Goal: Task Accomplishment & Management: Manage account settings

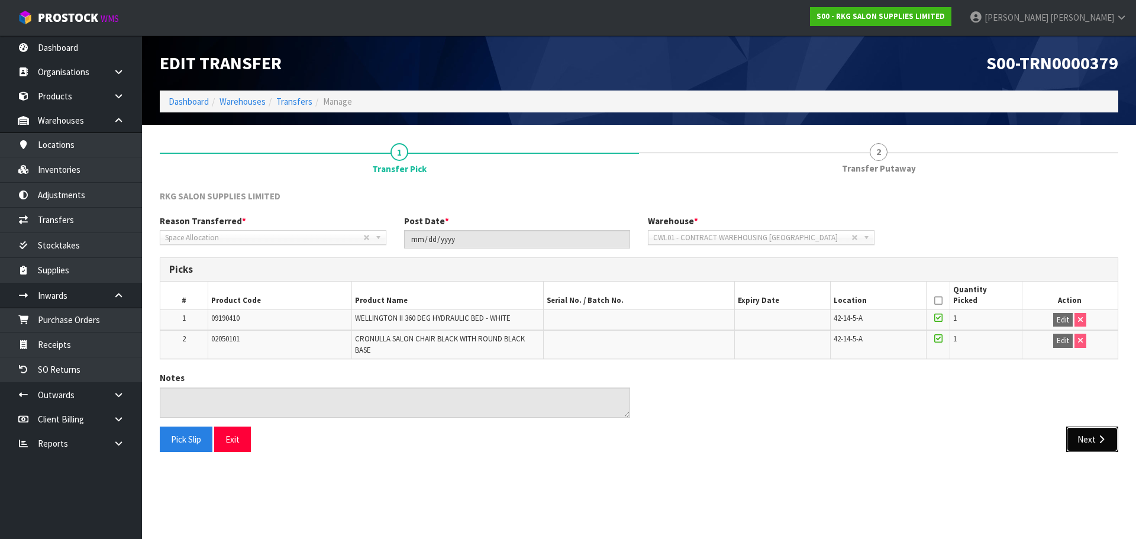
click at [1105, 443] on icon "button" at bounding box center [1101, 439] width 11 height 9
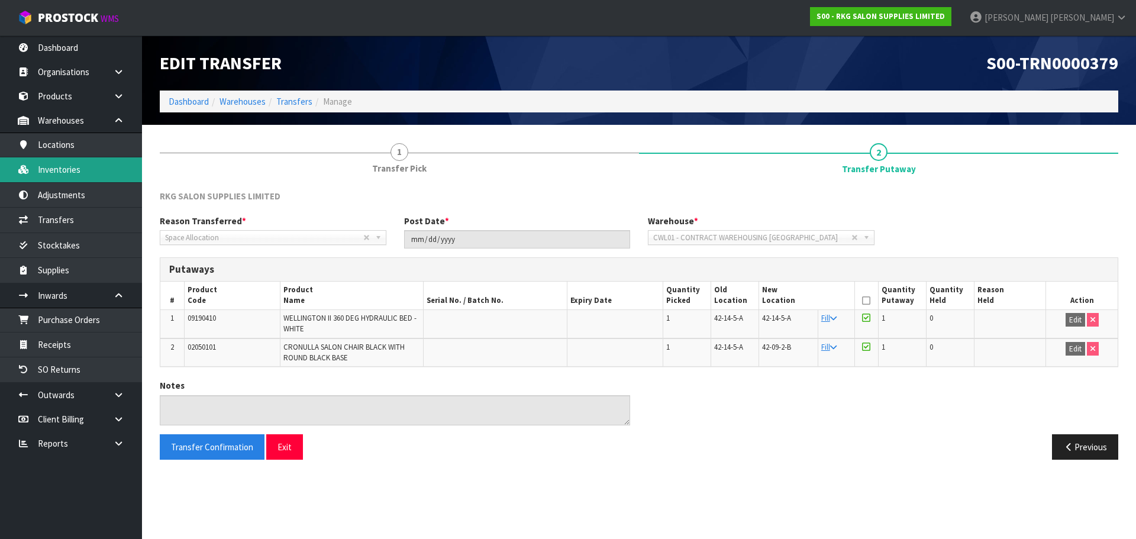
click at [67, 168] on link "Inventories" at bounding box center [71, 169] width 142 height 24
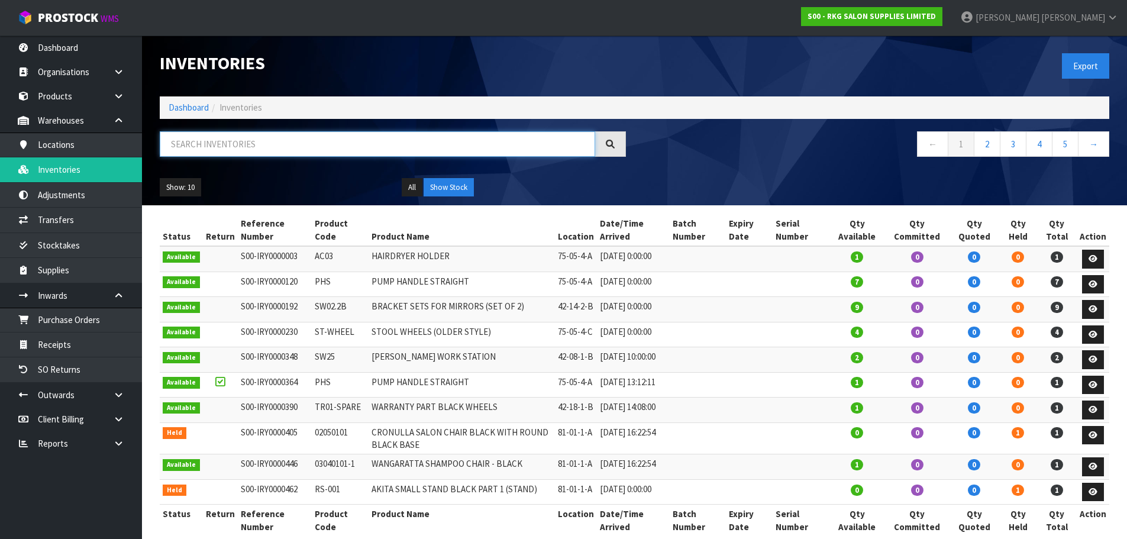
click at [263, 144] on input "text" at bounding box center [377, 143] width 435 height 25
paste input "09020101-B"
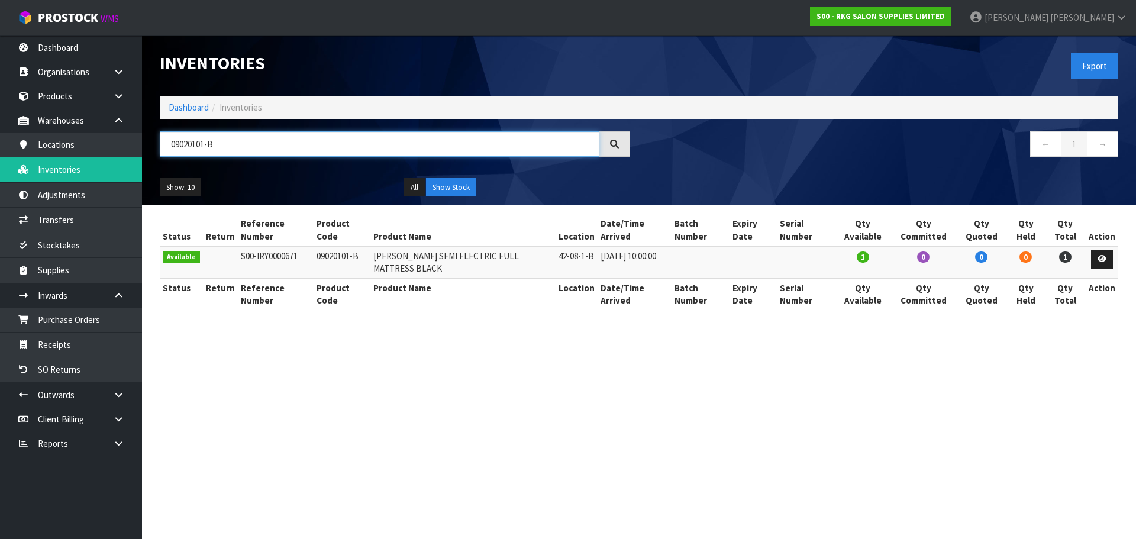
type input "09020101-B"
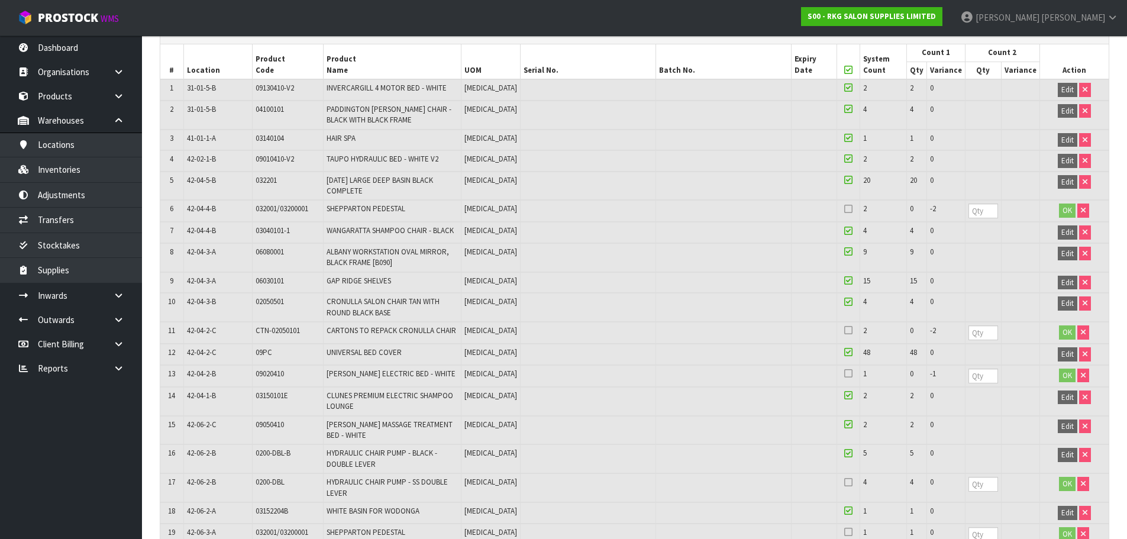
scroll to position [278, 0]
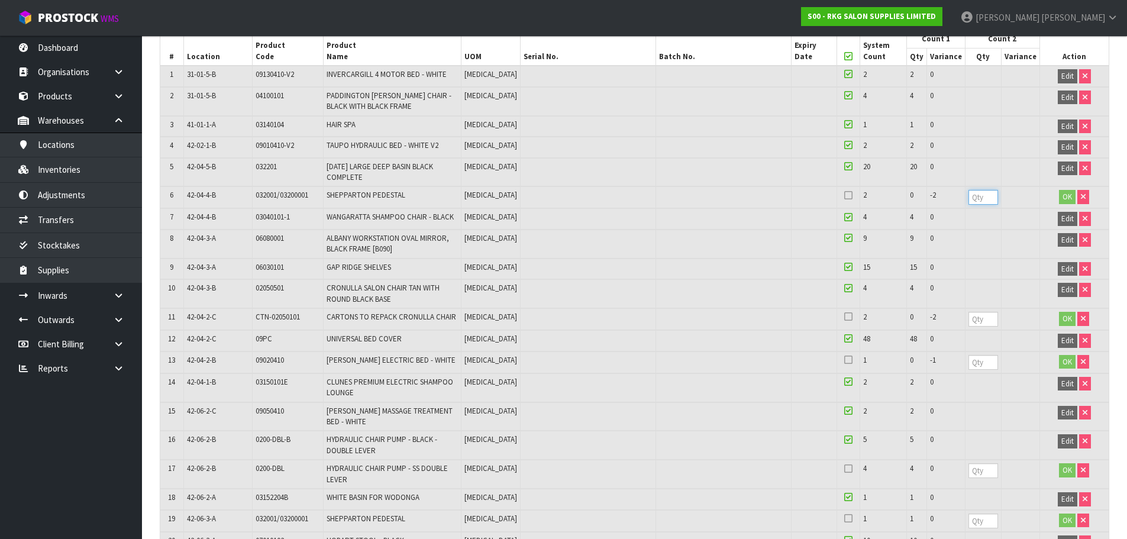
click at [976, 197] on input "number" at bounding box center [984, 197] width 30 height 15
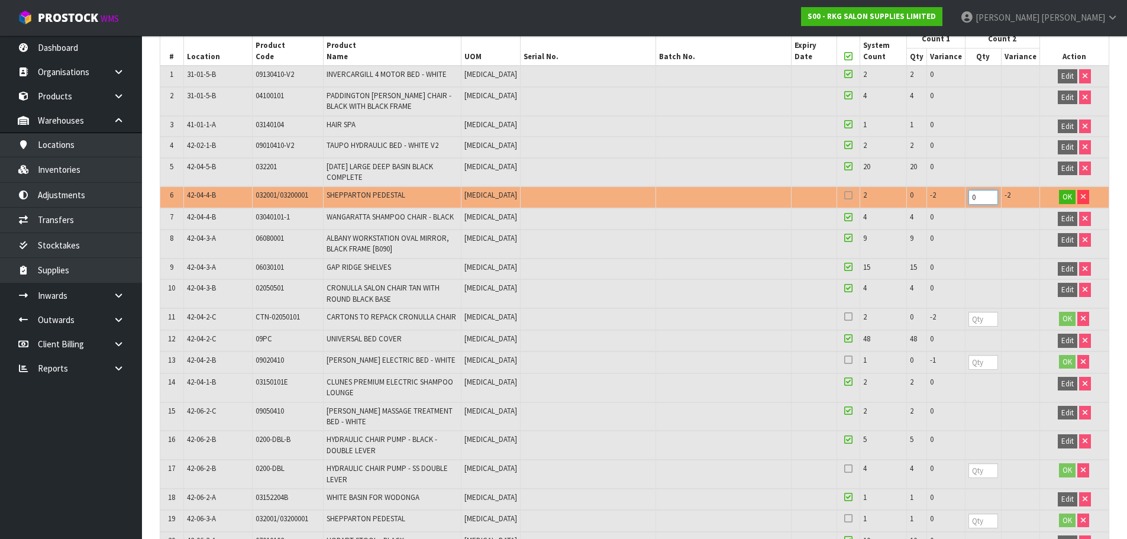
type input "0"
click at [978, 320] on input "number" at bounding box center [984, 319] width 30 height 15
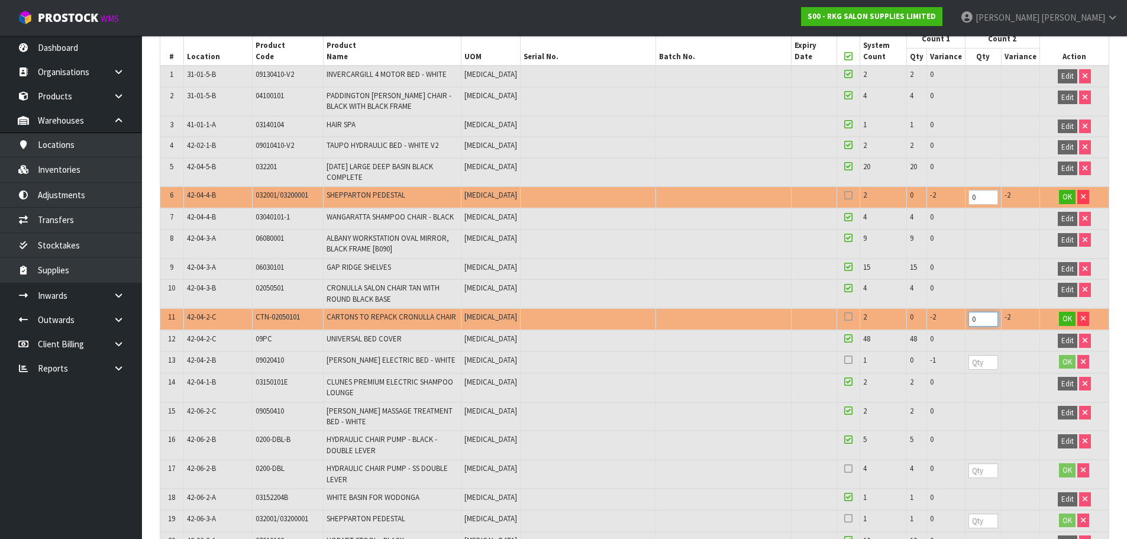
type input "0"
click at [974, 367] on input "number" at bounding box center [984, 362] width 30 height 15
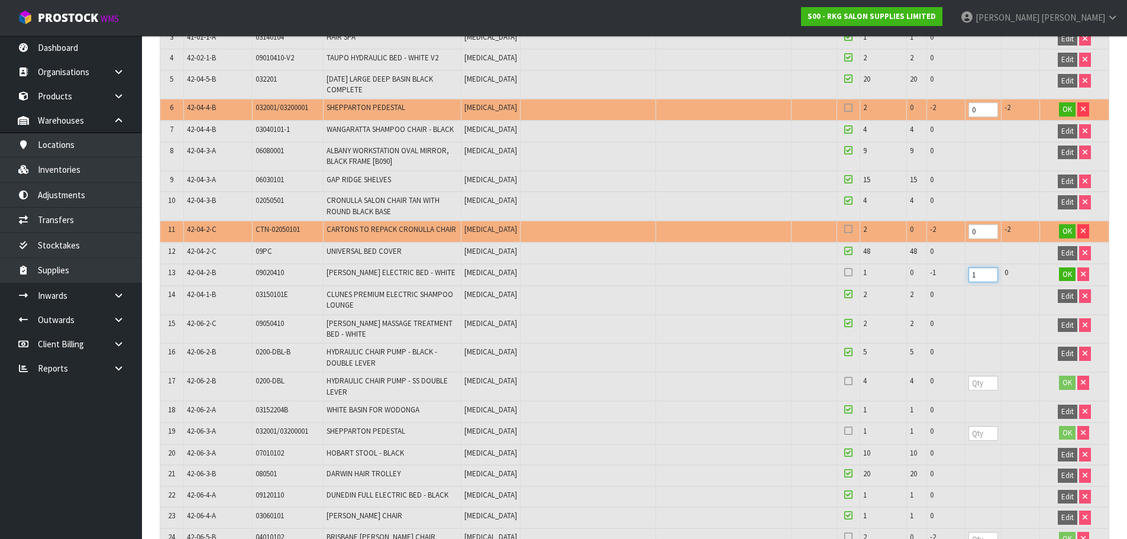
scroll to position [396, 0]
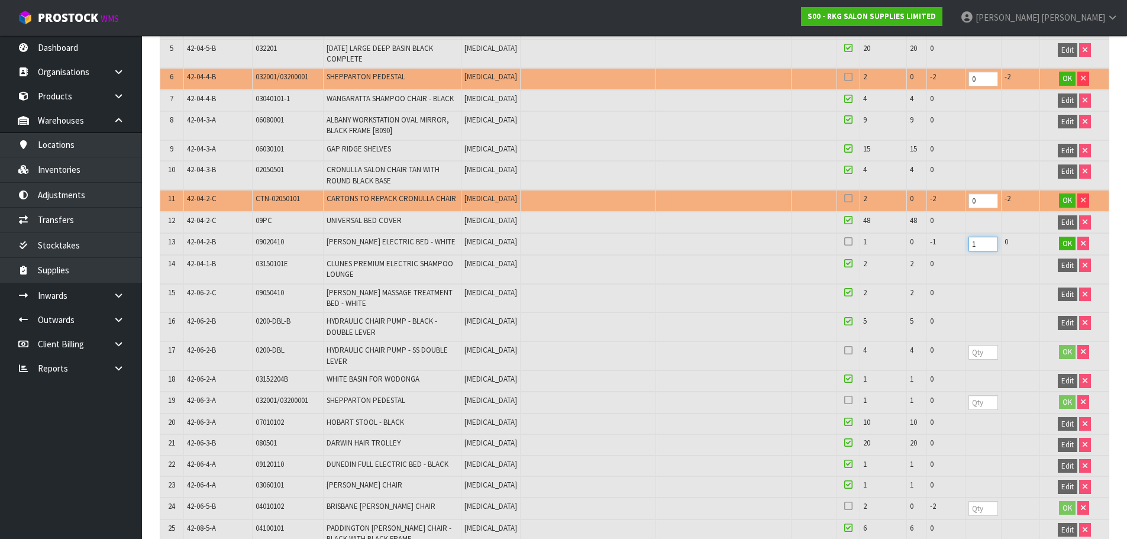
type input "1"
click at [980, 351] on input "number" at bounding box center [984, 352] width 30 height 15
type input "4"
click at [980, 408] on input "number" at bounding box center [984, 402] width 30 height 15
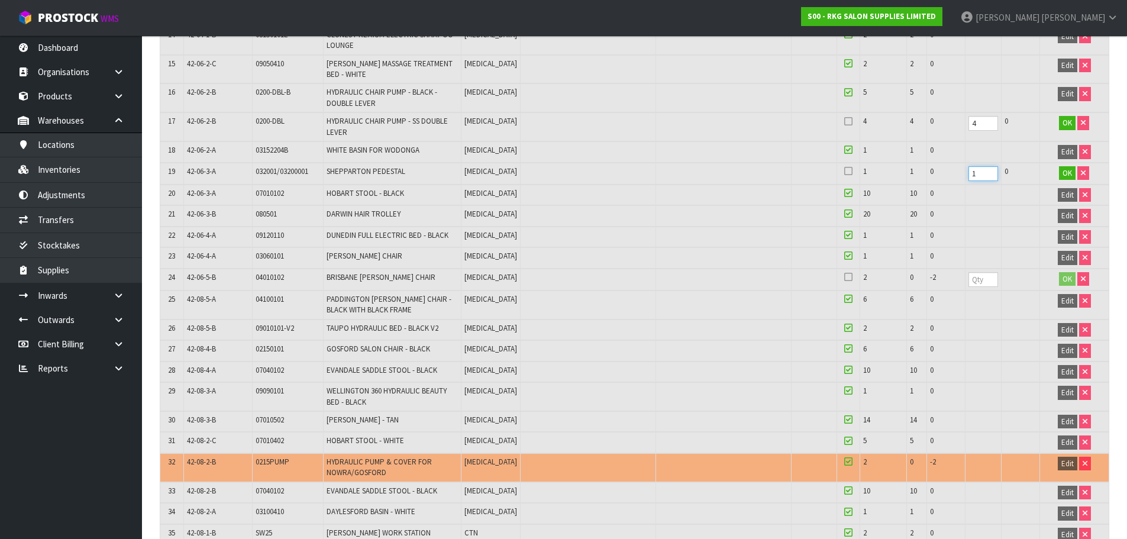
scroll to position [633, 0]
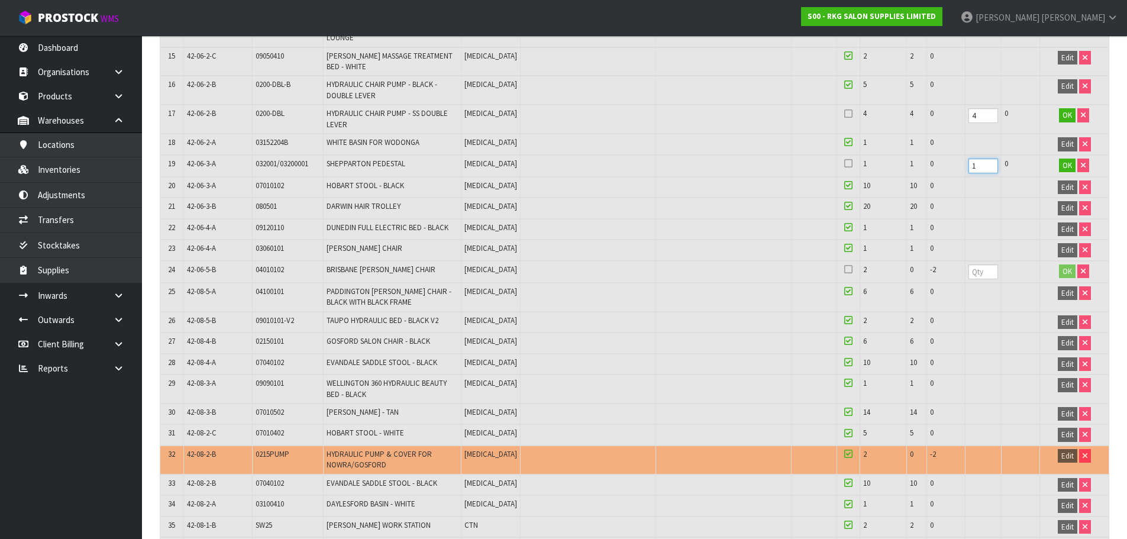
type input "1"
click at [980, 272] on input "number" at bounding box center [984, 271] width 30 height 15
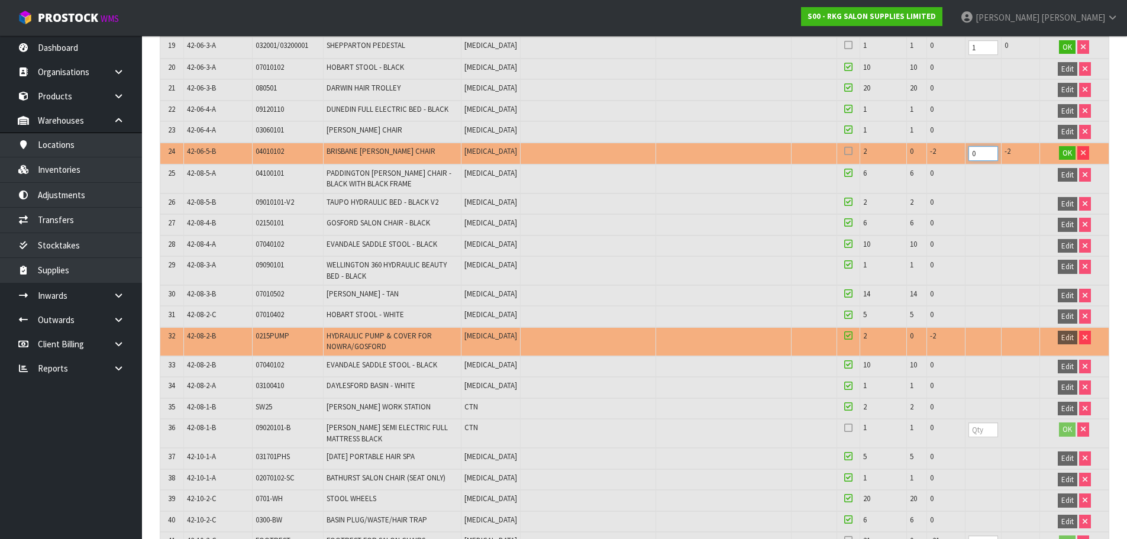
scroll to position [811, 0]
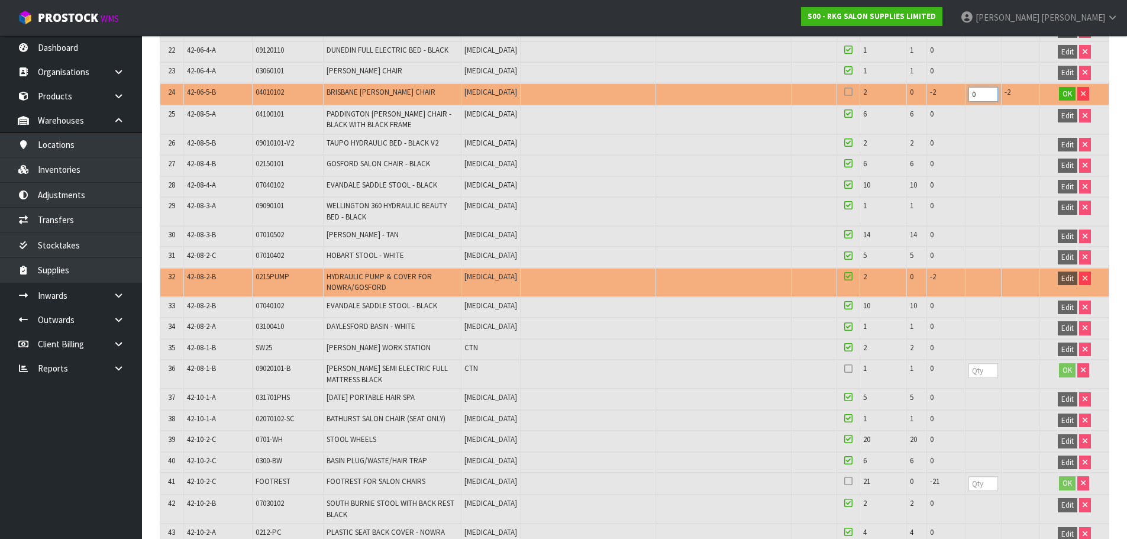
type input "0"
click at [974, 370] on input "number" at bounding box center [984, 370] width 30 height 15
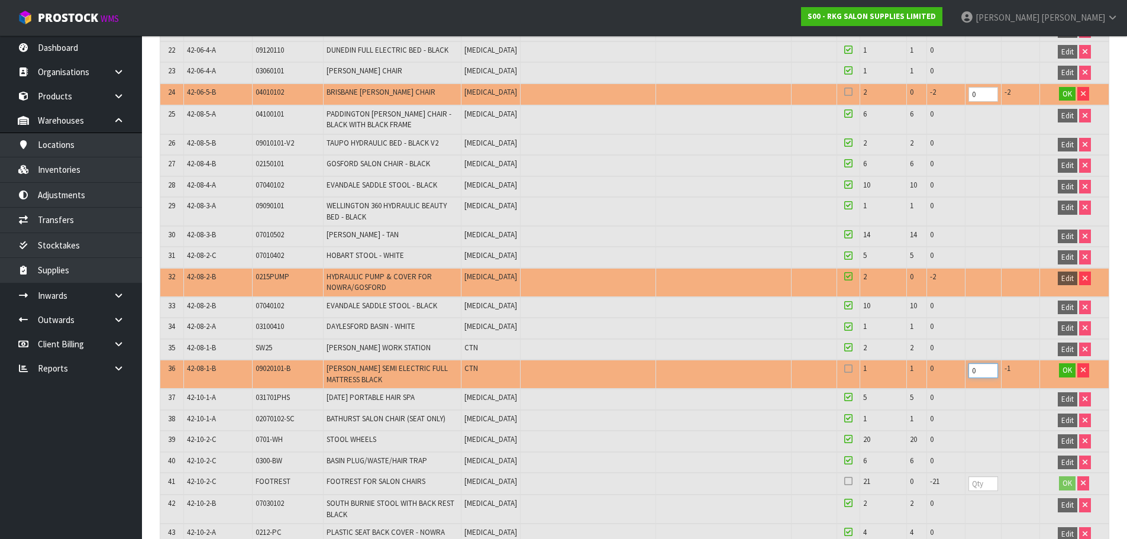
type input "0"
click at [975, 482] on input "number" at bounding box center [984, 483] width 30 height 15
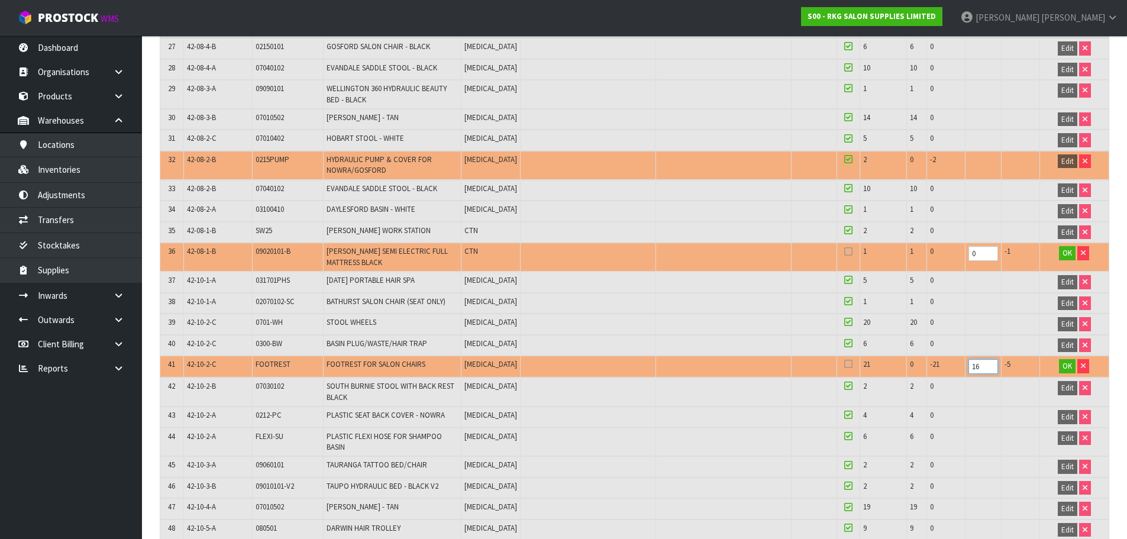
scroll to position [929, 0]
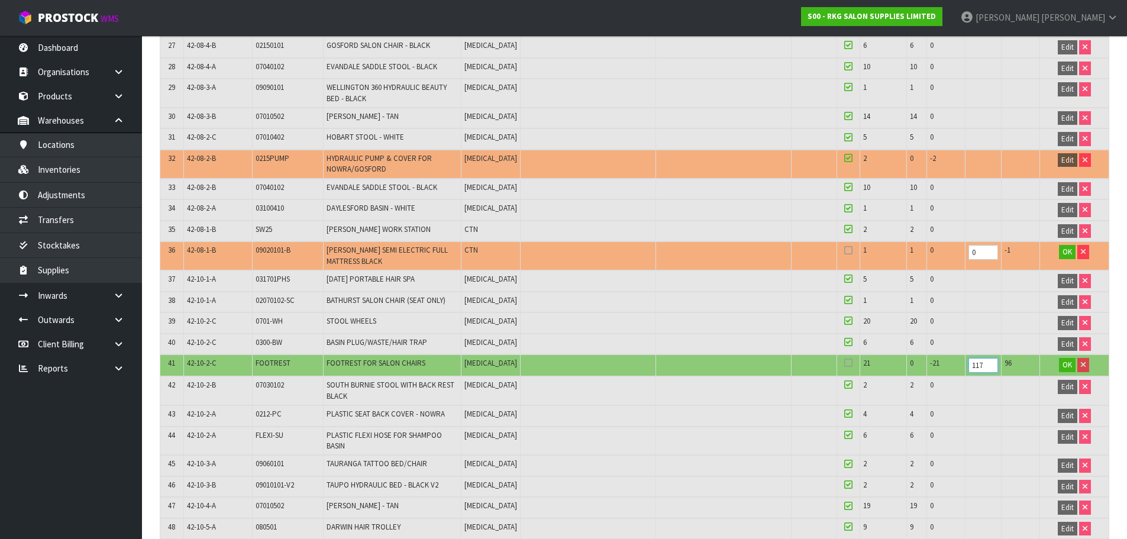
click at [972, 364] on input "117" at bounding box center [984, 365] width 30 height 15
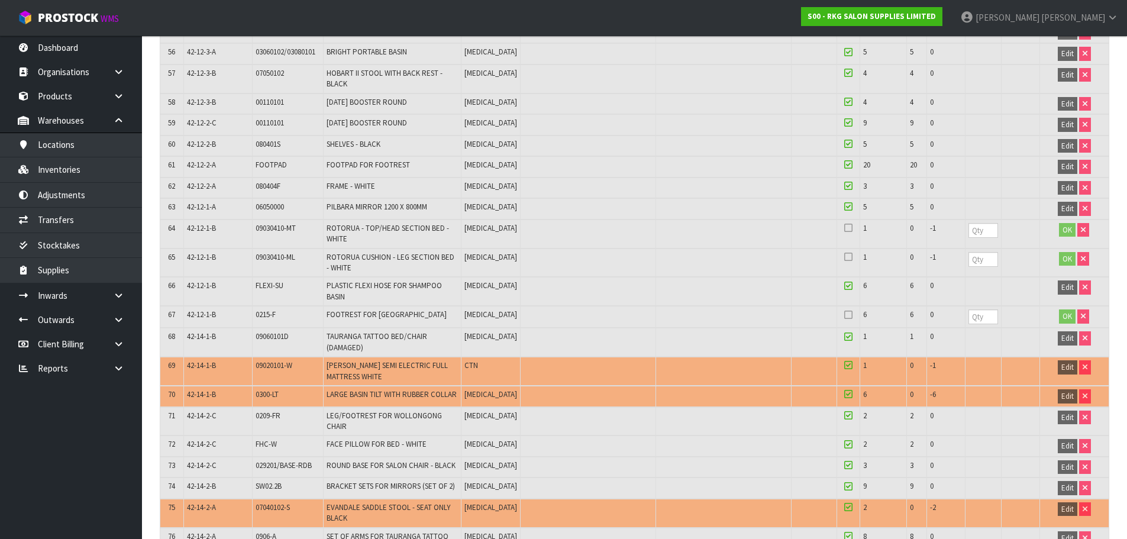
scroll to position [1521, 0]
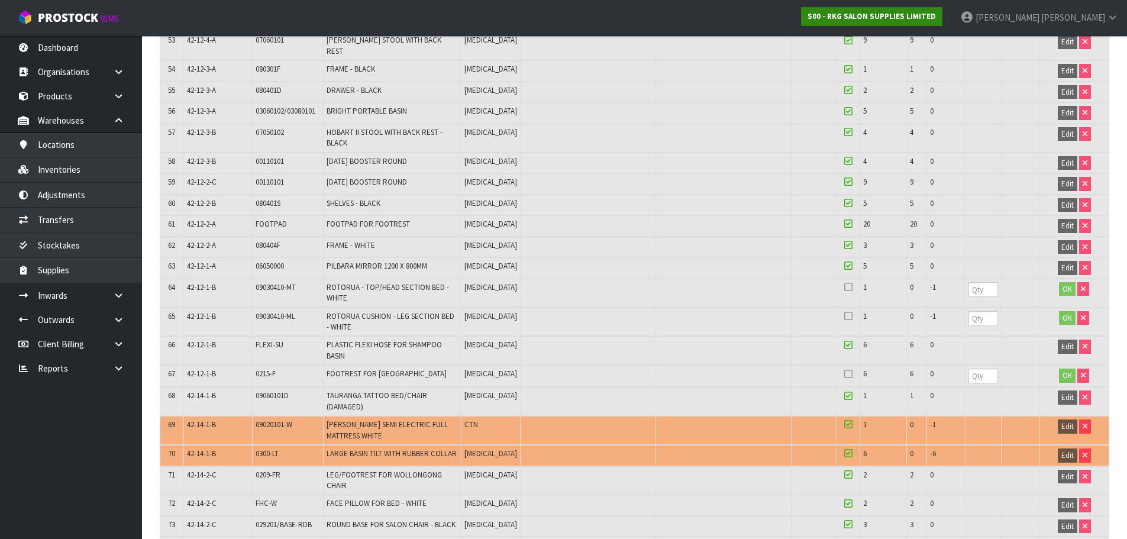
type input "17"
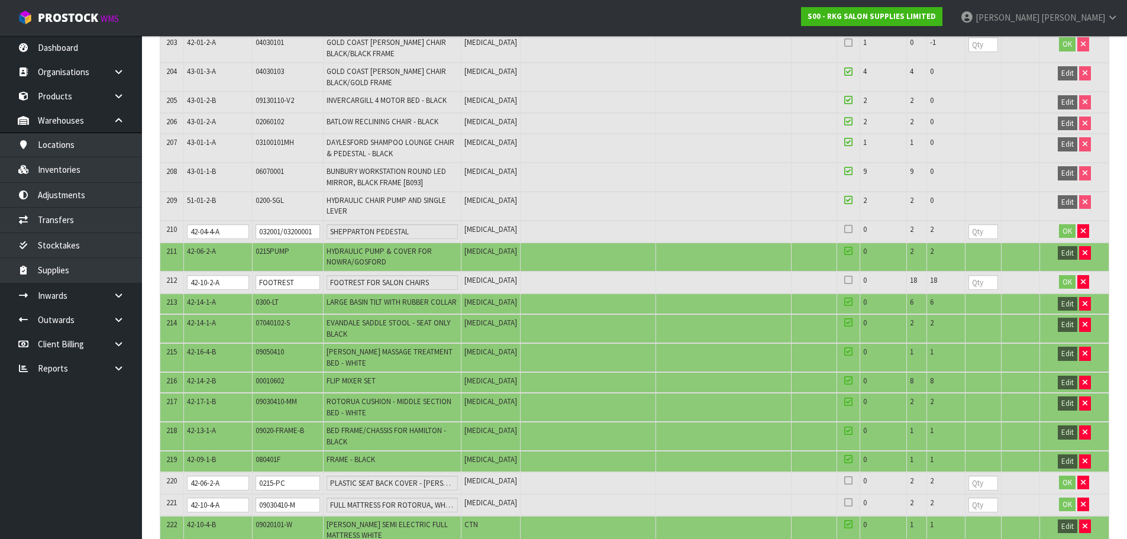
scroll to position [5315, 0]
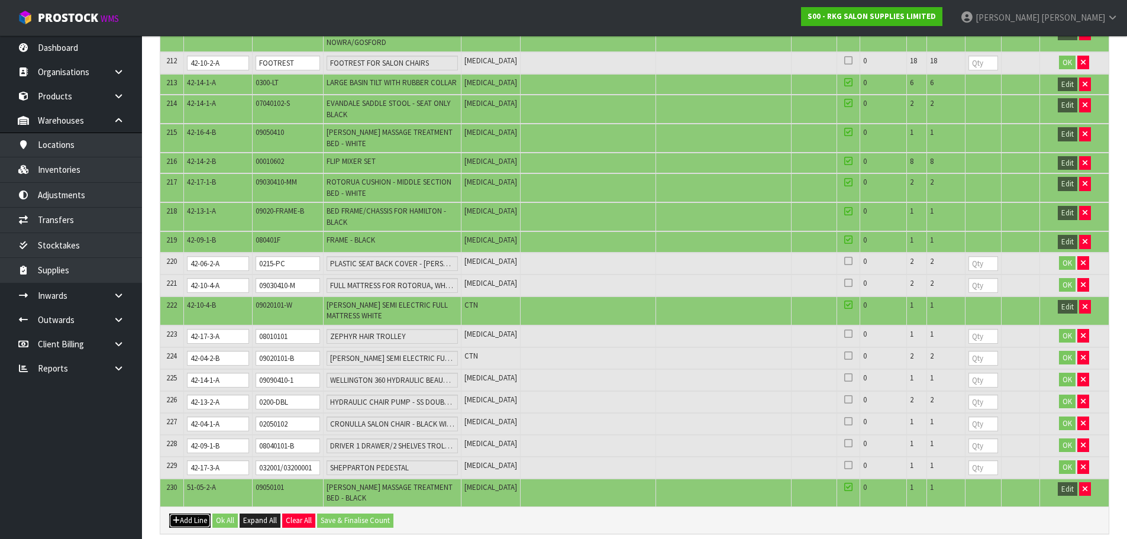
click at [183, 514] on button "Add Line" at bounding box center [189, 521] width 41 height 14
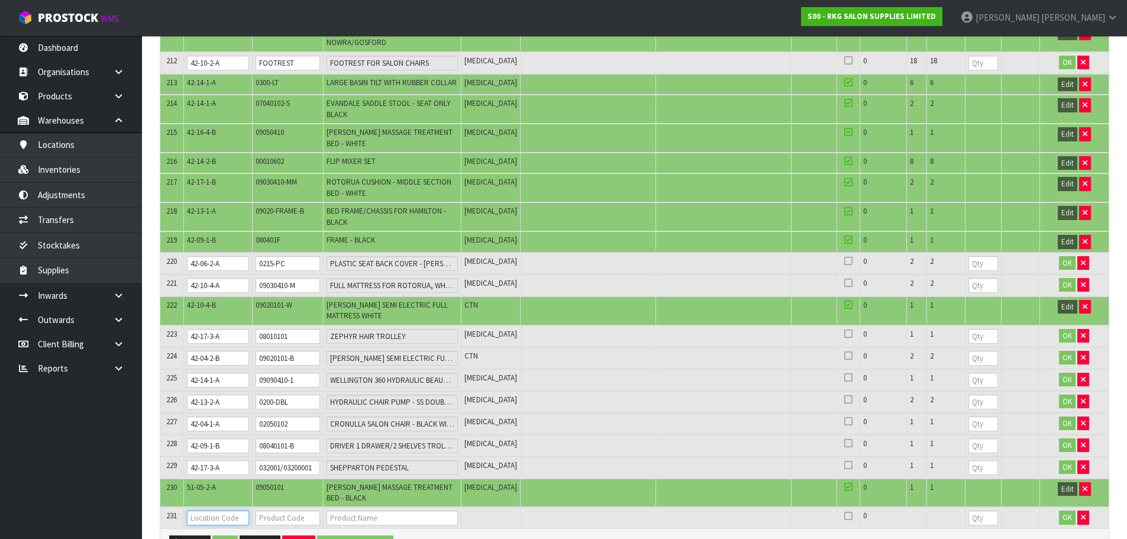
click at [199, 511] on input "text" at bounding box center [218, 518] width 63 height 15
type input "42-07-1"
click at [230, 448] on link "42-07-1 -A" at bounding box center [234, 452] width 93 height 16
type input "42-07-1-A"
click at [276, 511] on input "text" at bounding box center [288, 518] width 64 height 15
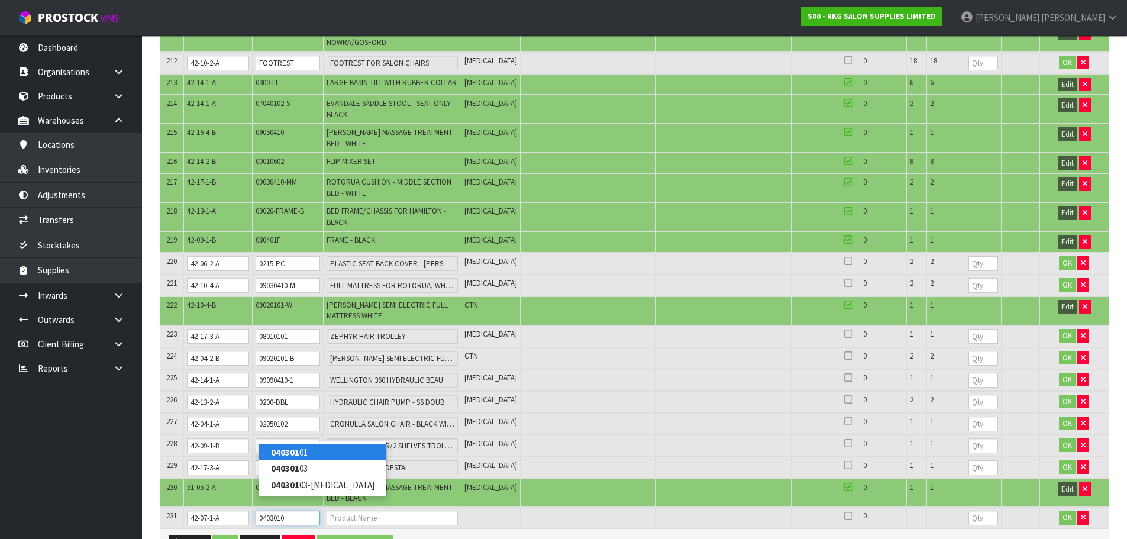
type input "04030101"
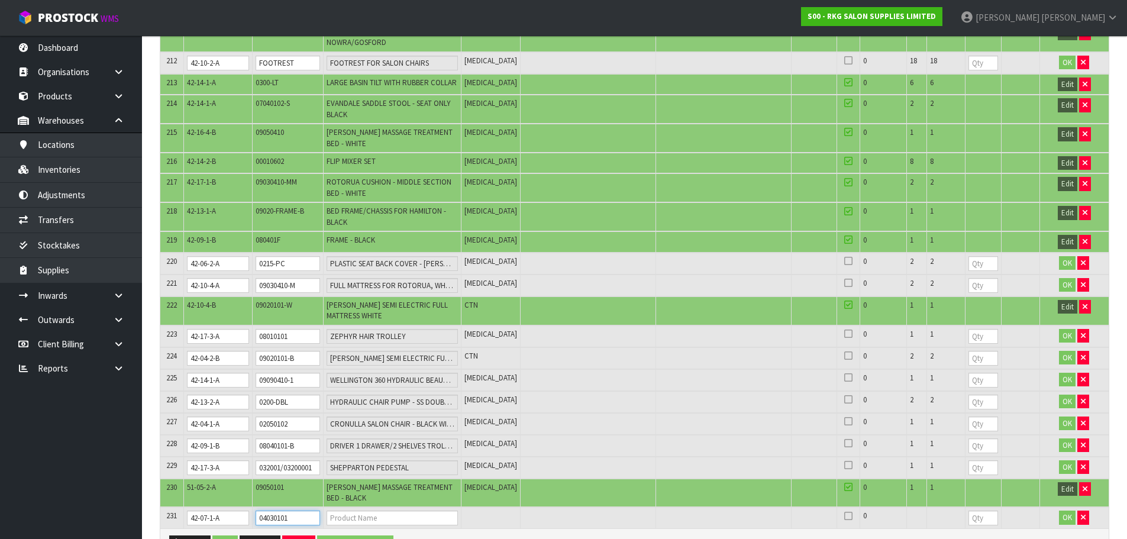
type input "GOLD COAST BARBER CHAIR BLACK/BLACK FRAME"
type input "04030101"
click at [974, 511] on input "number" at bounding box center [984, 518] width 30 height 15
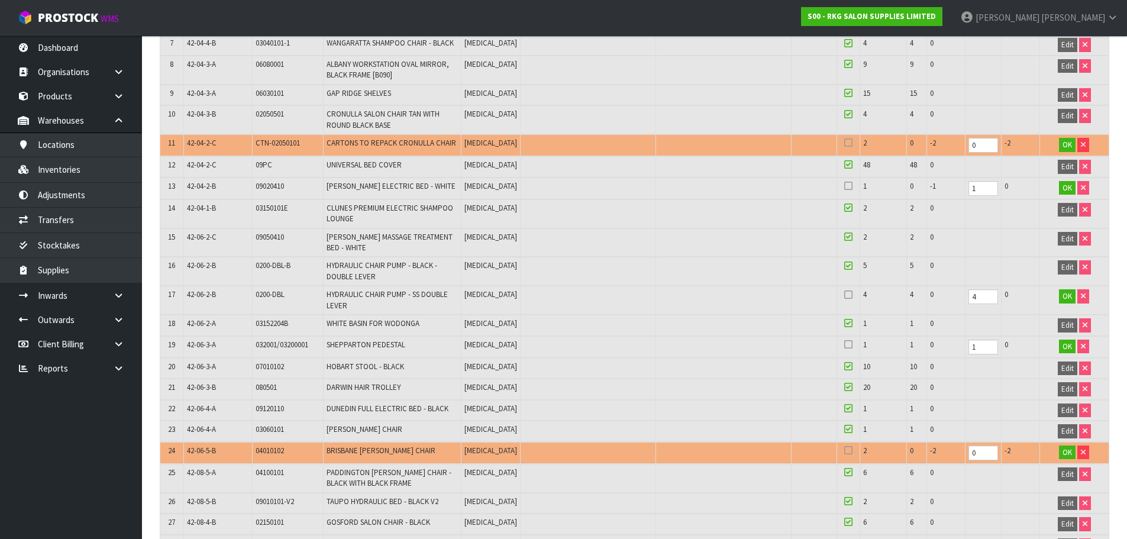
scroll to position [473, 0]
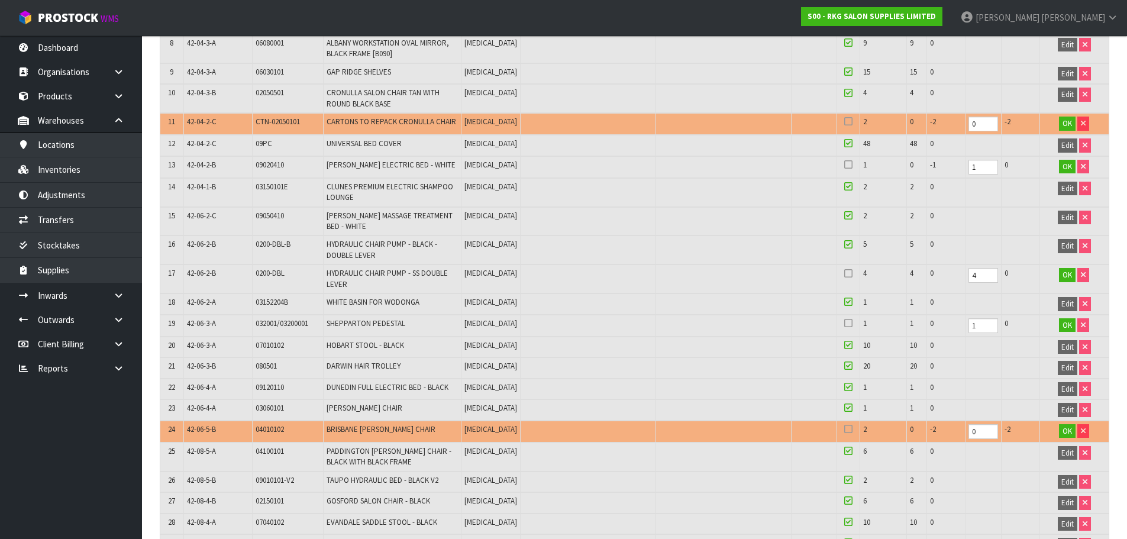
type input "1"
click at [973, 430] on input "0" at bounding box center [984, 431] width 30 height 15
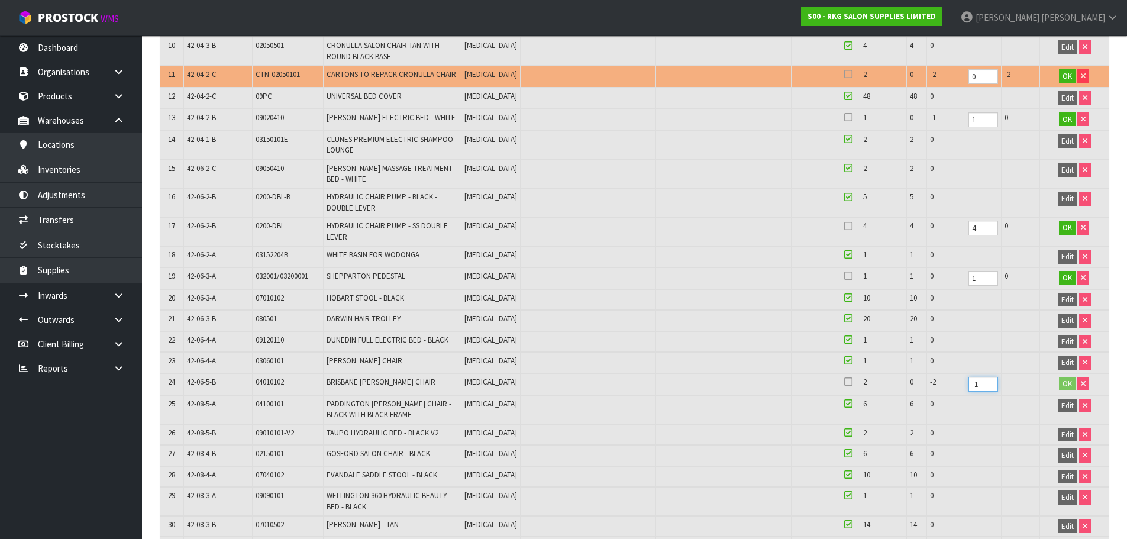
scroll to position [532, 0]
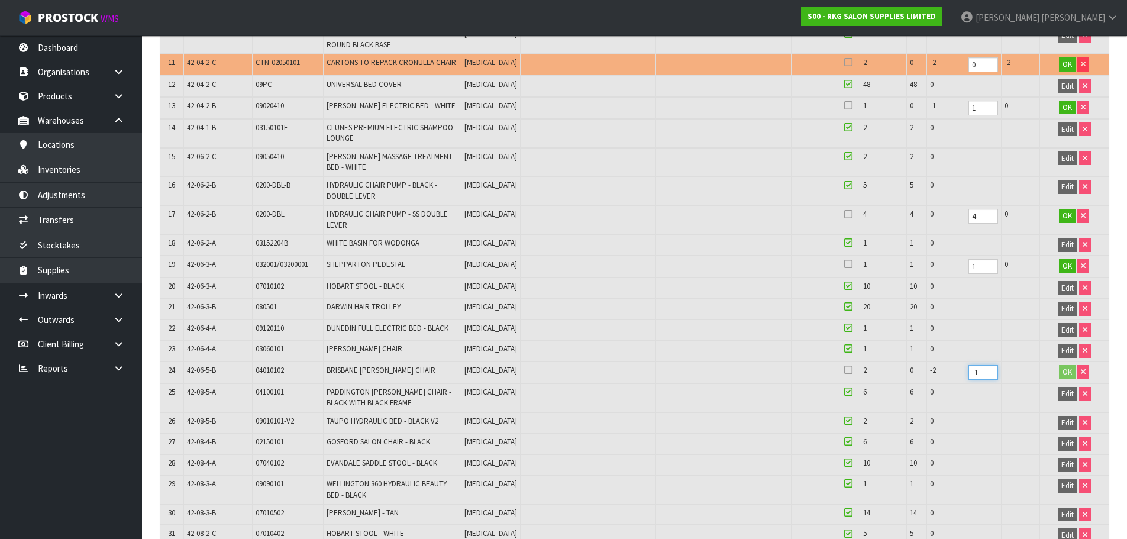
click at [973, 372] on input "-1" at bounding box center [984, 372] width 30 height 15
click at [986, 374] on input "-2" at bounding box center [984, 372] width 30 height 15
click at [988, 368] on input "-1" at bounding box center [984, 372] width 30 height 15
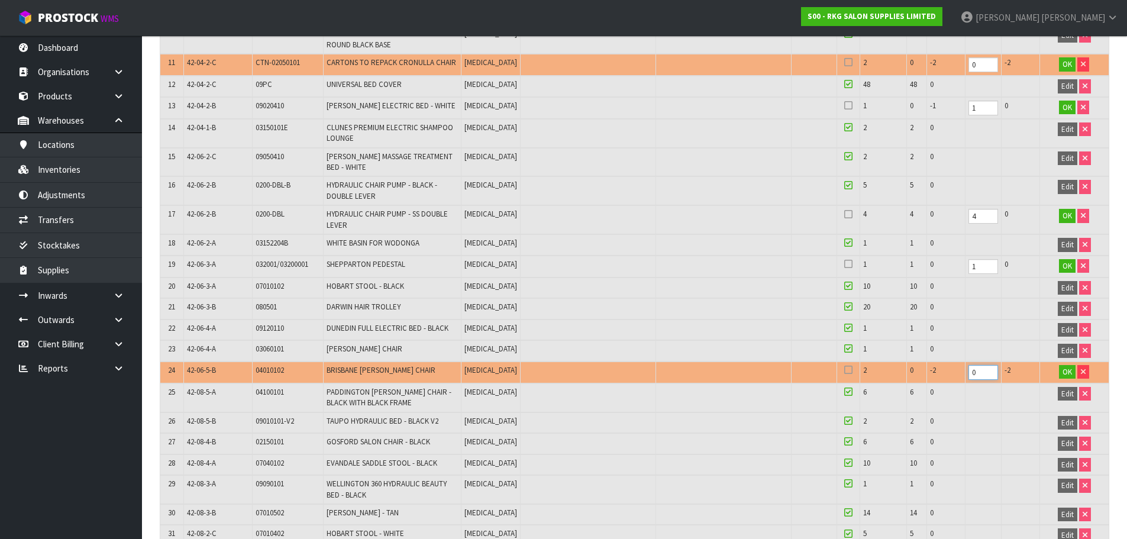
type input "0"
click at [988, 368] on input "0" at bounding box center [984, 372] width 30 height 15
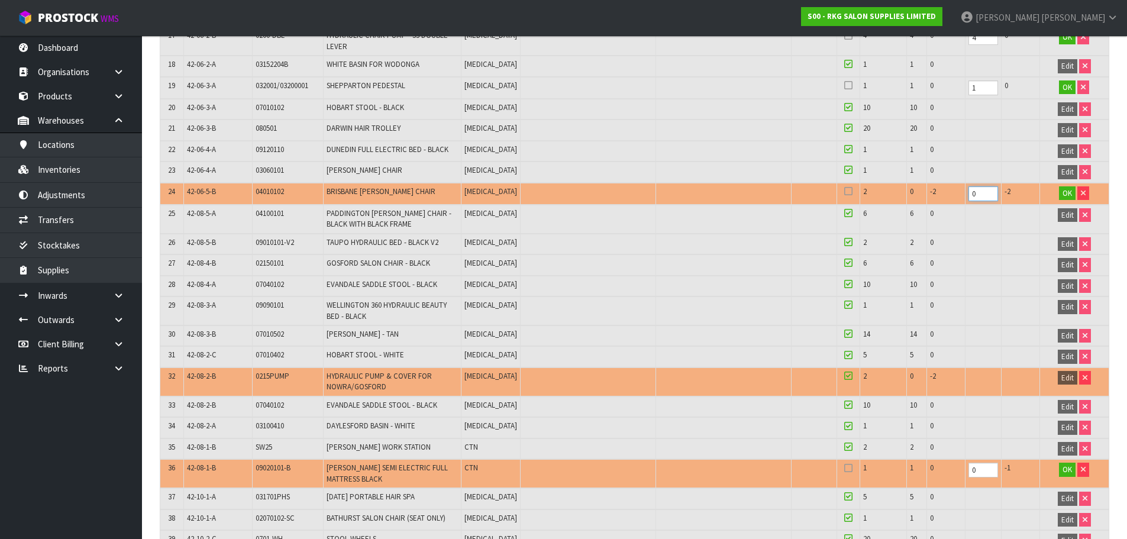
scroll to position [769, 0]
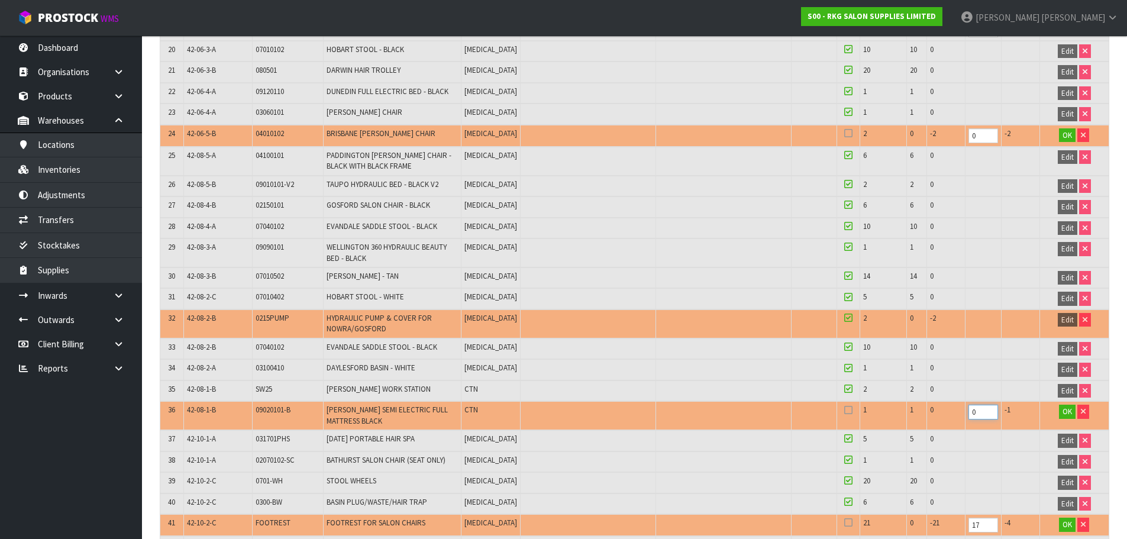
click at [976, 411] on input "0" at bounding box center [984, 412] width 30 height 15
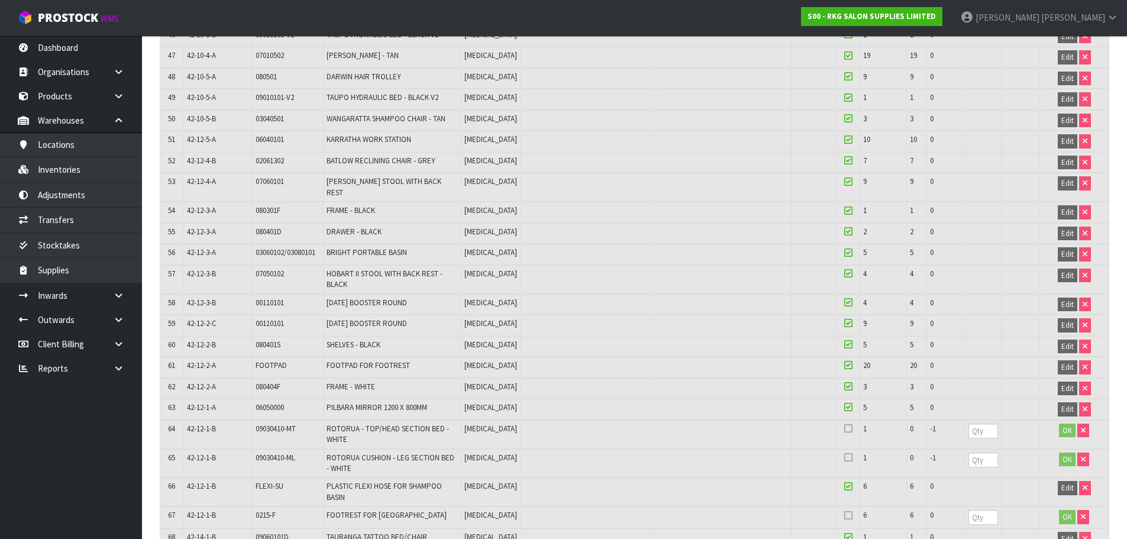
scroll to position [1479, 0]
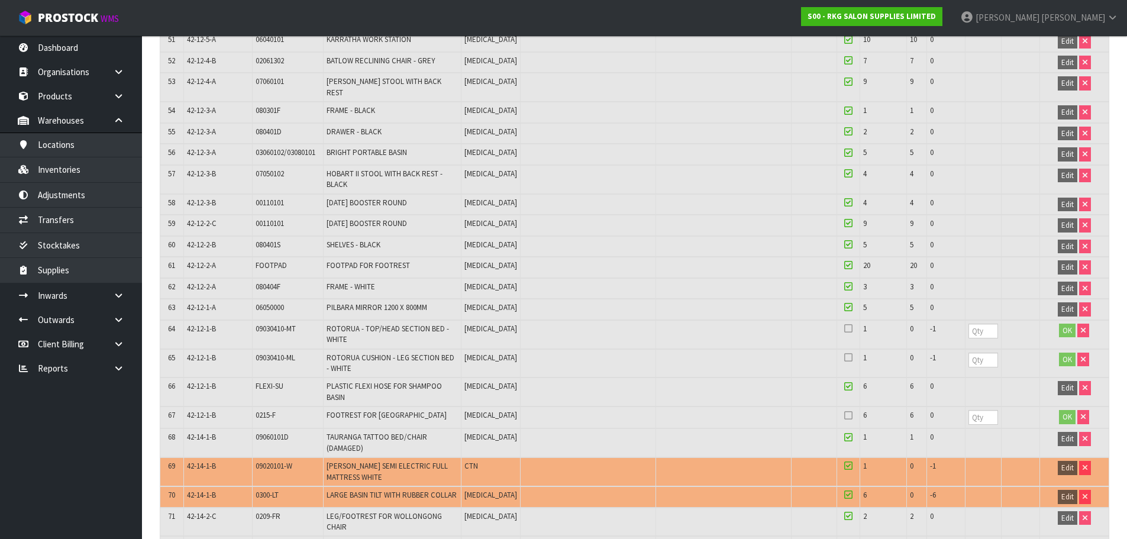
type input "1"
click at [976, 324] on input "number" at bounding box center [984, 331] width 30 height 15
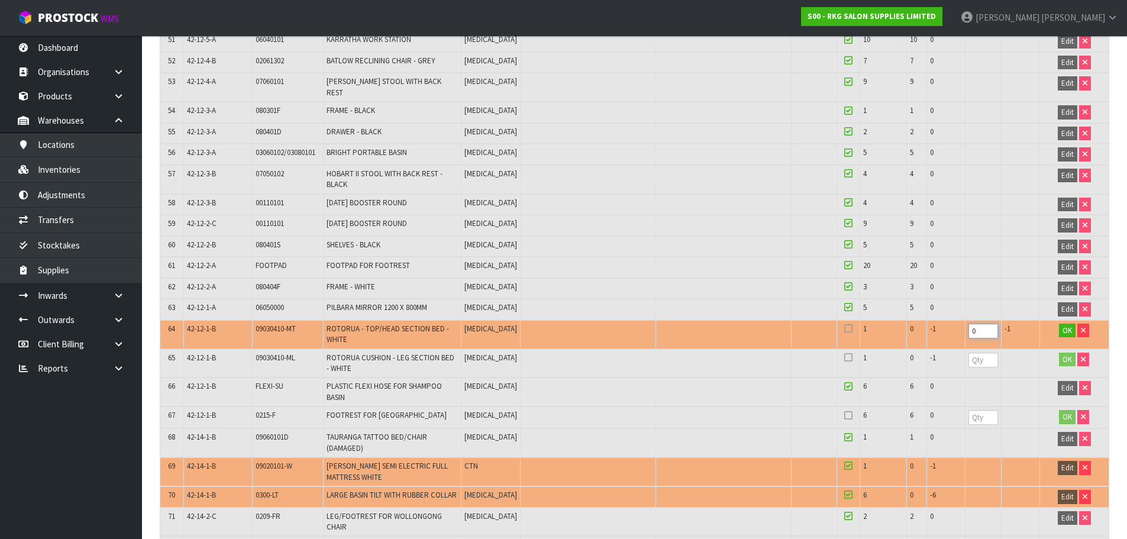
type input "0"
click at [973, 353] on input "number" at bounding box center [984, 360] width 30 height 15
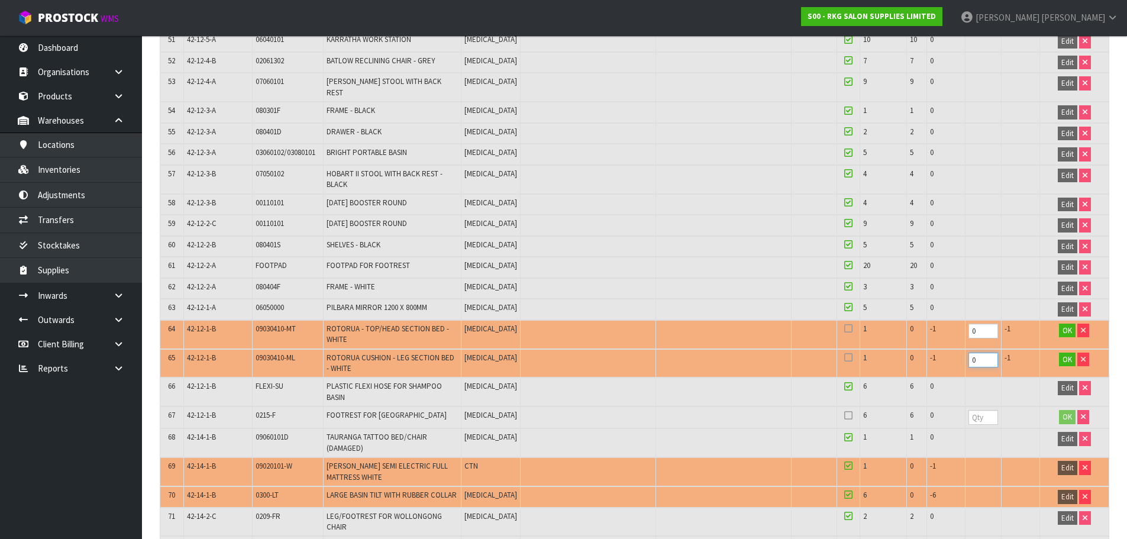
type input "0"
click at [977, 410] on input "number" at bounding box center [984, 417] width 30 height 15
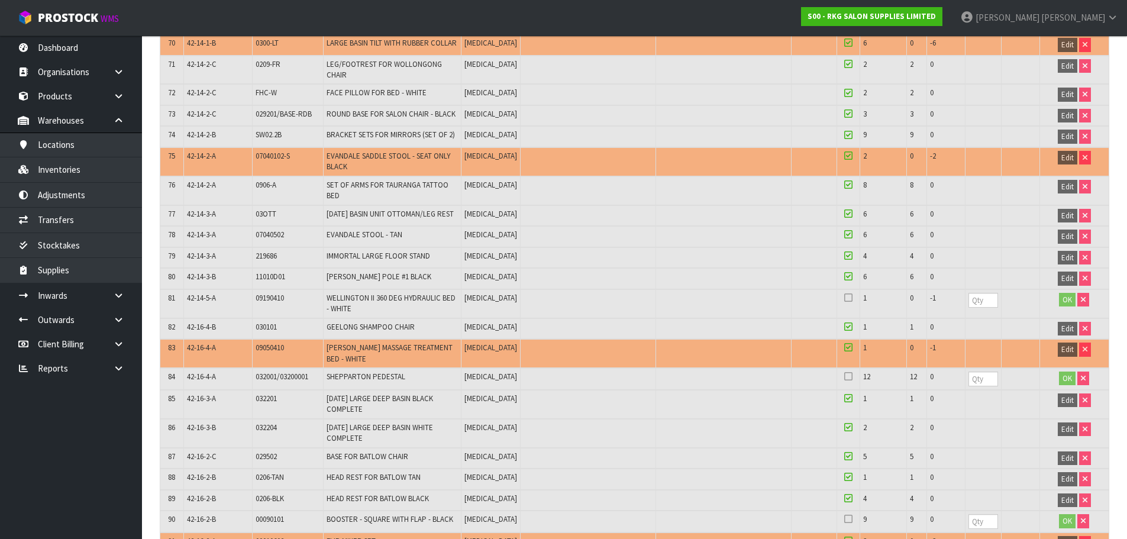
scroll to position [1952, 0]
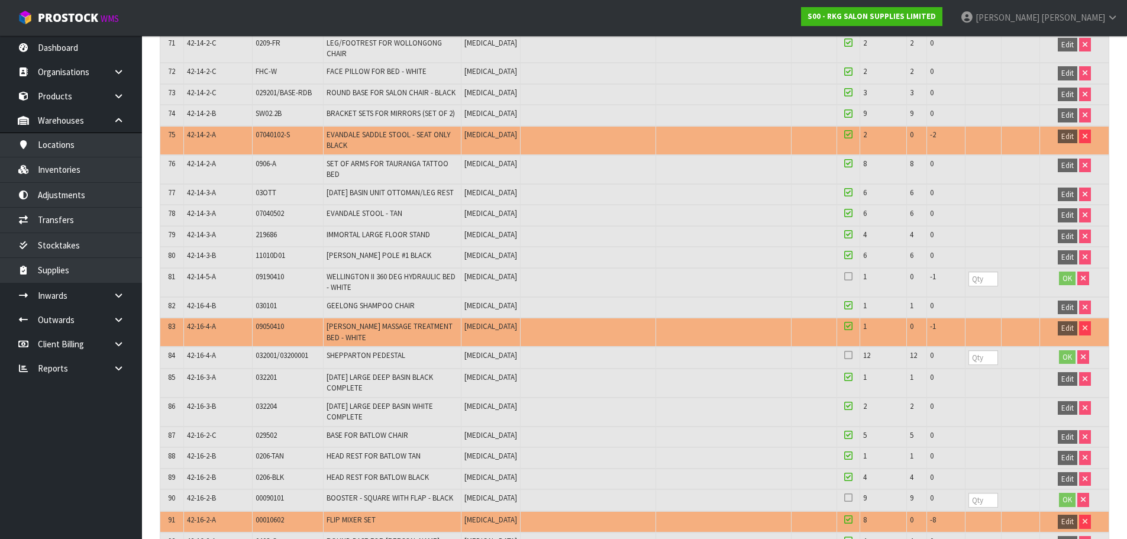
type input "6"
click at [979, 272] on input "number" at bounding box center [984, 279] width 30 height 15
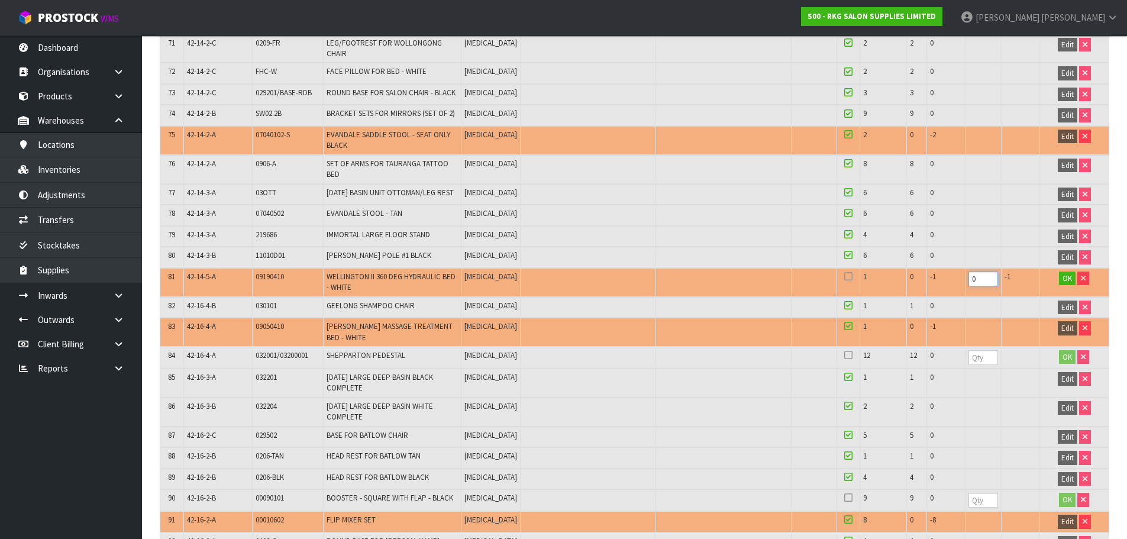
type input "0"
click at [974, 350] on input "number" at bounding box center [984, 357] width 30 height 15
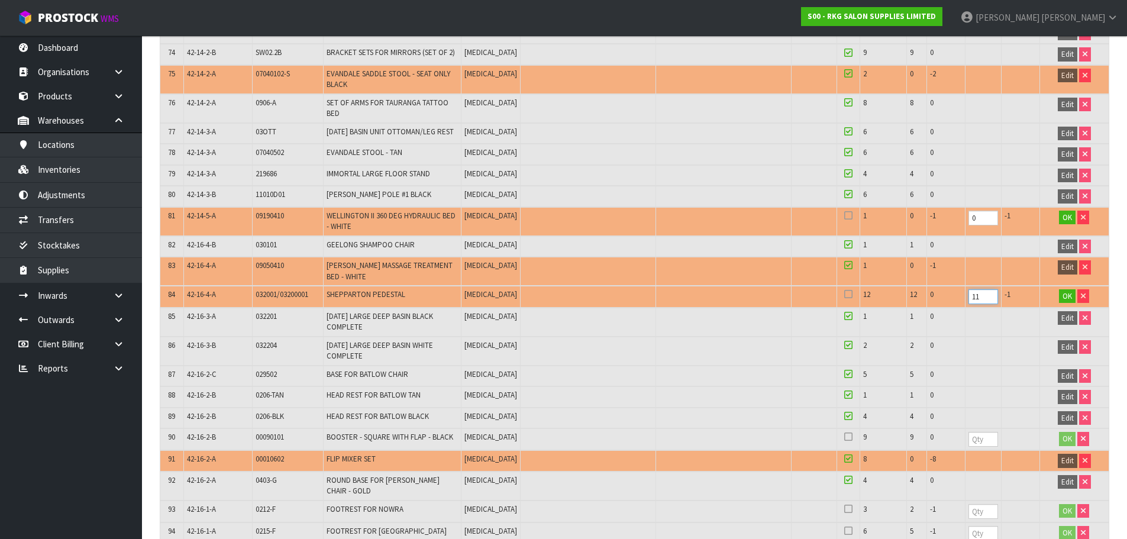
scroll to position [2071, 0]
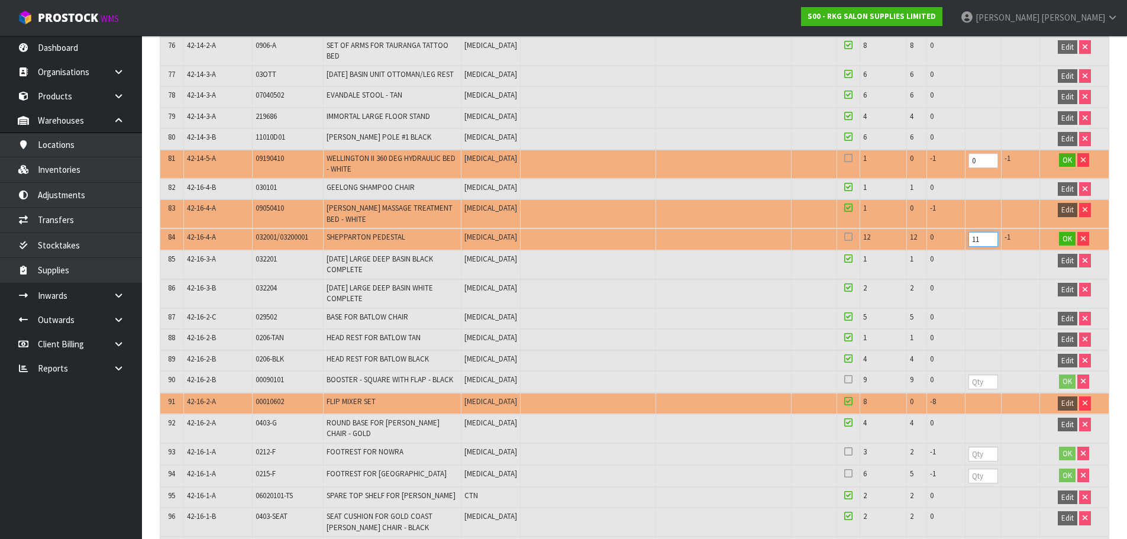
type input "11"
click at [972, 375] on input "number" at bounding box center [984, 382] width 30 height 15
type input "9"
click at [971, 447] on input "number" at bounding box center [984, 454] width 30 height 15
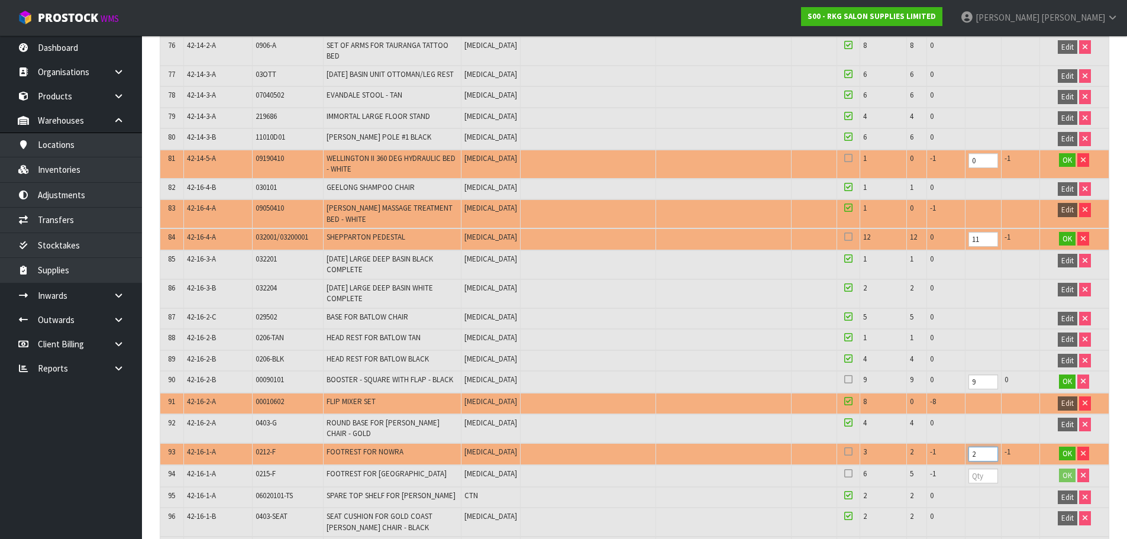
type input "2"
click at [978, 469] on input "number" at bounding box center [984, 476] width 30 height 15
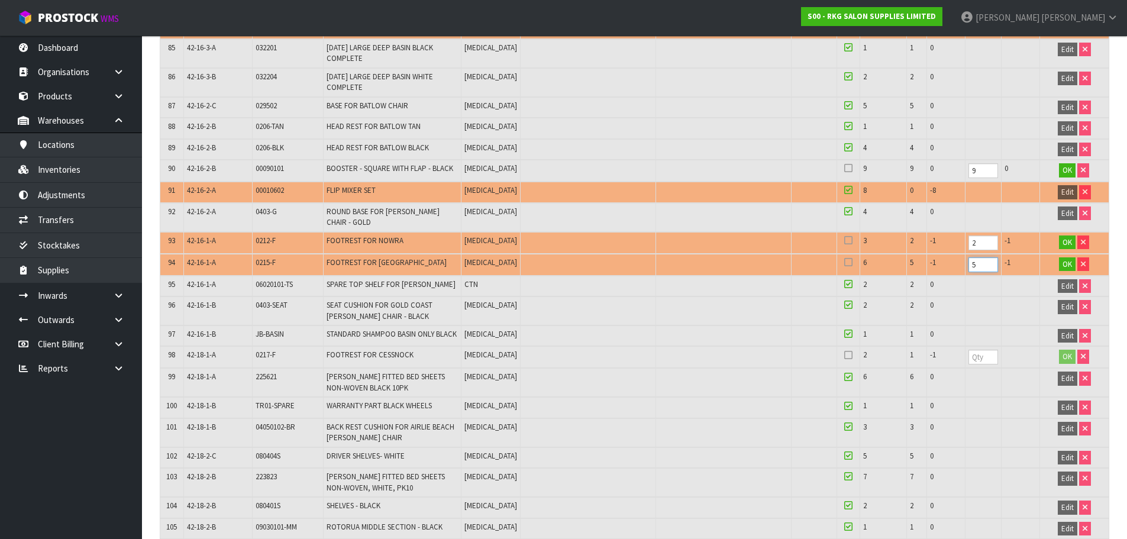
scroll to position [2307, 0]
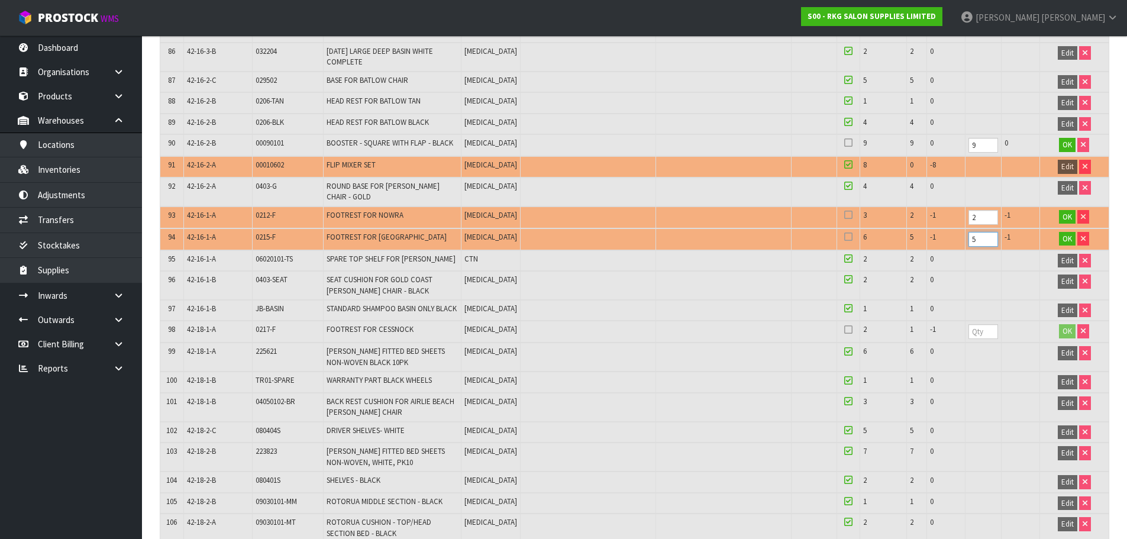
type input "5"
click at [981, 324] on input "number" at bounding box center [984, 331] width 30 height 15
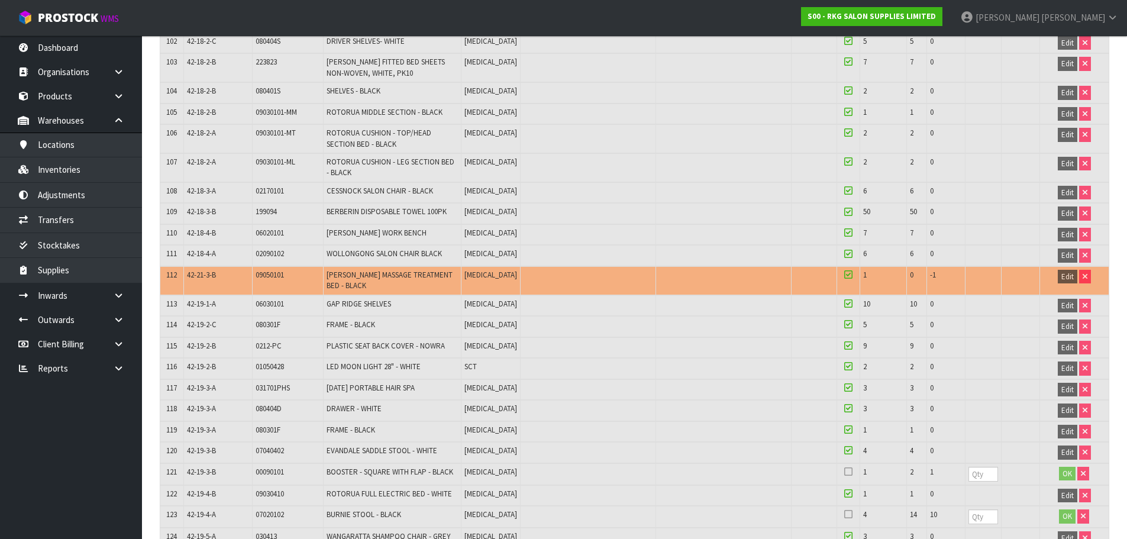
scroll to position [2722, 0]
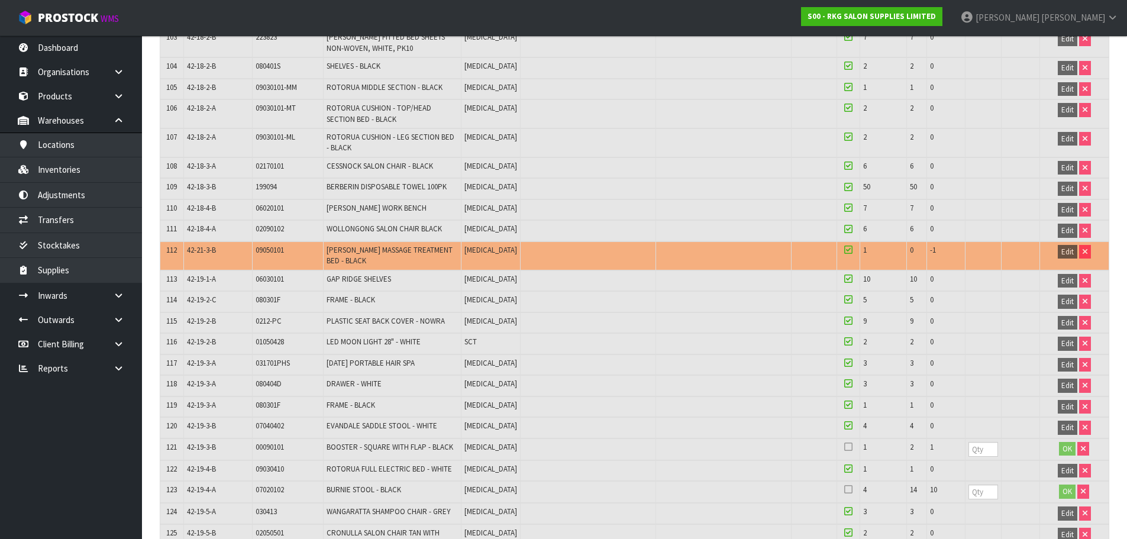
type input "1"
click at [977, 442] on input "number" at bounding box center [984, 449] width 30 height 15
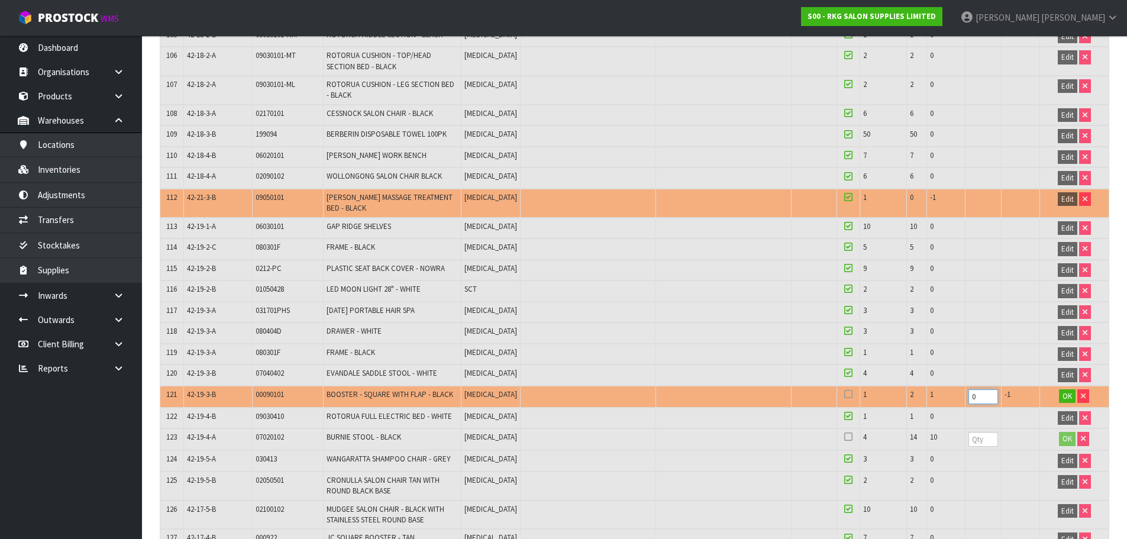
scroll to position [2840, 0]
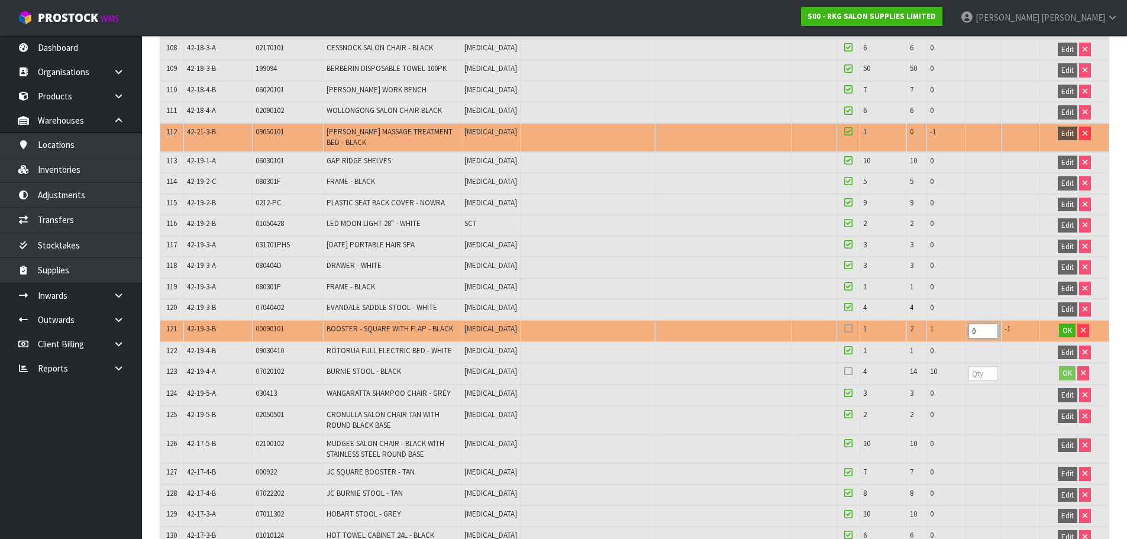
type input "0"
click at [975, 366] on input "number" at bounding box center [984, 373] width 30 height 15
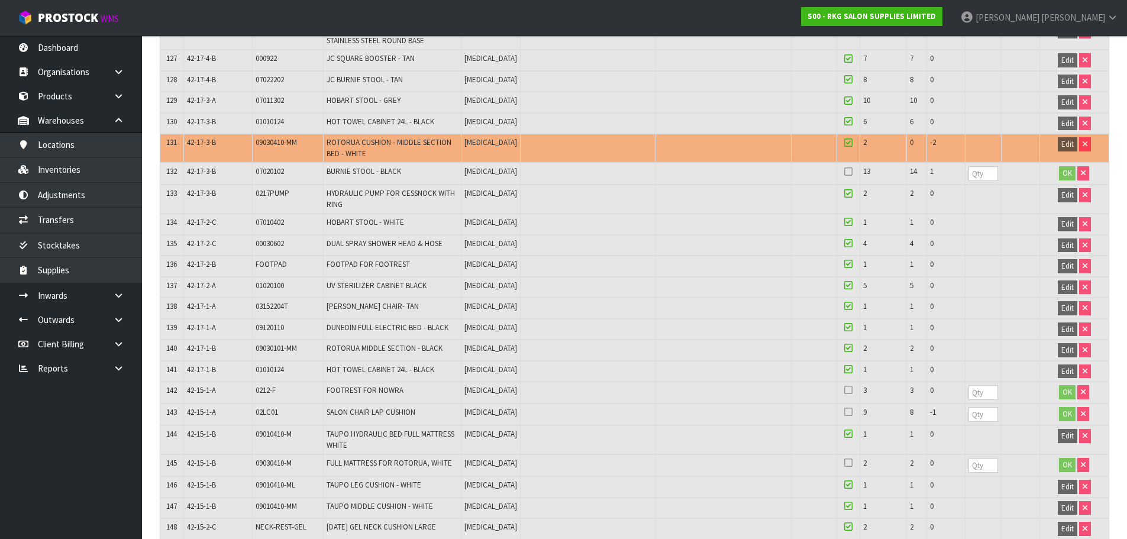
scroll to position [3254, 0]
type input "14"
click at [976, 166] on input "number" at bounding box center [984, 173] width 30 height 15
type input "4"
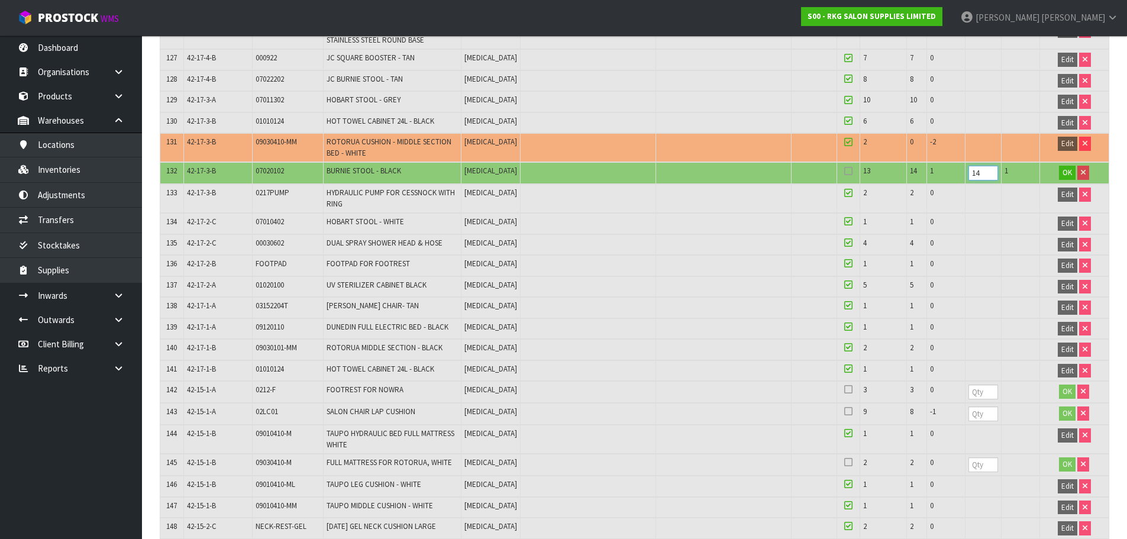
type input "14"
click at [976, 385] on input "number" at bounding box center [984, 392] width 30 height 15
type input "3"
click at [976, 406] on input "number" at bounding box center [984, 413] width 30 height 15
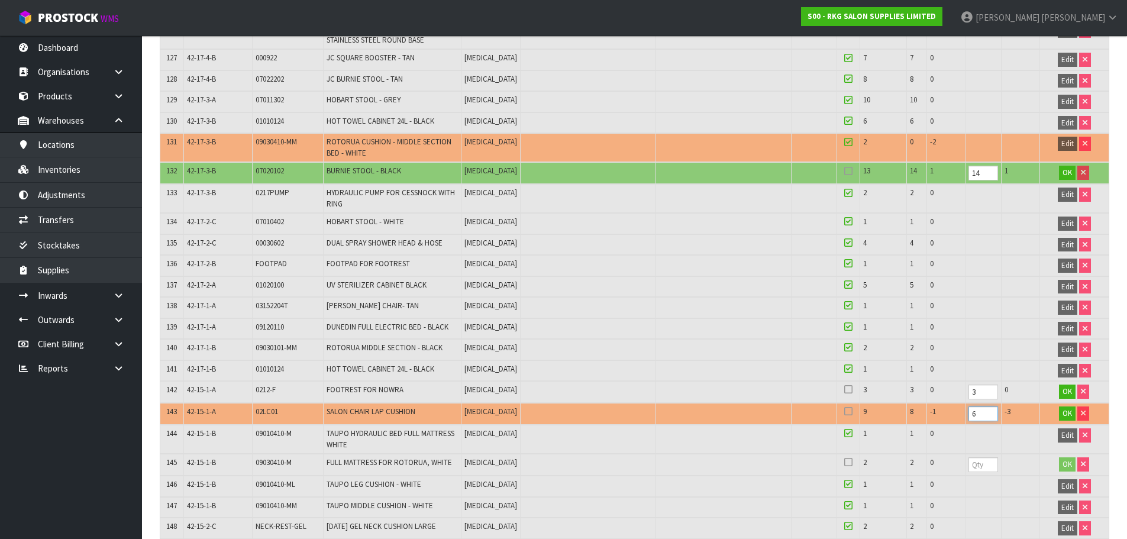
type input "6"
click at [974, 457] on input "number" at bounding box center [984, 464] width 30 height 15
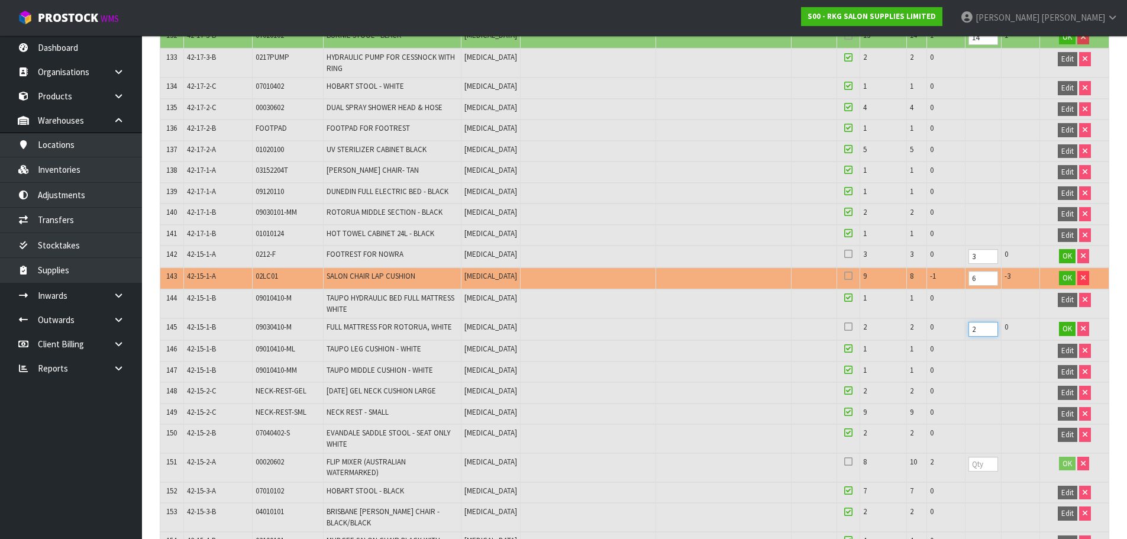
scroll to position [3432, 0]
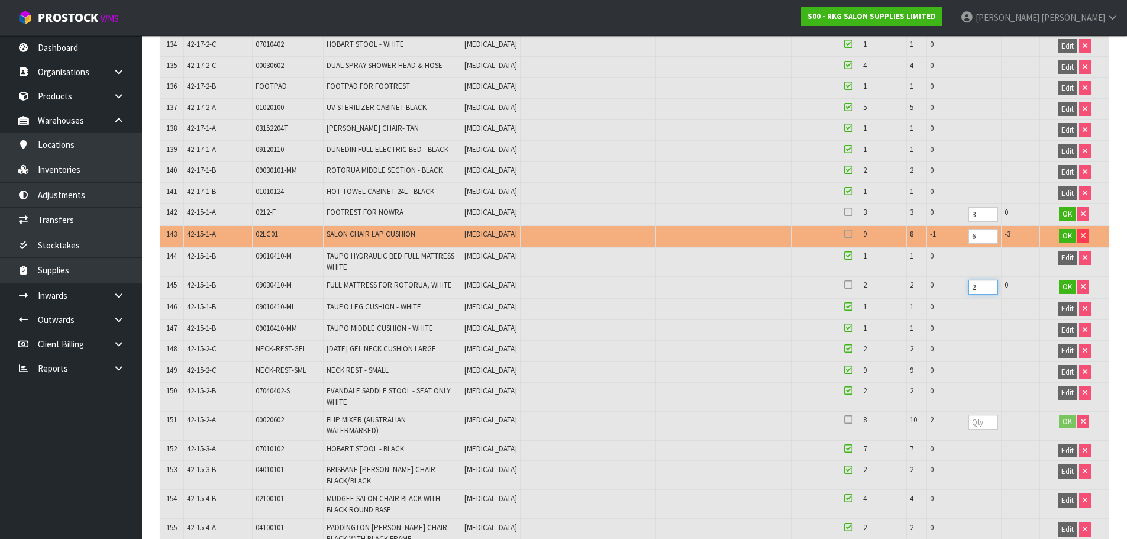
type input "2"
click at [974, 415] on input "number" at bounding box center [984, 422] width 30 height 15
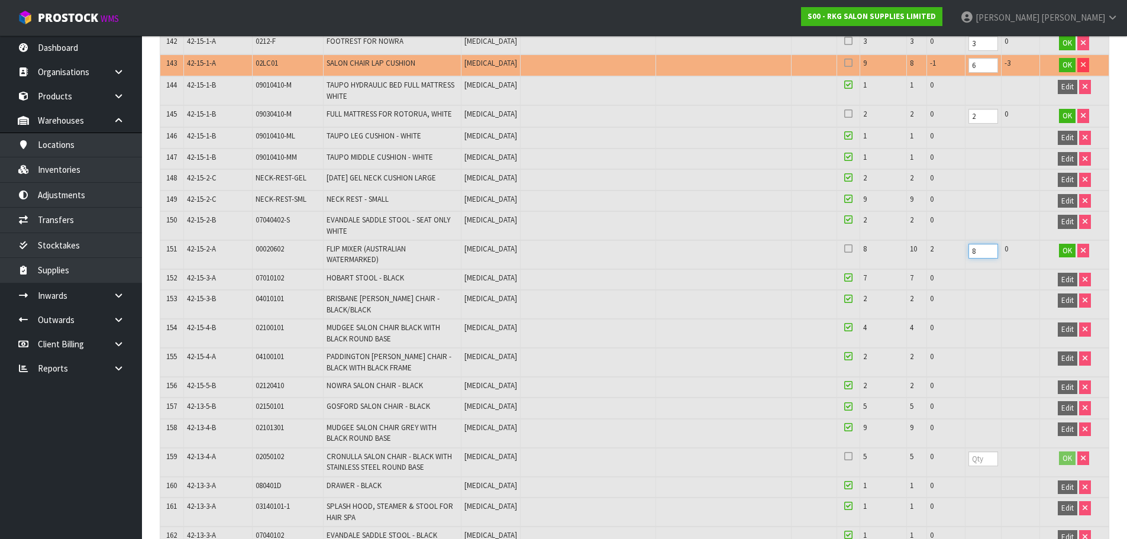
scroll to position [3668, 0]
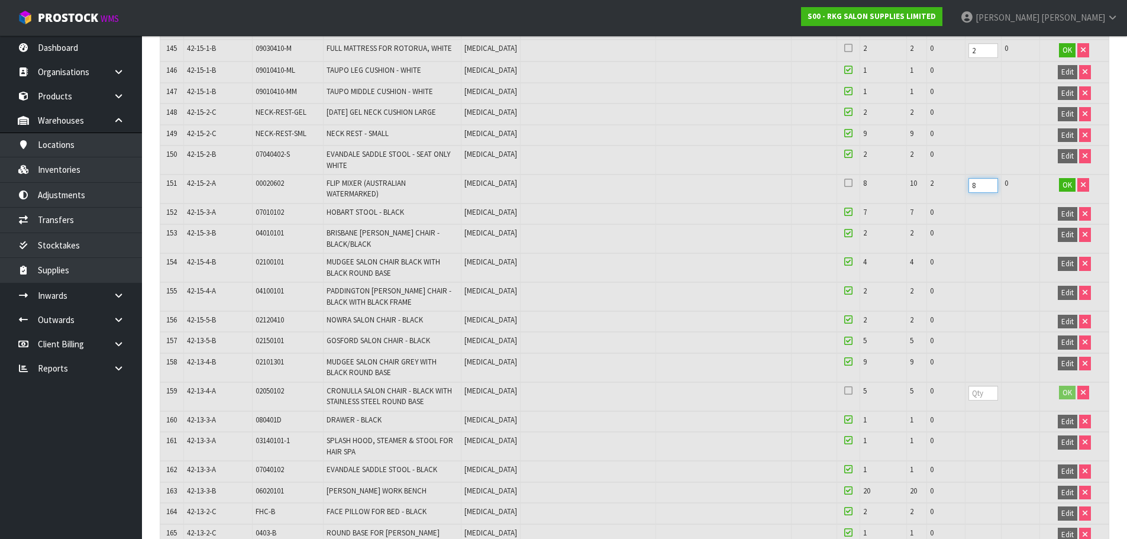
type input "8"
click at [973, 386] on input "number" at bounding box center [984, 393] width 30 height 15
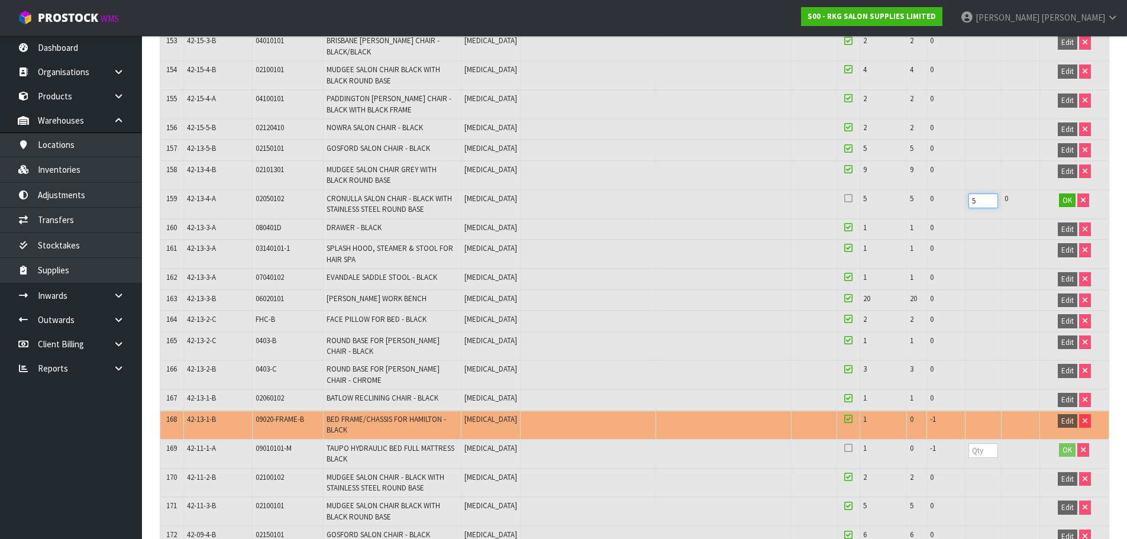
scroll to position [3905, 0]
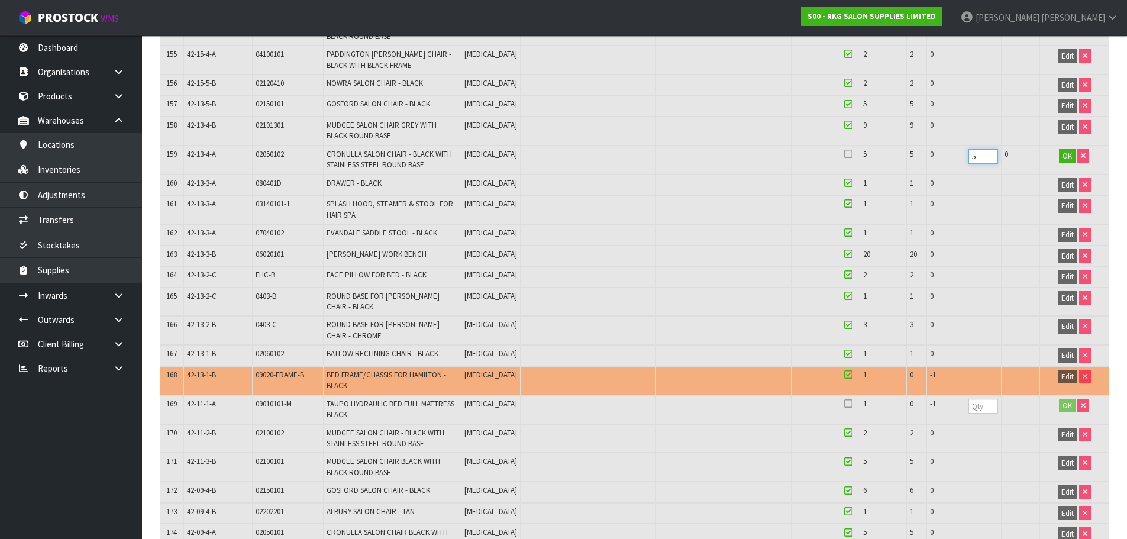
type input "5"
click at [973, 399] on input "number" at bounding box center [984, 406] width 30 height 15
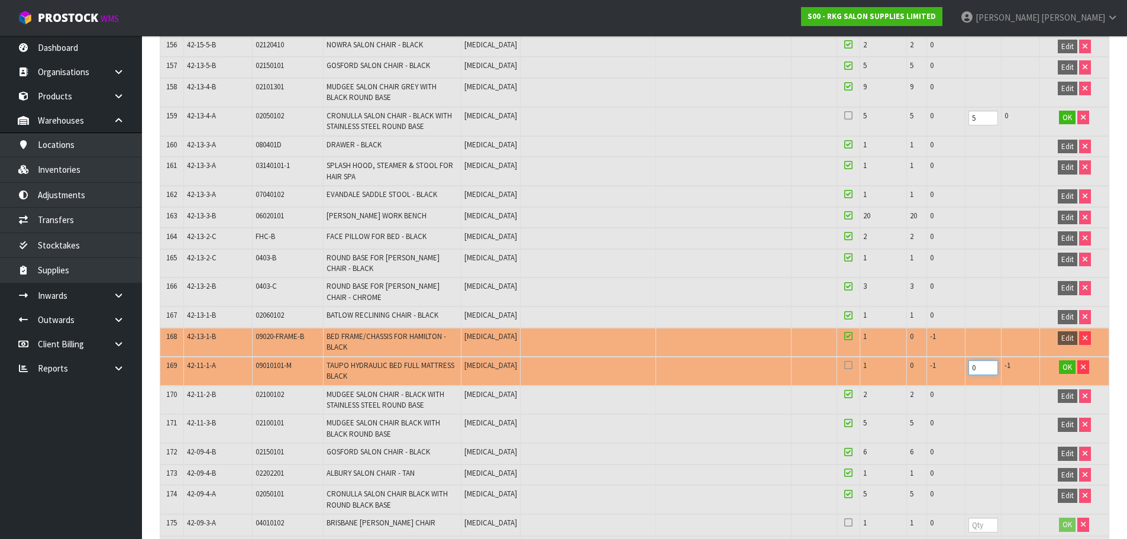
scroll to position [4082, 0]
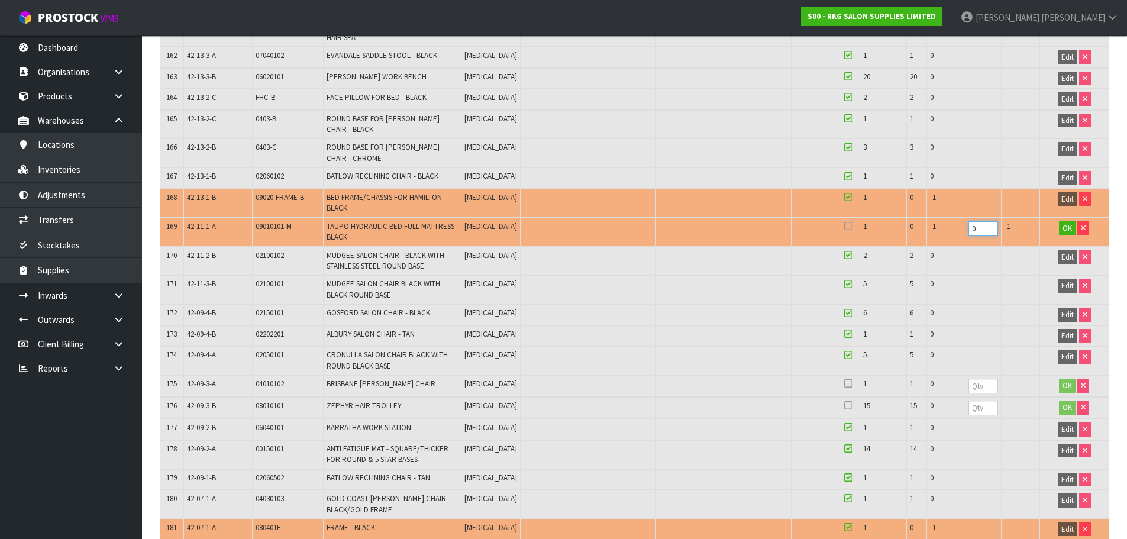
type input "0"
click at [973, 379] on input "number" at bounding box center [984, 386] width 30 height 15
type input "1"
click at [977, 401] on input "number" at bounding box center [984, 408] width 30 height 15
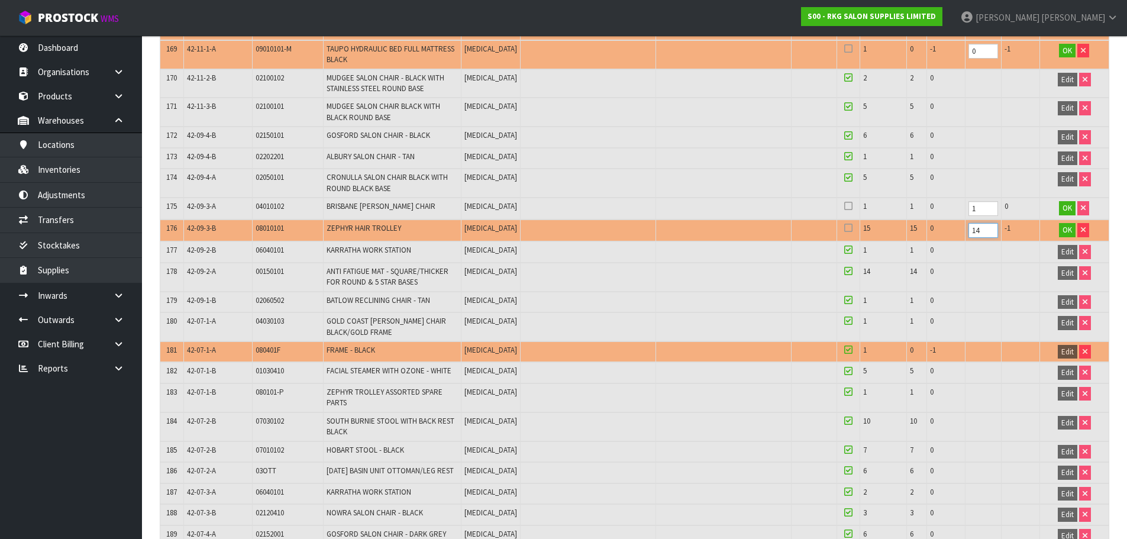
scroll to position [4497, 0]
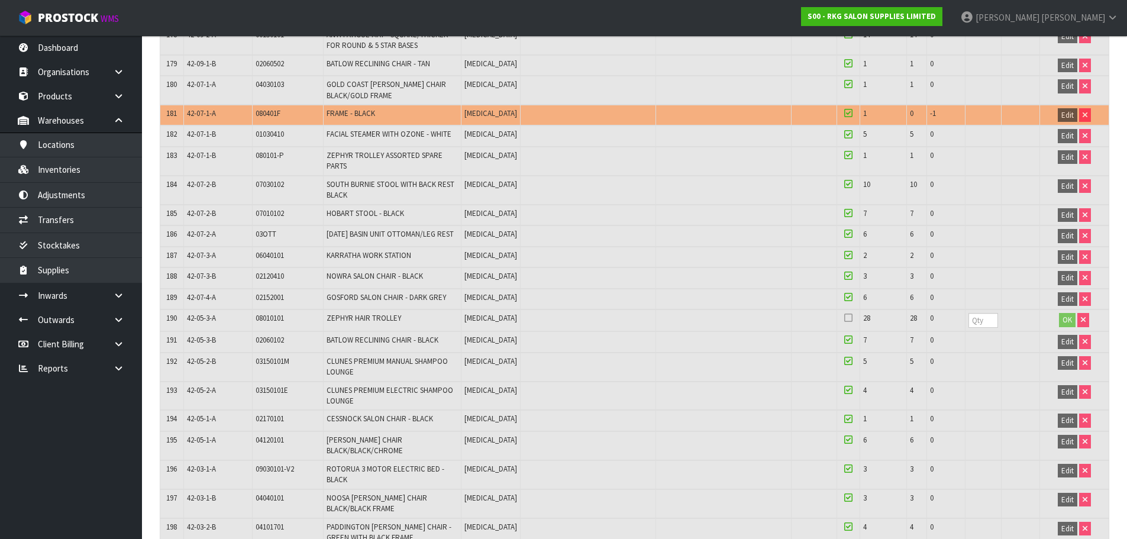
type input "14"
click at [982, 313] on input "number" at bounding box center [984, 320] width 30 height 15
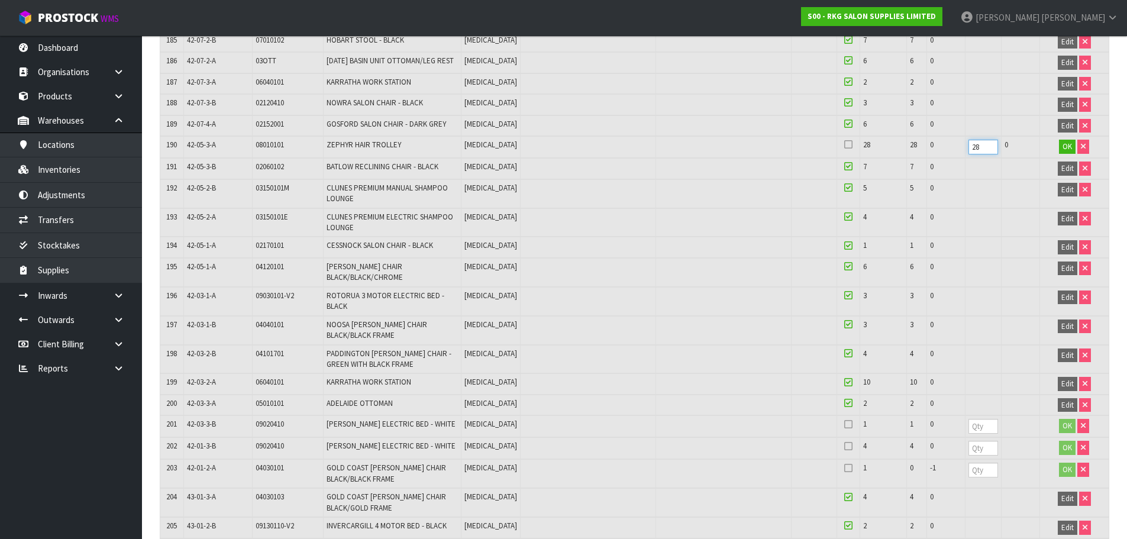
scroll to position [4674, 0]
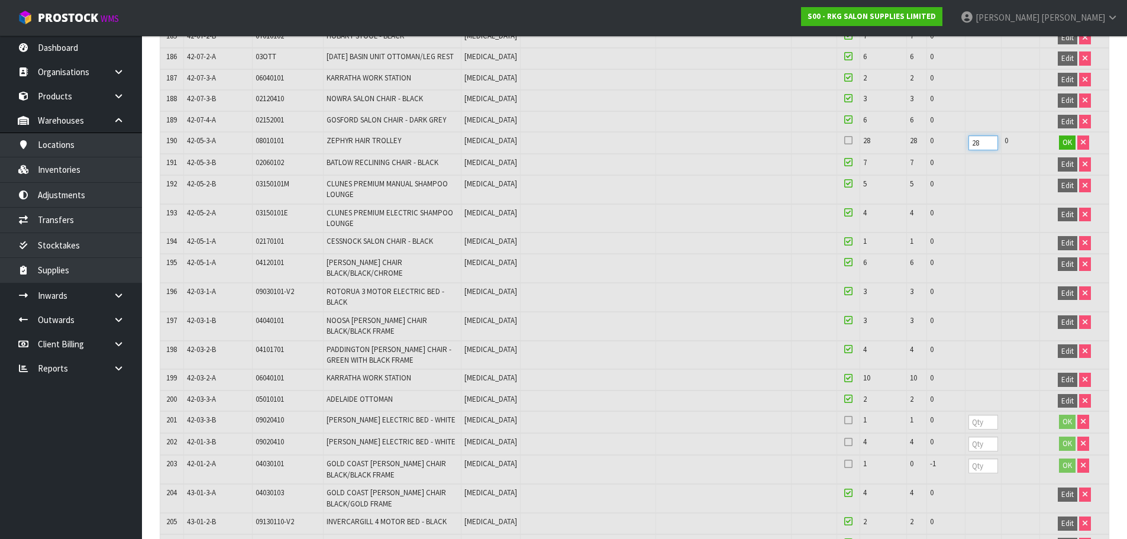
type input "28"
click at [973, 415] on input "number" at bounding box center [984, 422] width 30 height 15
type input "1"
click at [972, 437] on input "number" at bounding box center [984, 444] width 30 height 15
type input "4"
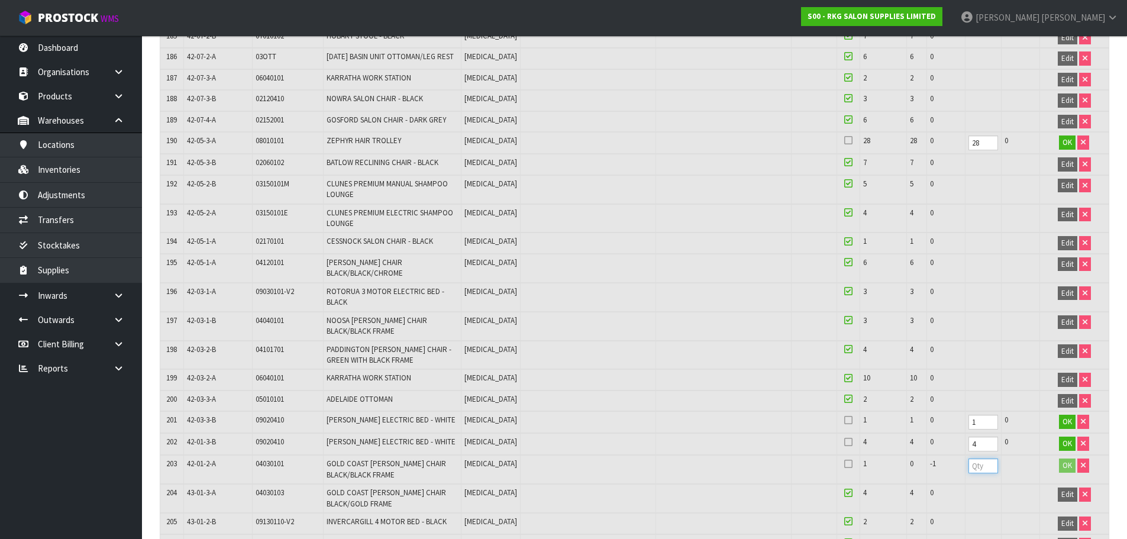
click at [974, 459] on input "number" at bounding box center [984, 466] width 30 height 15
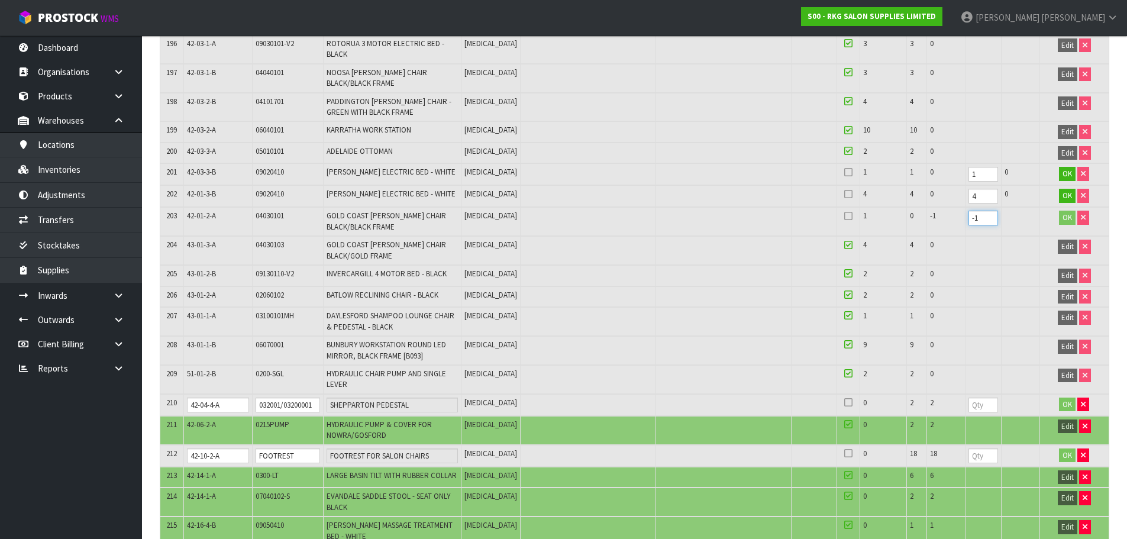
scroll to position [4970, 0]
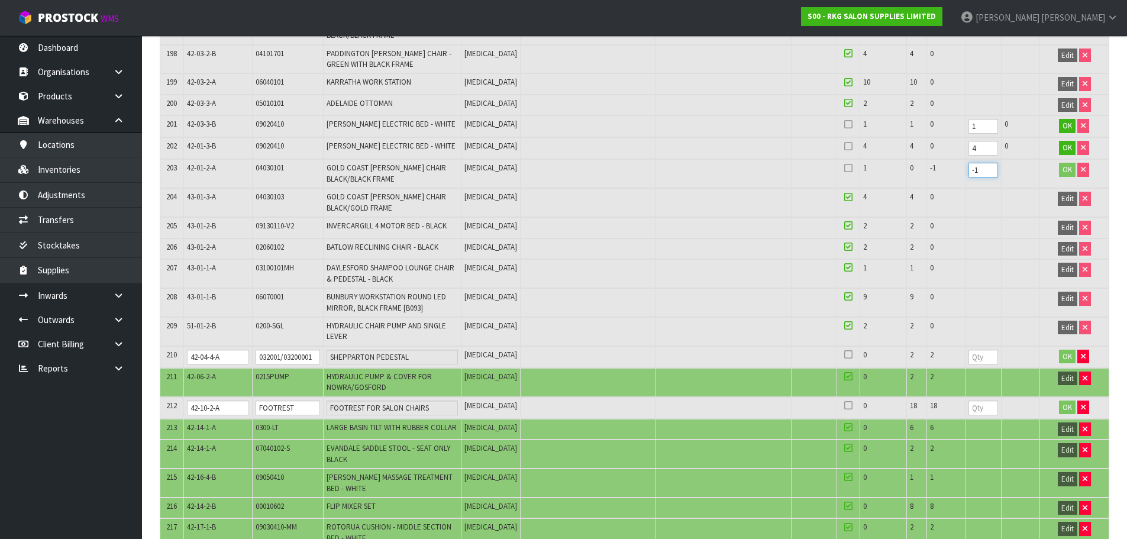
type input "-1"
click at [976, 350] on input "number" at bounding box center [984, 357] width 30 height 15
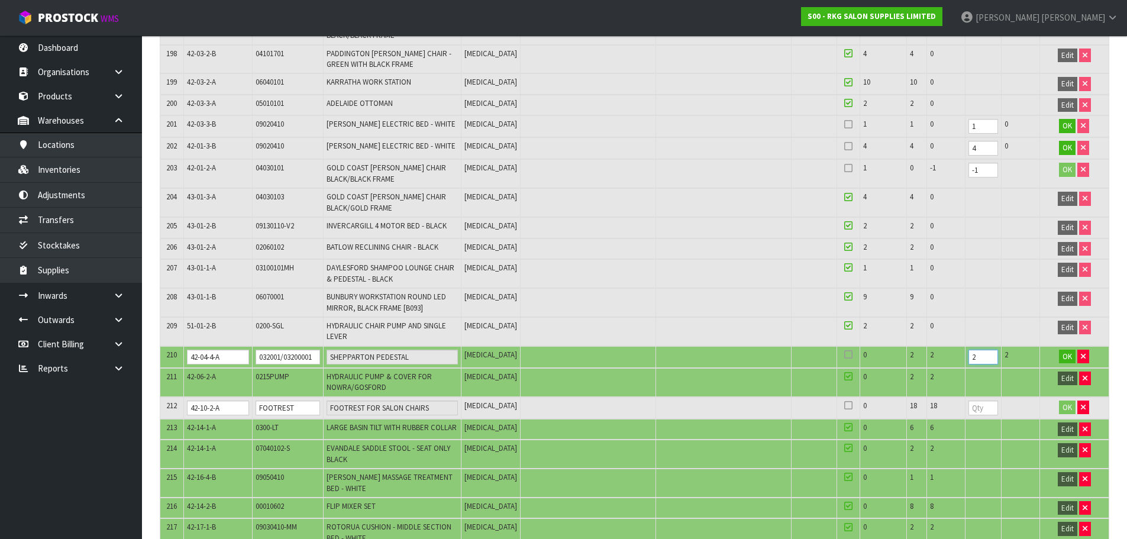
type input "2"
drag, startPoint x: 260, startPoint y: 321, endPoint x: 304, endPoint y: 322, distance: 43.8
click at [304, 401] on input "FOOTREST" at bounding box center [288, 408] width 64 height 15
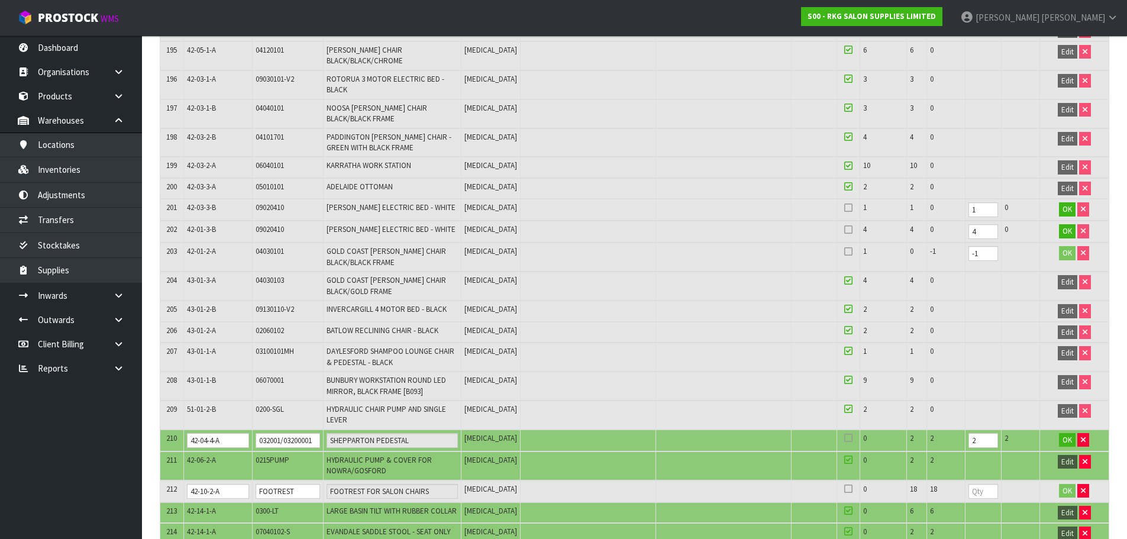
scroll to position [4907, 0]
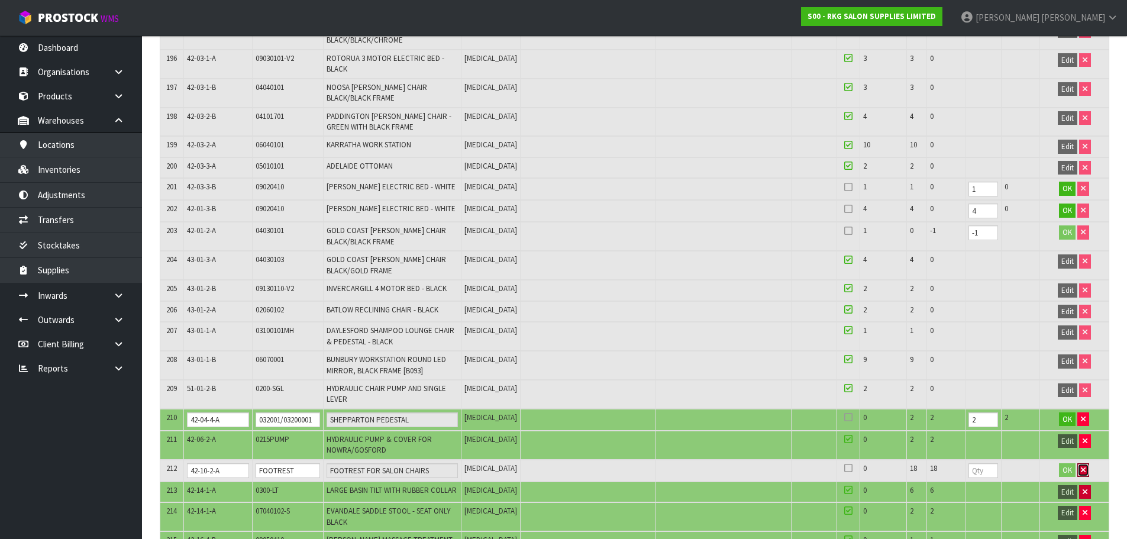
click at [1082, 466] on icon "button" at bounding box center [1083, 470] width 5 height 8
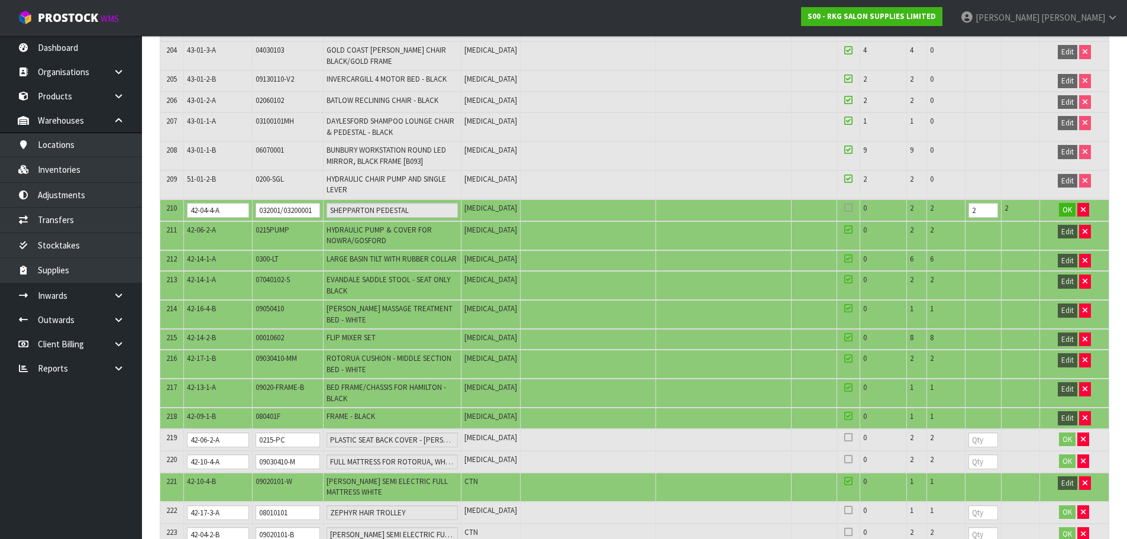
scroll to position [5144, 0]
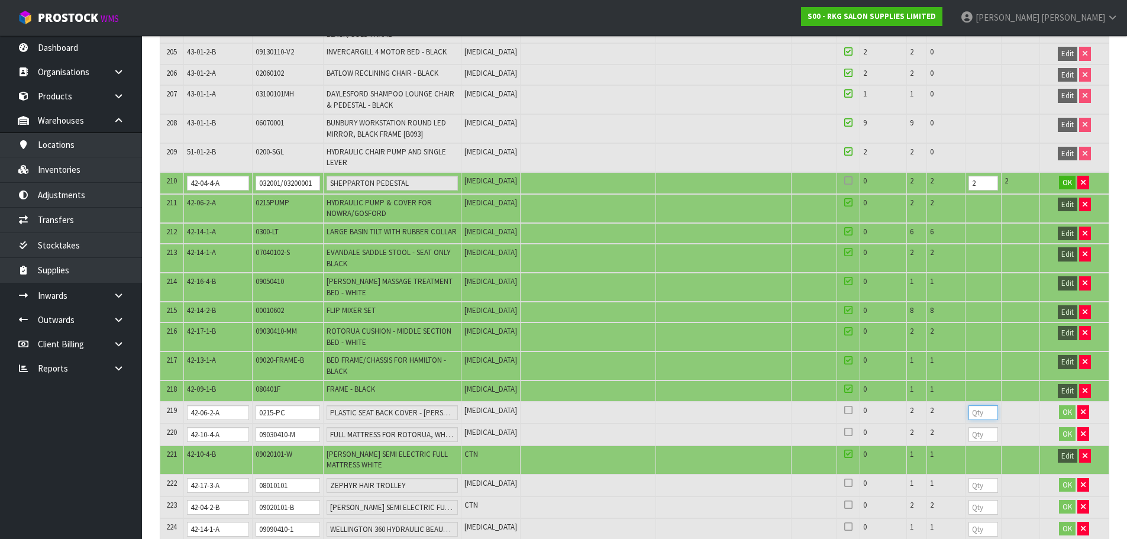
click at [977, 405] on input "number" at bounding box center [984, 412] width 30 height 15
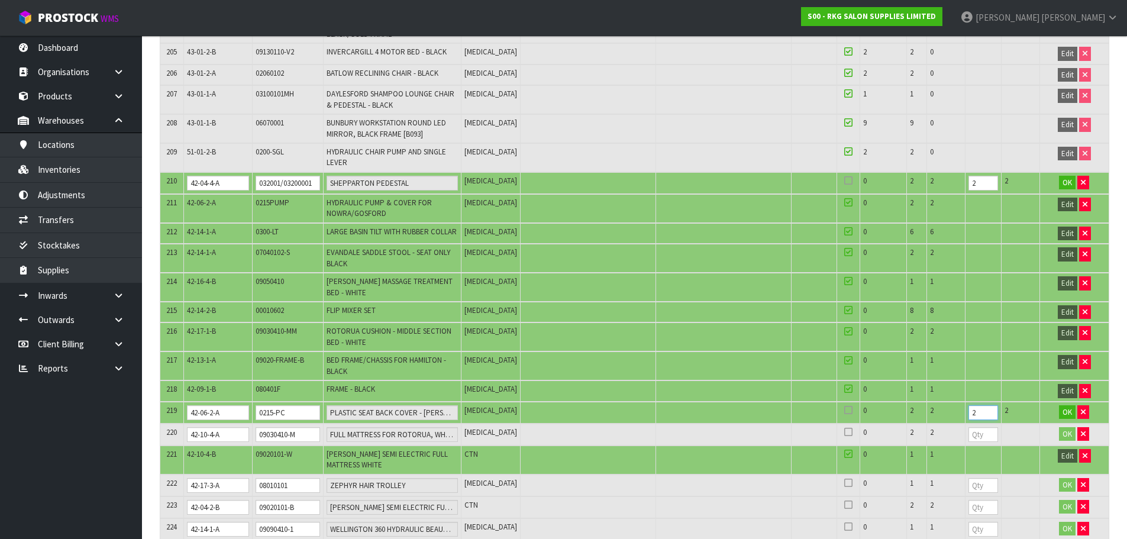
type input "2"
click at [980, 427] on input "number" at bounding box center [984, 434] width 30 height 15
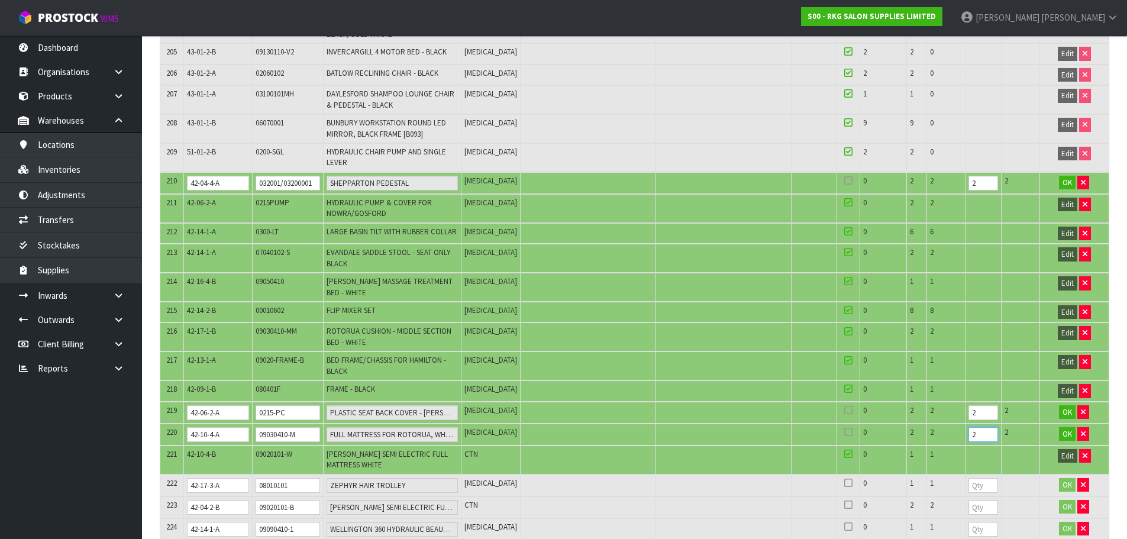
type input "2"
click at [977, 478] on input "number" at bounding box center [984, 485] width 30 height 15
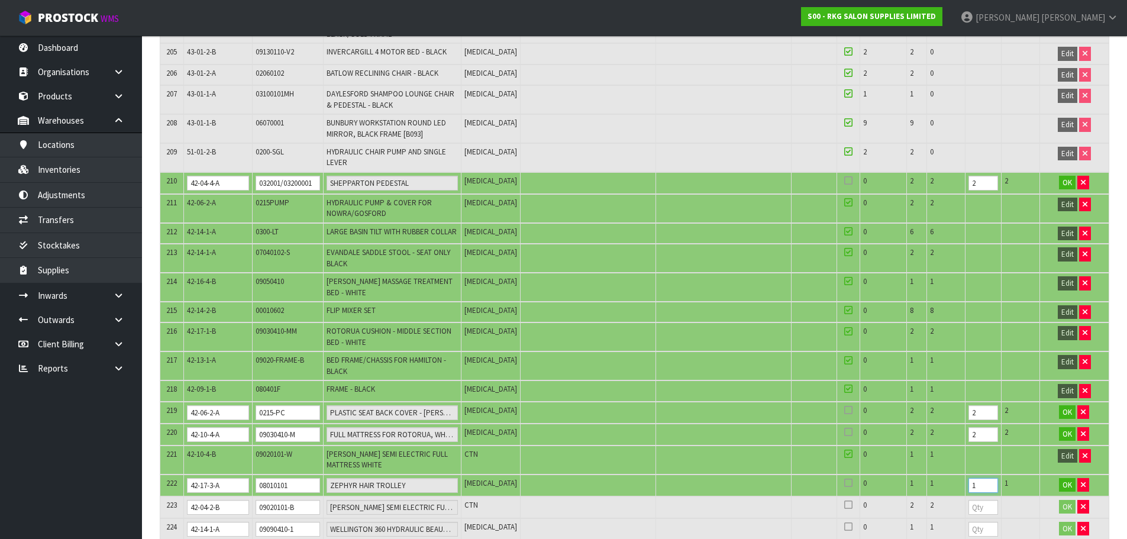
type input "1"
click at [287, 478] on input "08010101" at bounding box center [288, 485] width 64 height 15
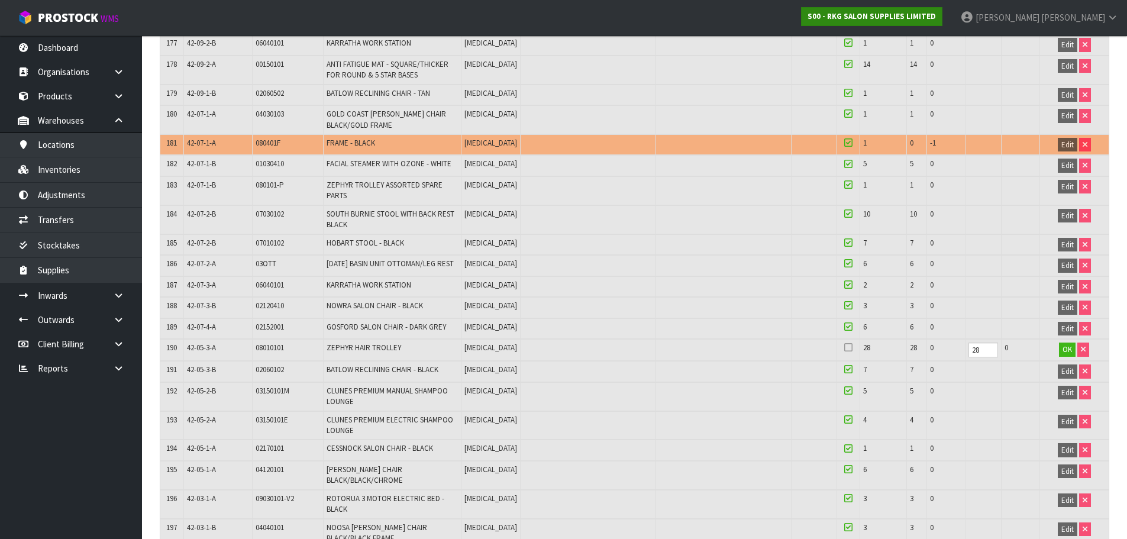
scroll to position [5273, 0]
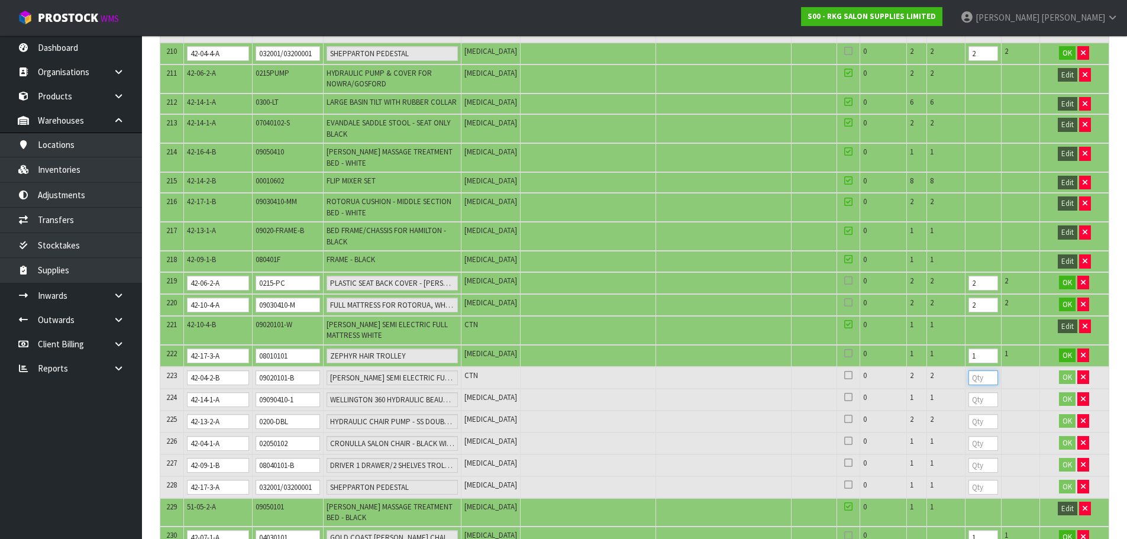
click at [974, 370] on input "number" at bounding box center [984, 377] width 30 height 15
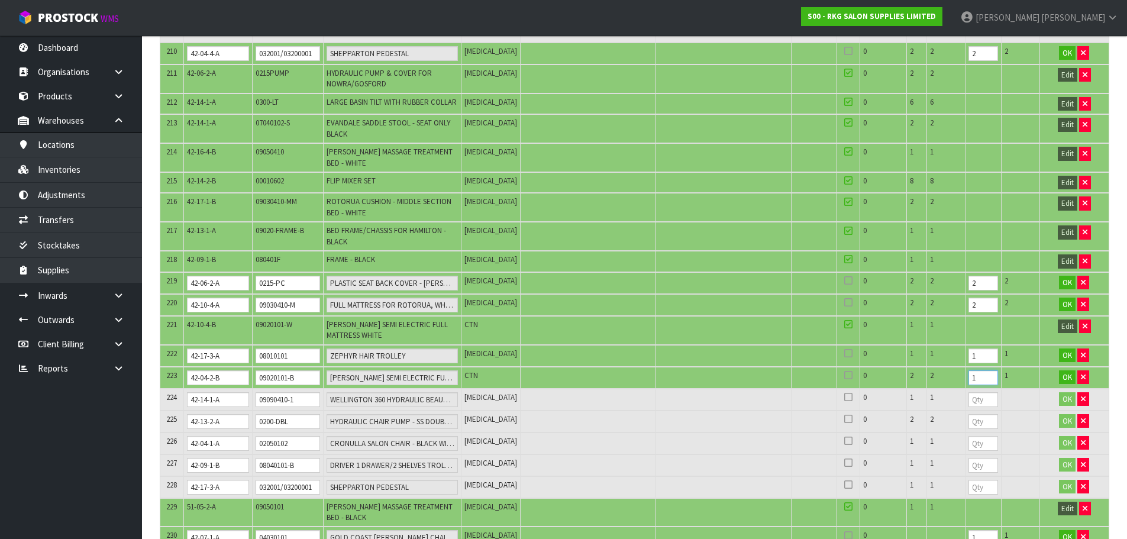
type input "1"
click at [976, 392] on input "number" at bounding box center [984, 399] width 30 height 15
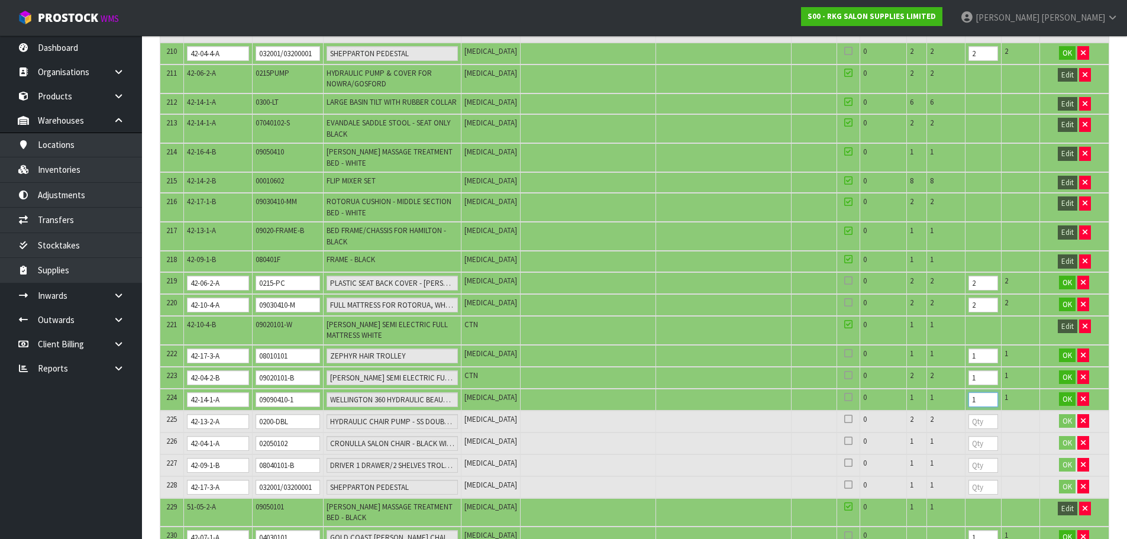
type input "1"
click at [976, 414] on input "number" at bounding box center [984, 421] width 30 height 15
click at [288, 414] on input "0200-DBL" at bounding box center [288, 421] width 64 height 15
click at [287, 414] on input "0200-DBL" at bounding box center [288, 421] width 64 height 15
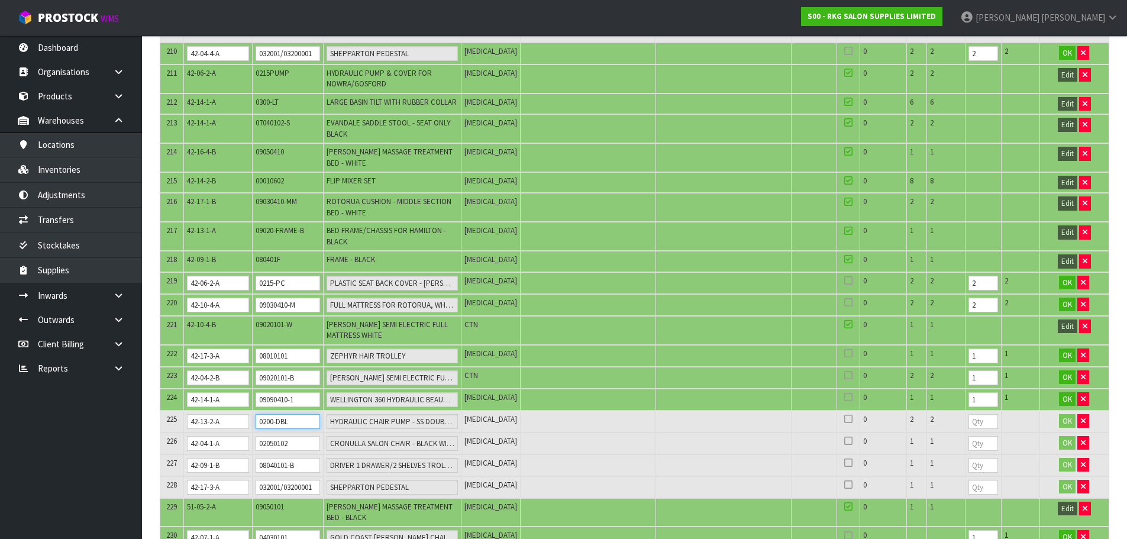
click at [287, 414] on input "0200-DBL" at bounding box center [288, 421] width 64 height 15
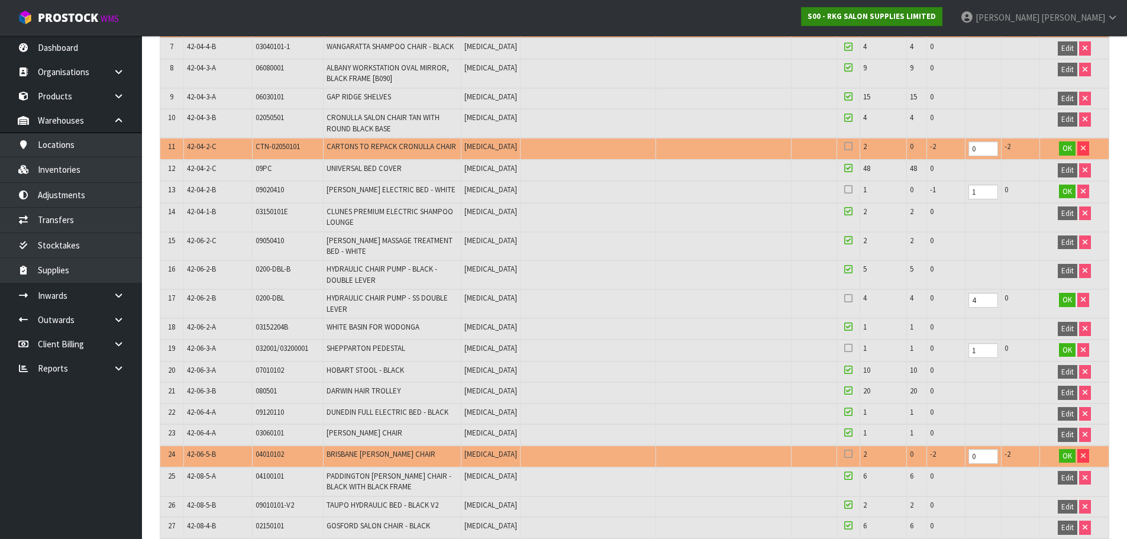
scroll to position [5339, 0]
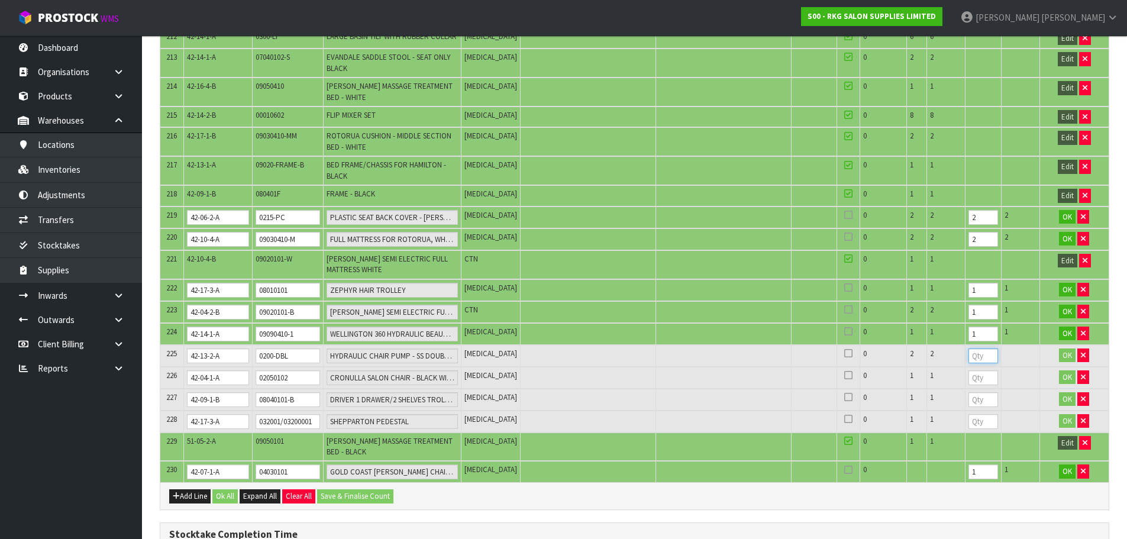
click at [974, 348] on input "number" at bounding box center [984, 355] width 30 height 15
type input "0"
click at [972, 370] on input "number" at bounding box center [984, 377] width 30 height 15
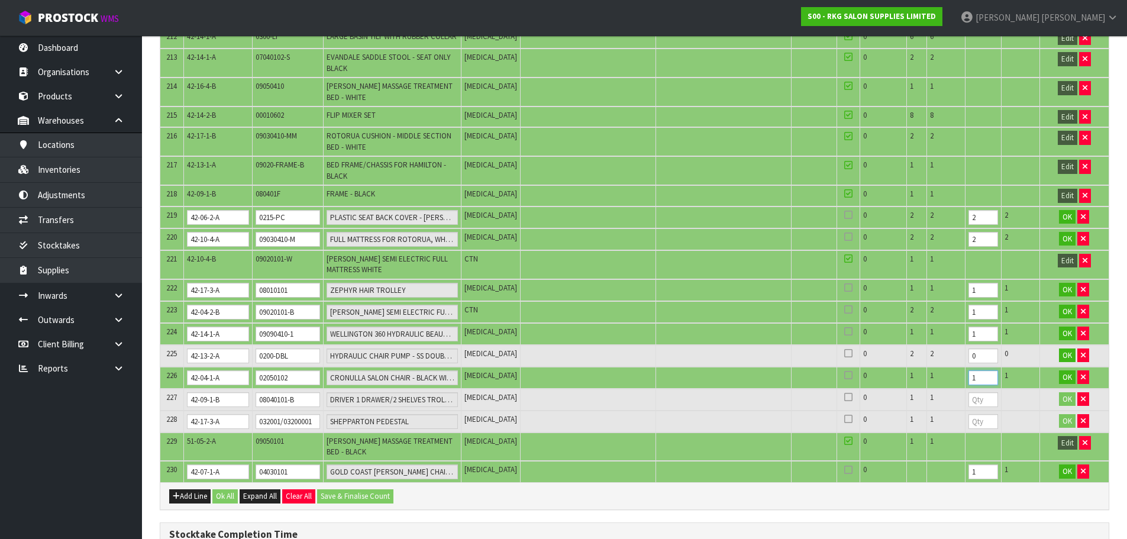
type input "1"
click at [974, 392] on input "number" at bounding box center [984, 399] width 30 height 15
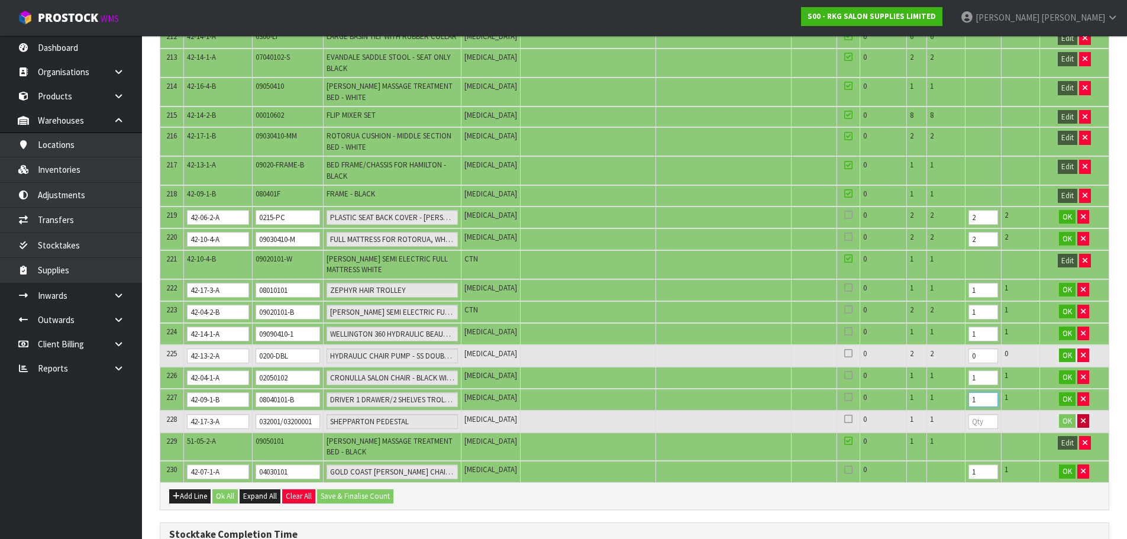
type input "1"
click at [1084, 417] on icon "button" at bounding box center [1083, 421] width 5 height 8
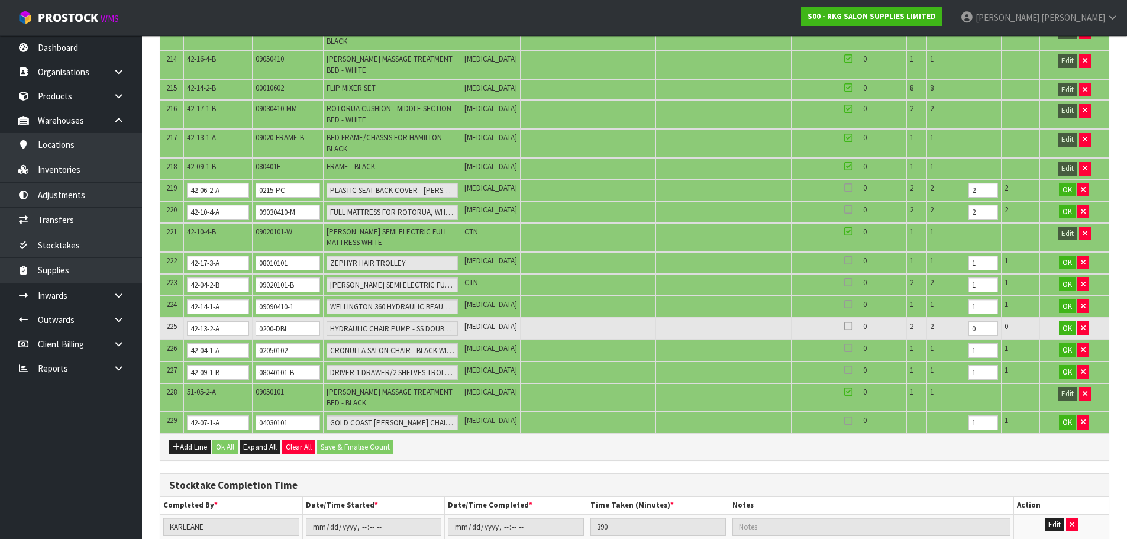
scroll to position [5380, 0]
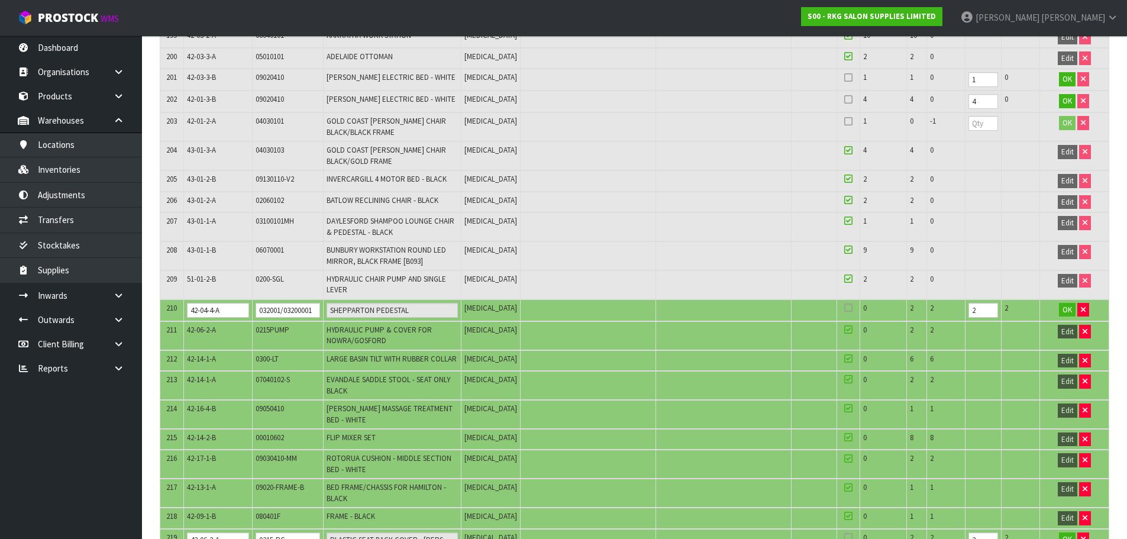
scroll to position [5050, 0]
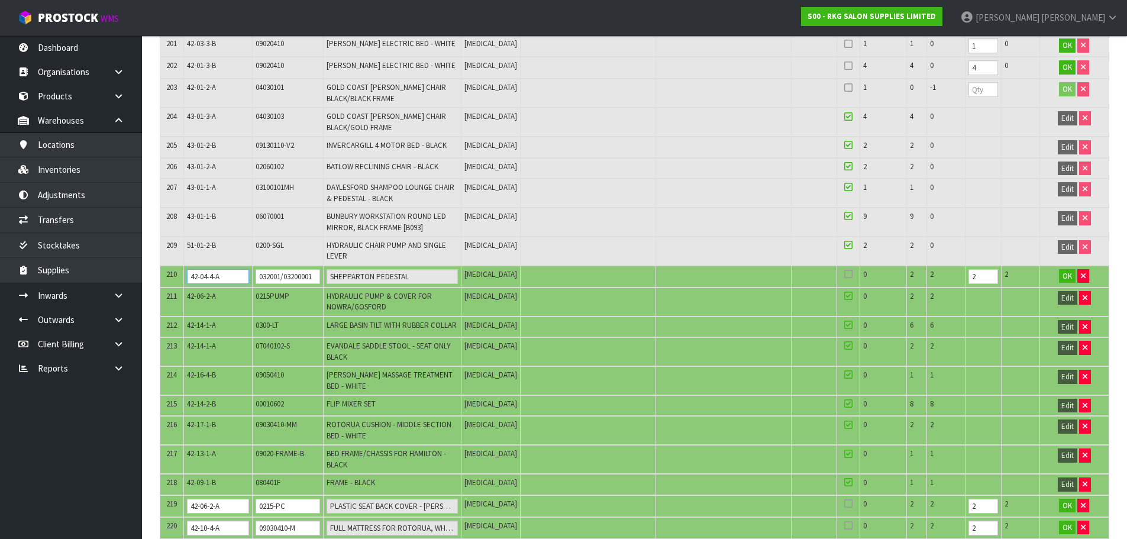
click at [198, 269] on input "42-04-4-A" at bounding box center [218, 276] width 63 height 15
click at [291, 269] on input "032001/03200001" at bounding box center [288, 276] width 64 height 15
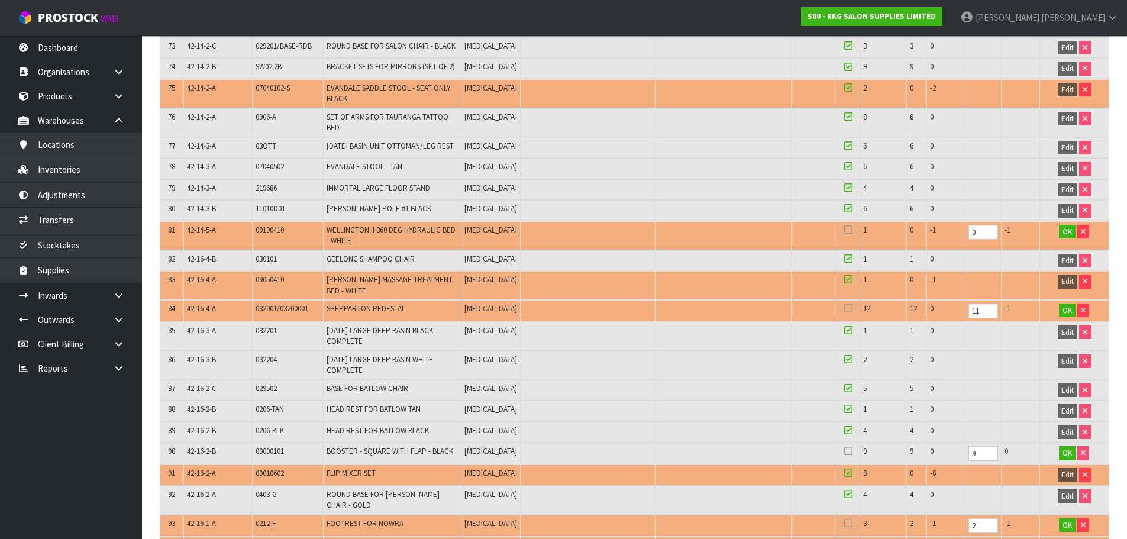
scroll to position [4971, 0]
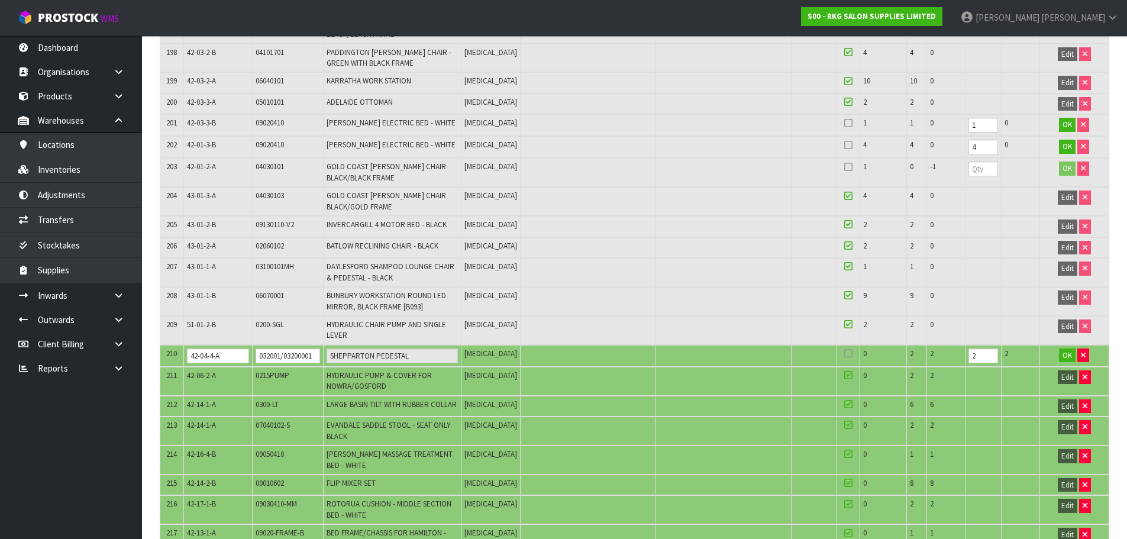
click at [259, 370] on span "0215PUMP" at bounding box center [273, 375] width 34 height 10
copy tr "0215PUMP"
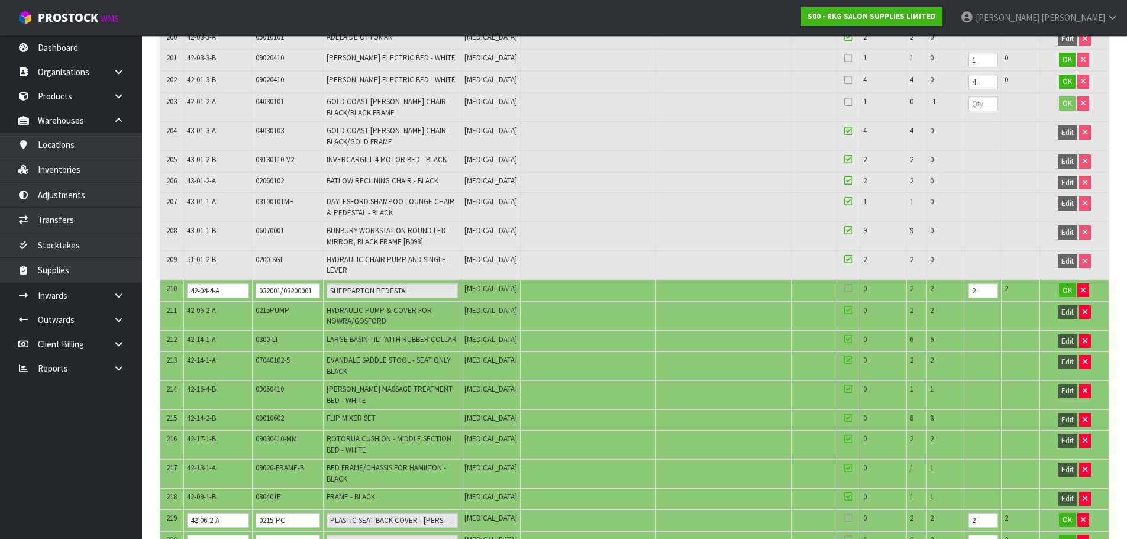
scroll to position [5110, 0]
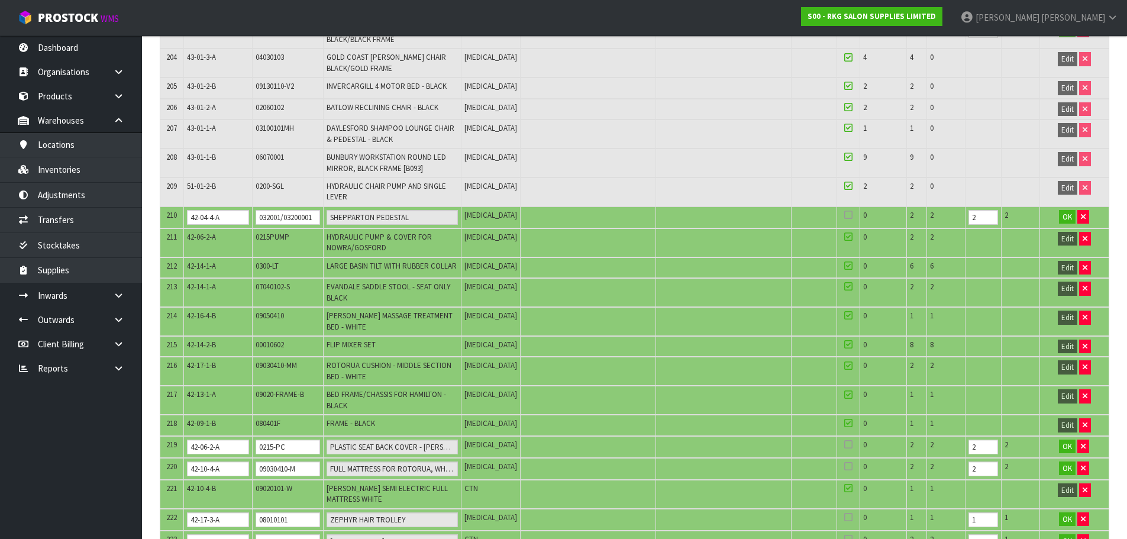
click at [266, 257] on td "0300-LT" at bounding box center [288, 267] width 71 height 21
click at [267, 261] on span "0300-LT" at bounding box center [267, 266] width 23 height 10
click at [269, 261] on span "0300-LT" at bounding box center [267, 266] width 23 height 10
click at [270, 261] on span "0300-LT" at bounding box center [267, 266] width 23 height 10
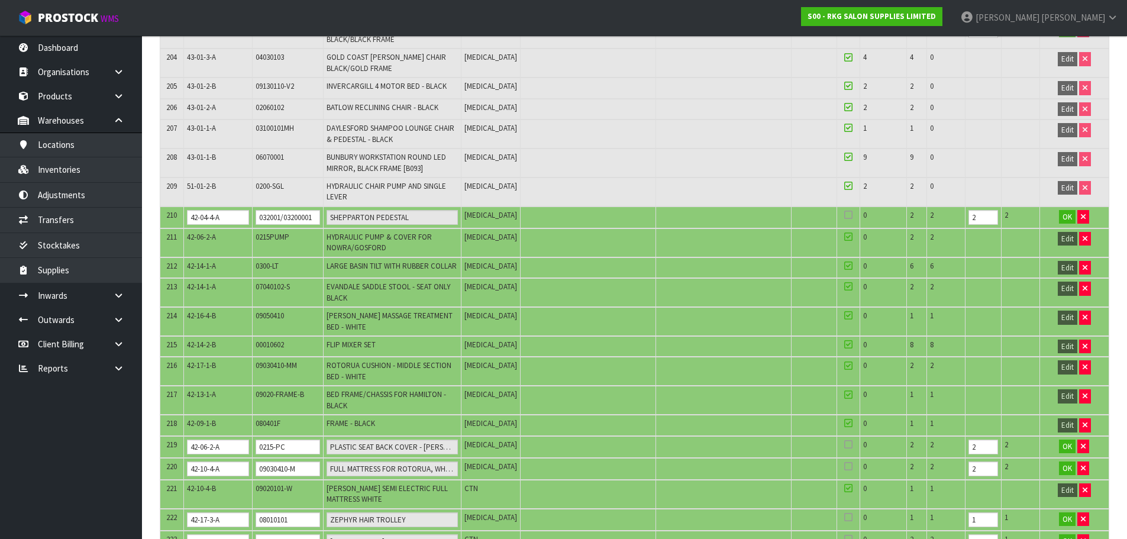
click at [274, 261] on span "0300-LT" at bounding box center [267, 266] width 23 height 10
copy tr "0300-LT"
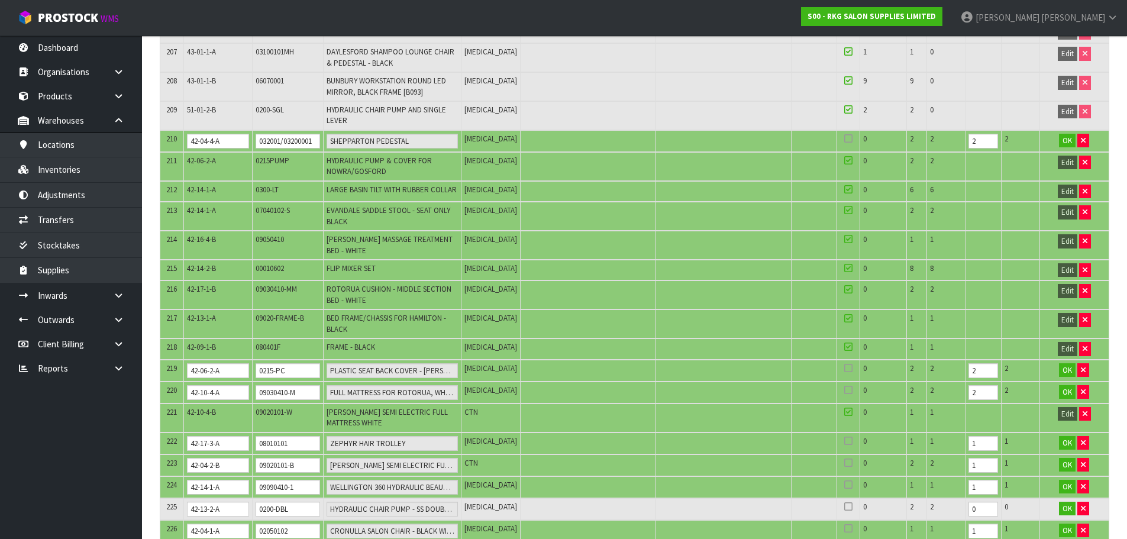
scroll to position [5198, 0]
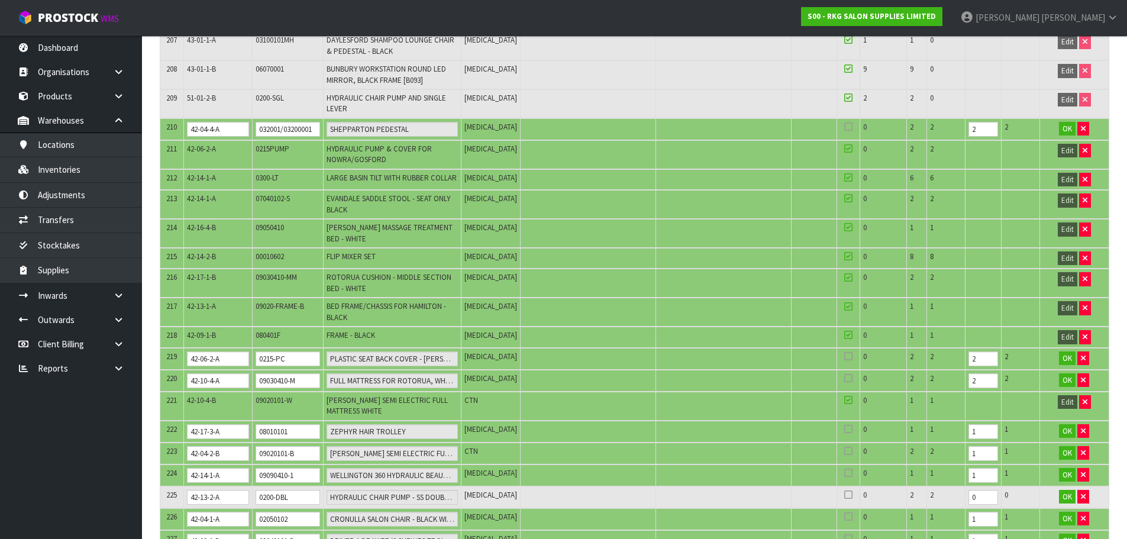
click at [285, 190] on td "07040102-S" at bounding box center [288, 204] width 71 height 29
click at [273, 190] on td "07040102-S" at bounding box center [288, 204] width 71 height 29
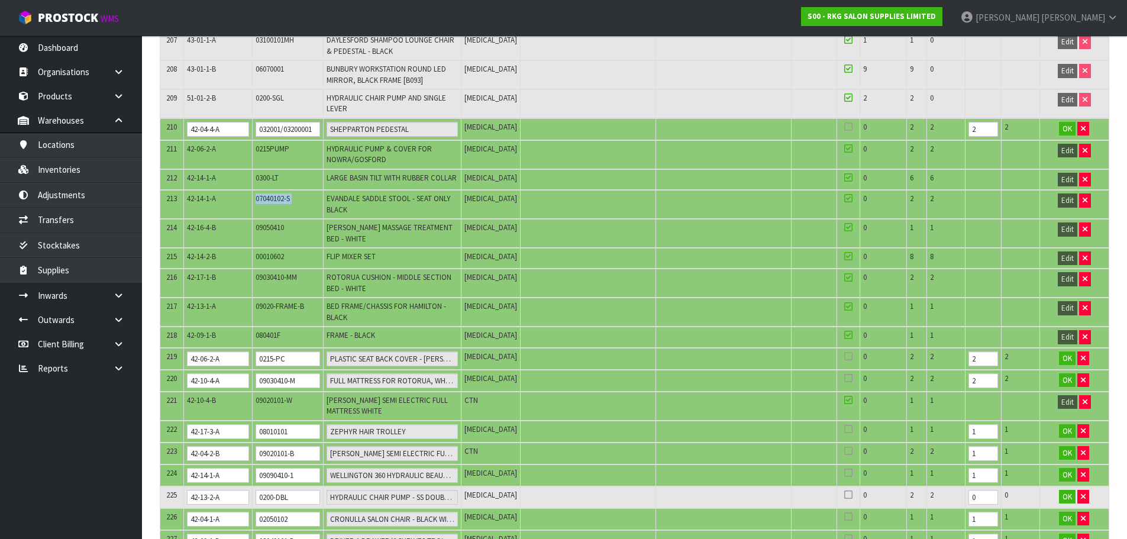
copy tr "07040102-S"
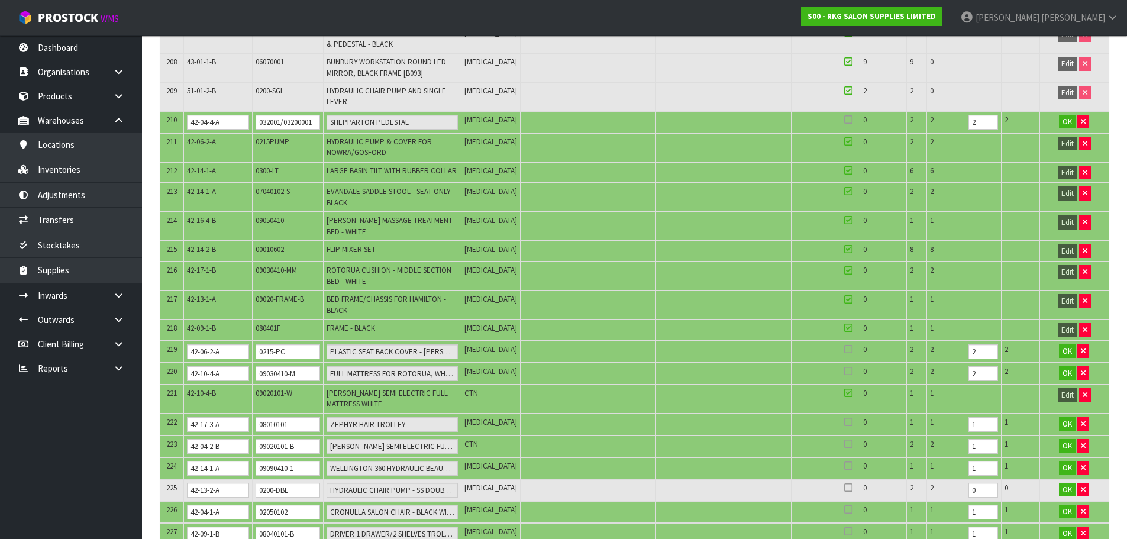
scroll to position [5218, 0]
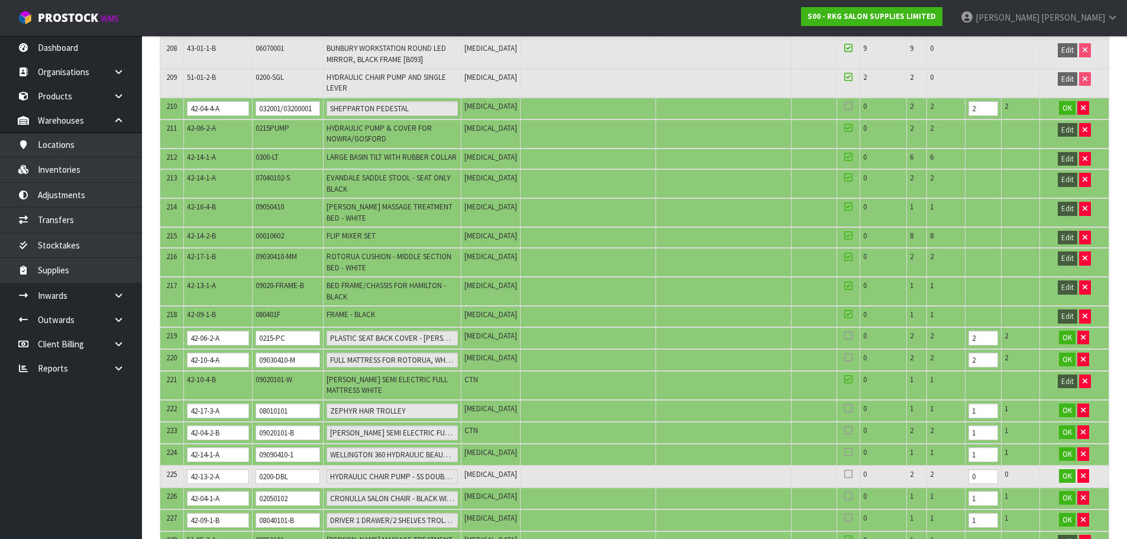
click at [275, 202] on span "09050410" at bounding box center [270, 207] width 28 height 10
copy tr "09050410"
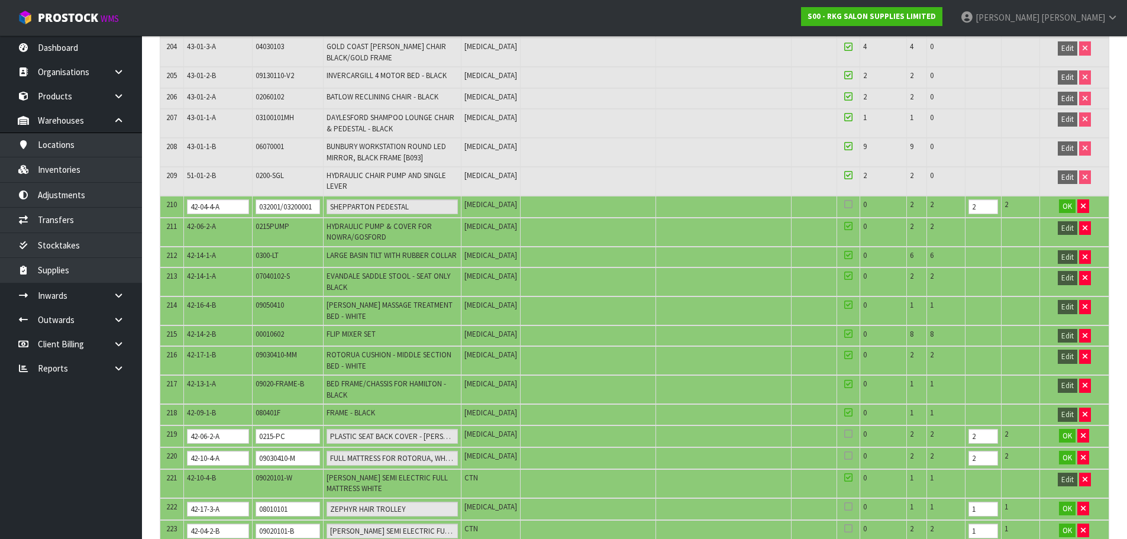
scroll to position [5188, 0]
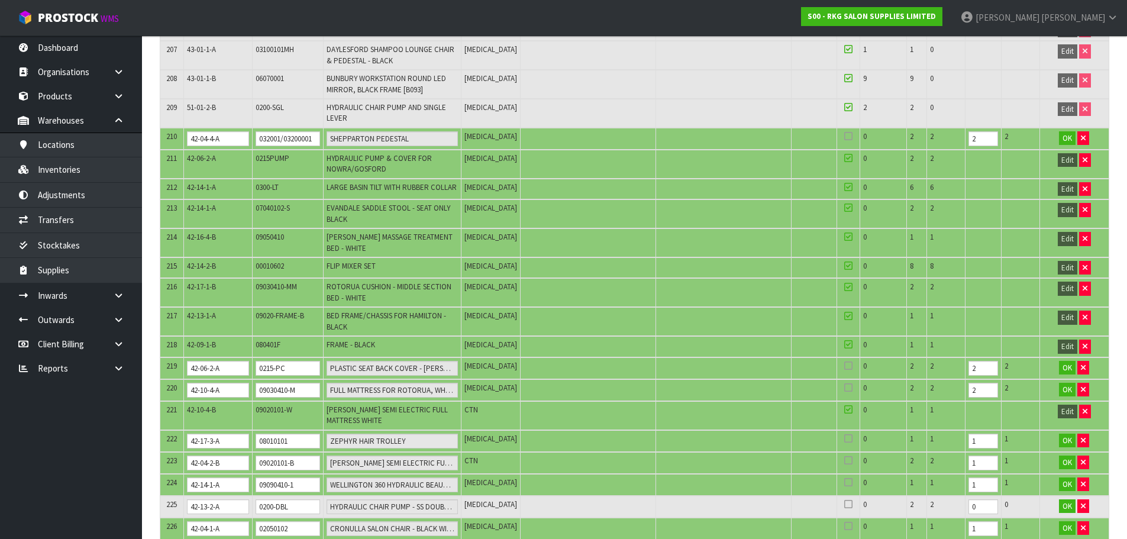
click at [284, 261] on span "00010602" at bounding box center [270, 266] width 28 height 10
copy tr "00010602"
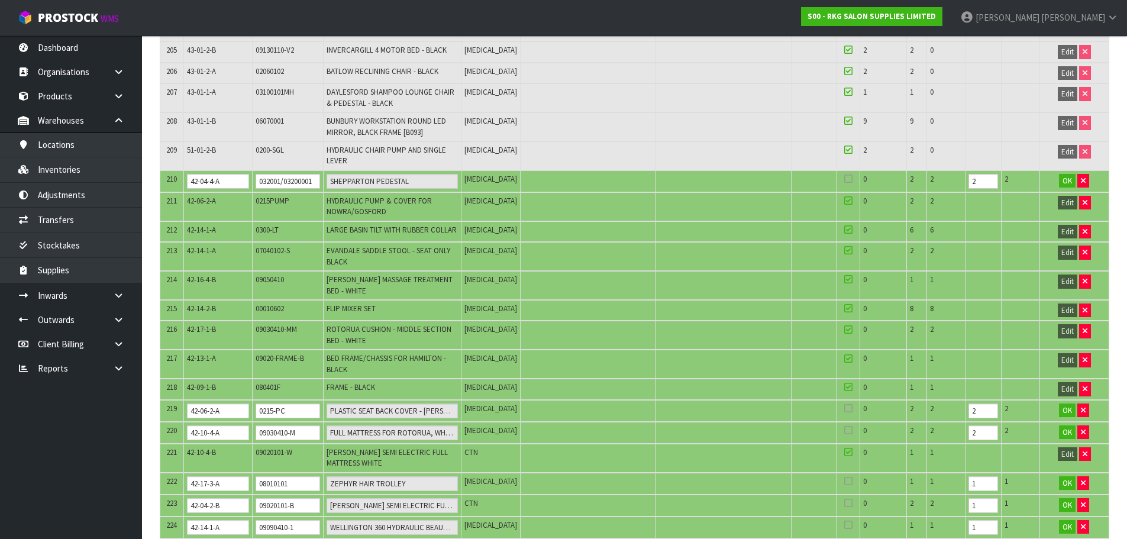
scroll to position [5217, 0]
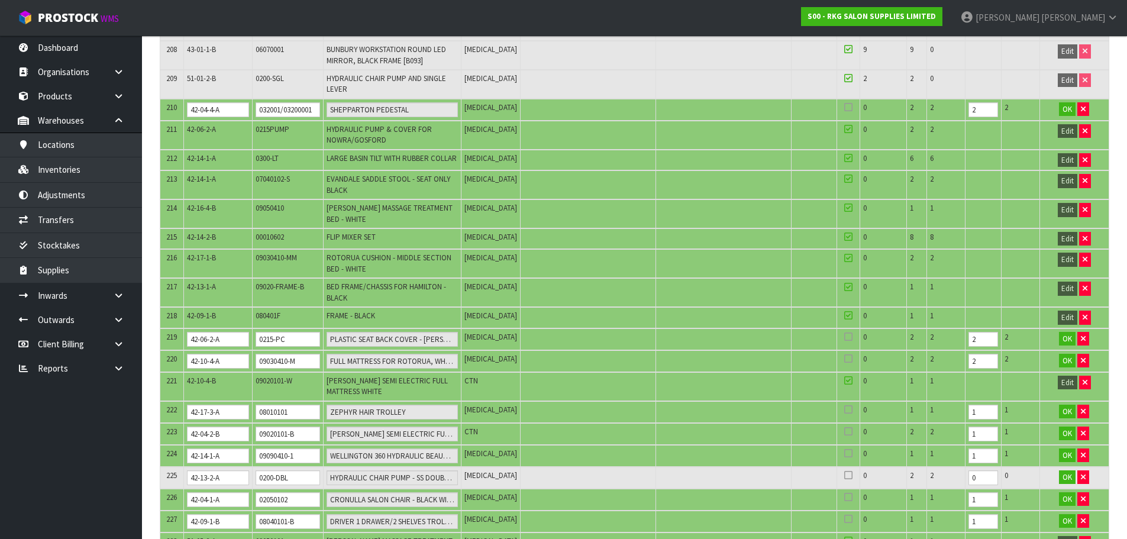
click at [279, 253] on span "09030410-MM" at bounding box center [276, 258] width 41 height 10
copy tr "09030410-MM"
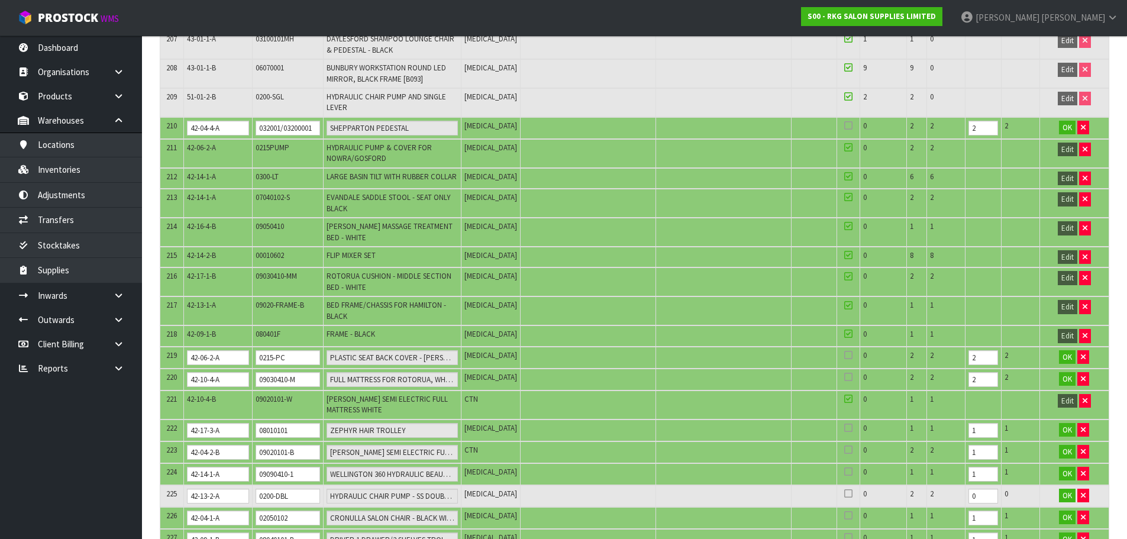
scroll to position [5297, 0]
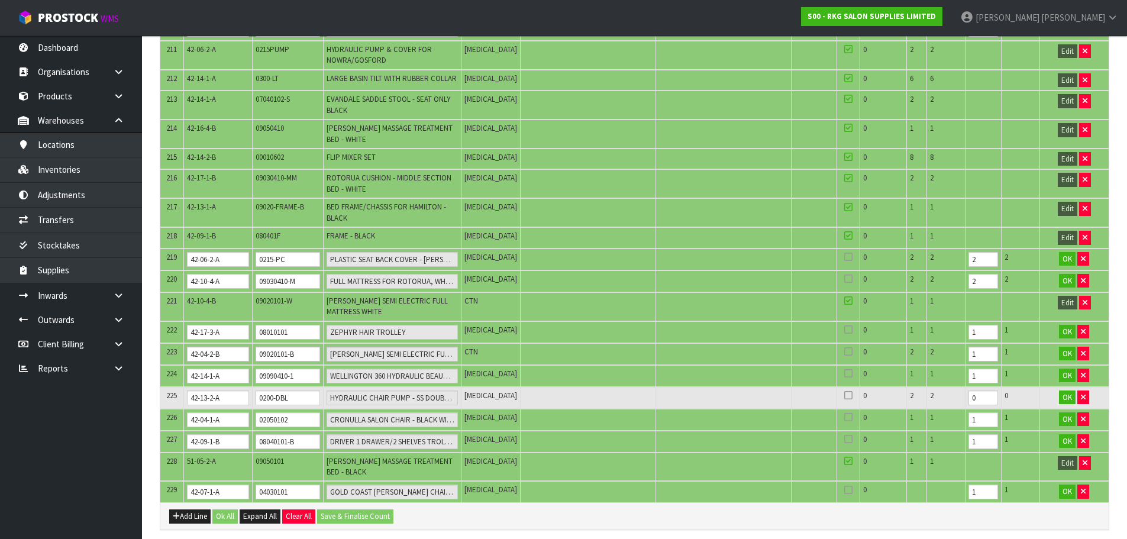
click at [277, 202] on span "09020-FRAME-B" at bounding box center [280, 207] width 49 height 10
click at [276, 202] on span "09020-FRAME-B" at bounding box center [280, 207] width 49 height 10
copy tr "09020-FRAME-B"
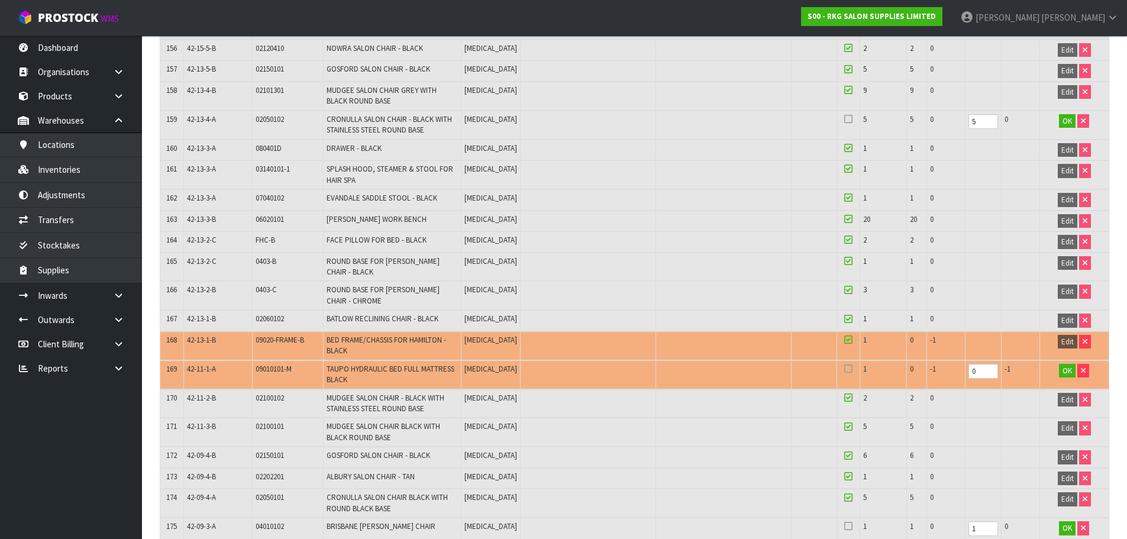
scroll to position [5149, 0]
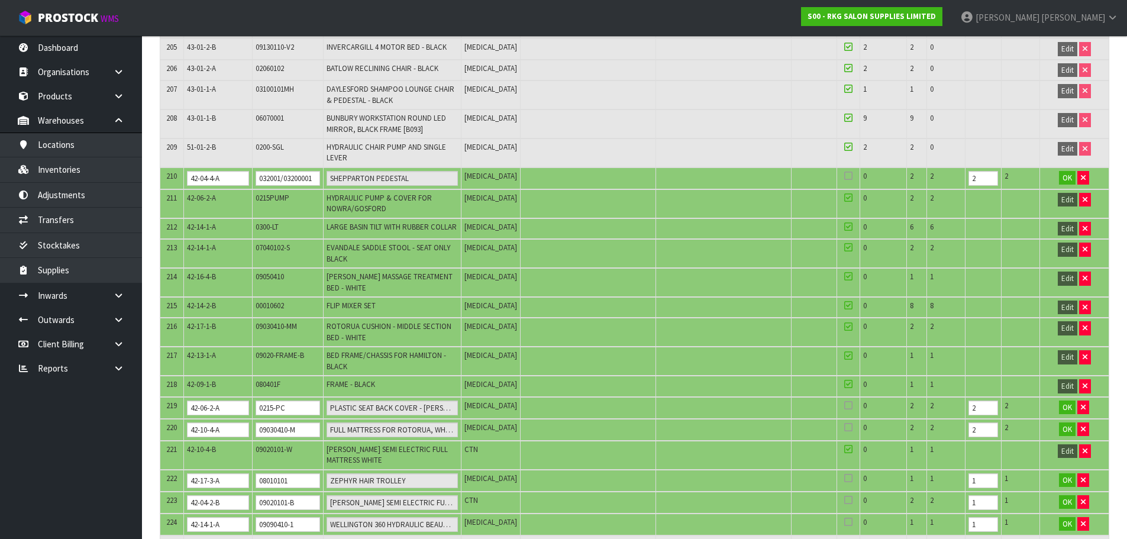
click at [280, 379] on span "080401F" at bounding box center [268, 384] width 25 height 10
copy span "080401F"
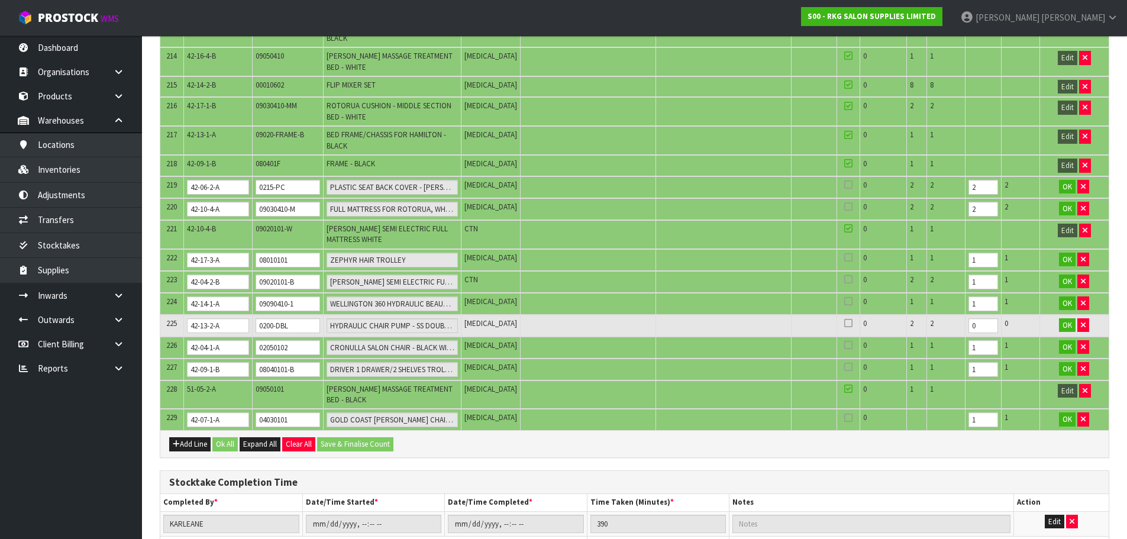
scroll to position [5380, 0]
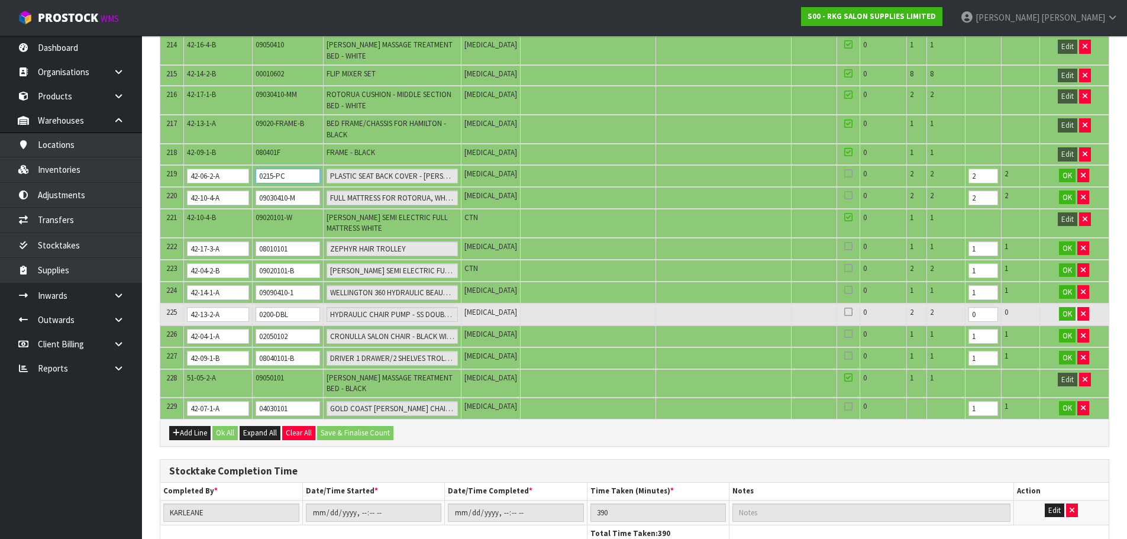
drag, startPoint x: 295, startPoint y: 88, endPoint x: 240, endPoint y: 98, distance: 56.5
click at [240, 165] on tr "219 42-06-2-A 0215-PC PLASTIC SEAT BACK COVER - GOSFORD PCE 0 2 2 2 2 OK" at bounding box center [634, 176] width 948 height 22
drag, startPoint x: 317, startPoint y: 111, endPoint x: 254, endPoint y: 114, distance: 62.8
click at [254, 187] on tr "220 42-10-4-A 09030410-M FULL MATTRESS FOR ROTORUA, WHITE PCE 0 2 2 2 2 OK" at bounding box center [634, 198] width 948 height 22
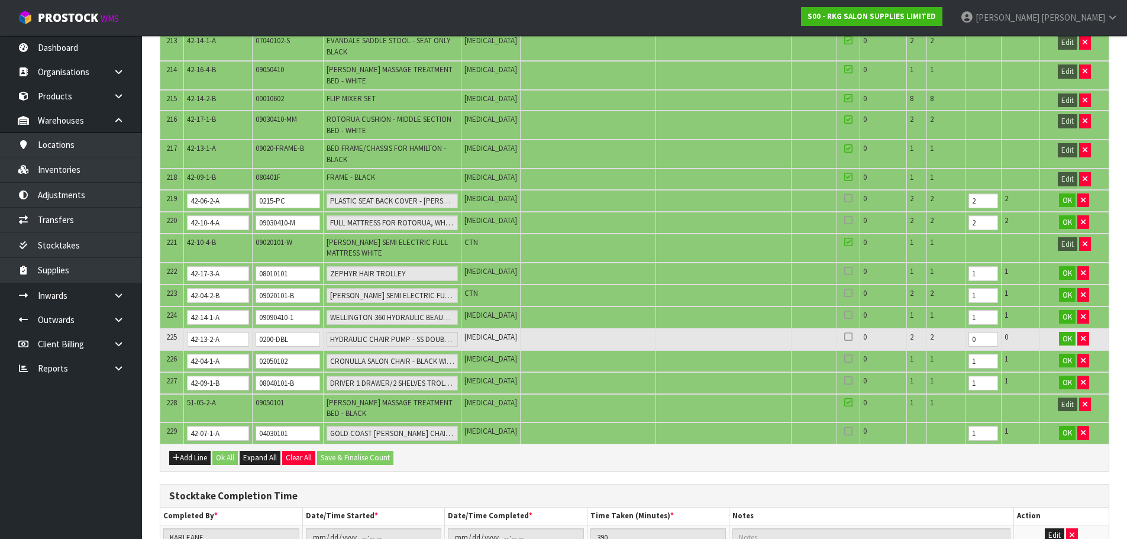
scroll to position [5356, 0]
click at [269, 266] on input "08010101" at bounding box center [288, 273] width 64 height 15
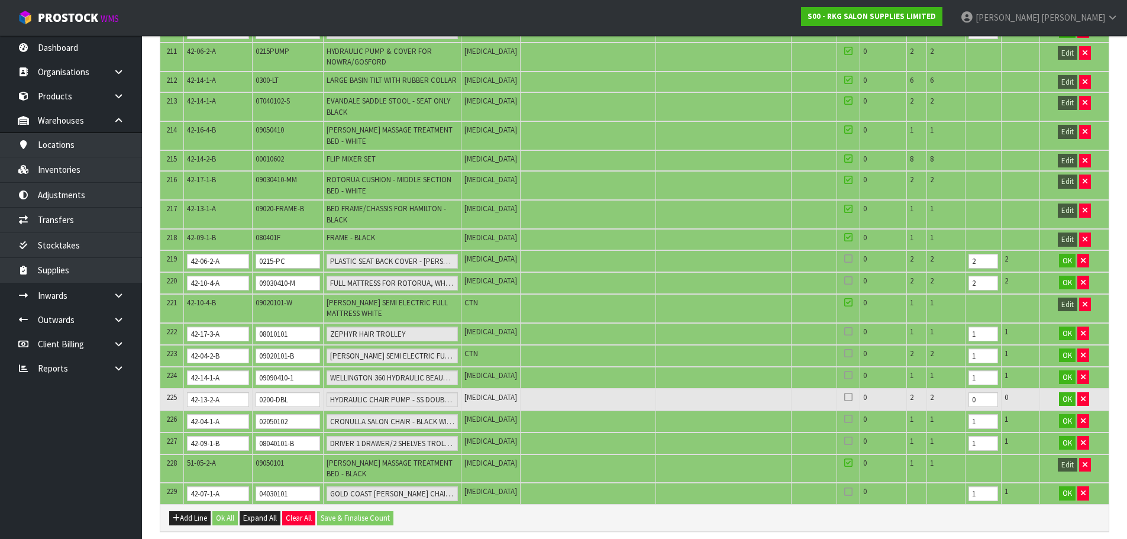
scroll to position [5333, 0]
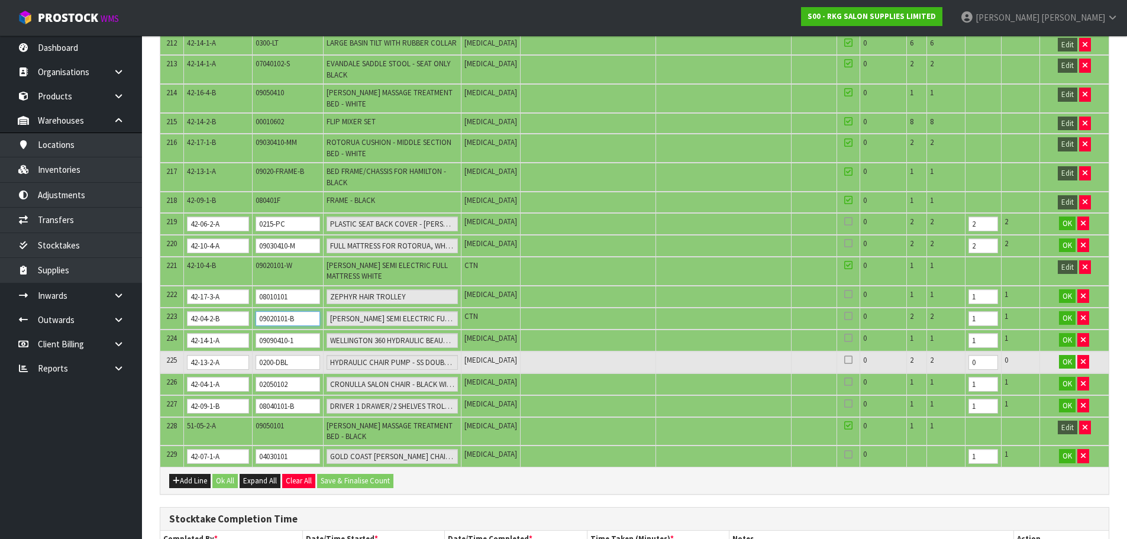
drag, startPoint x: 317, startPoint y: 230, endPoint x: 241, endPoint y: 238, distance: 76.2
click at [241, 308] on tr "223 42-04-2-B 09020101-B HAMILTON SEMI ELECTRIC FULL MATTRESS BLACK CTN 0 2 2 1…" at bounding box center [634, 319] width 948 height 22
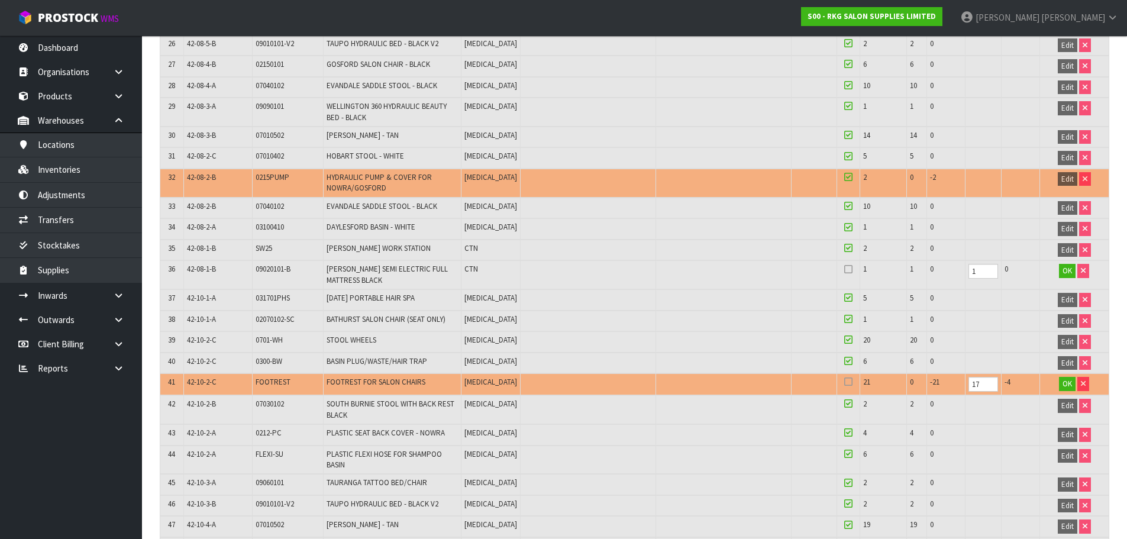
scroll to position [5295, 0]
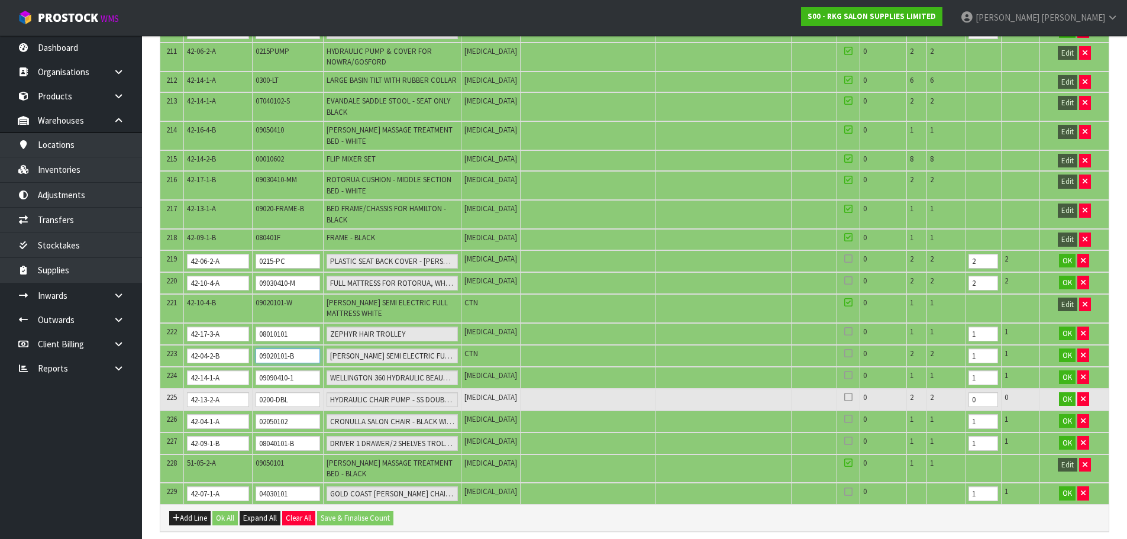
click at [291, 348] on input "09020101-B" at bounding box center [288, 355] width 64 height 15
drag, startPoint x: 306, startPoint y: 292, endPoint x: 255, endPoint y: 289, distance: 51.0
click at [255, 367] on td "09090410-1" at bounding box center [288, 378] width 71 height 22
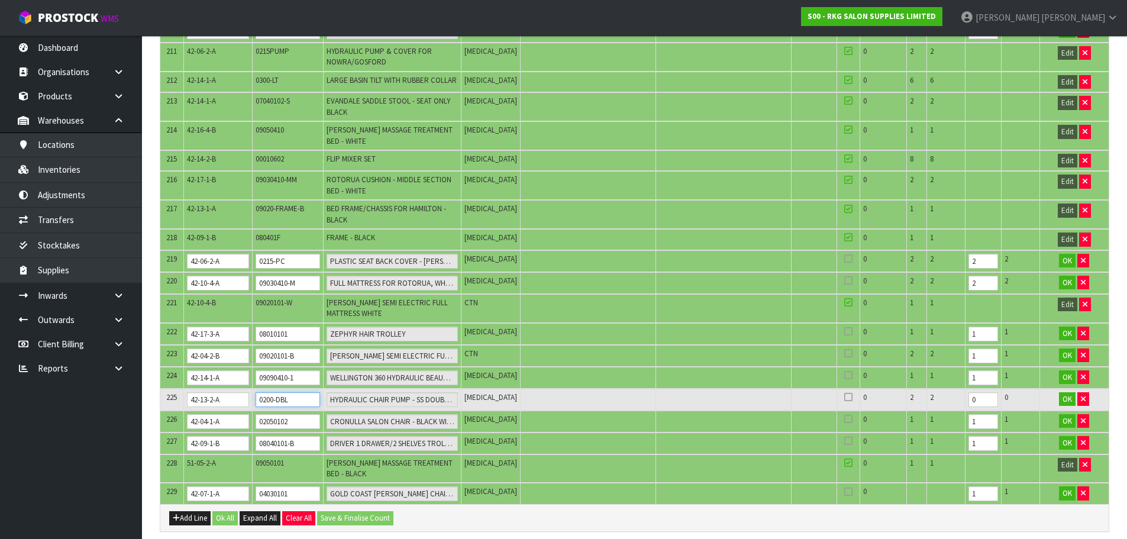
click at [290, 392] on input "0200-DBL" at bounding box center [288, 399] width 64 height 15
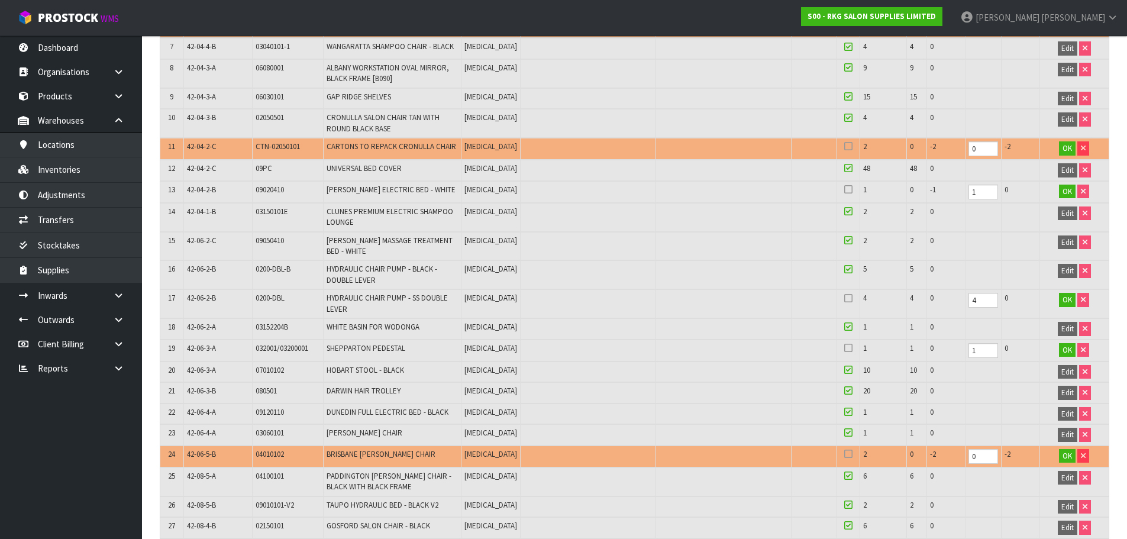
scroll to position [5339, 0]
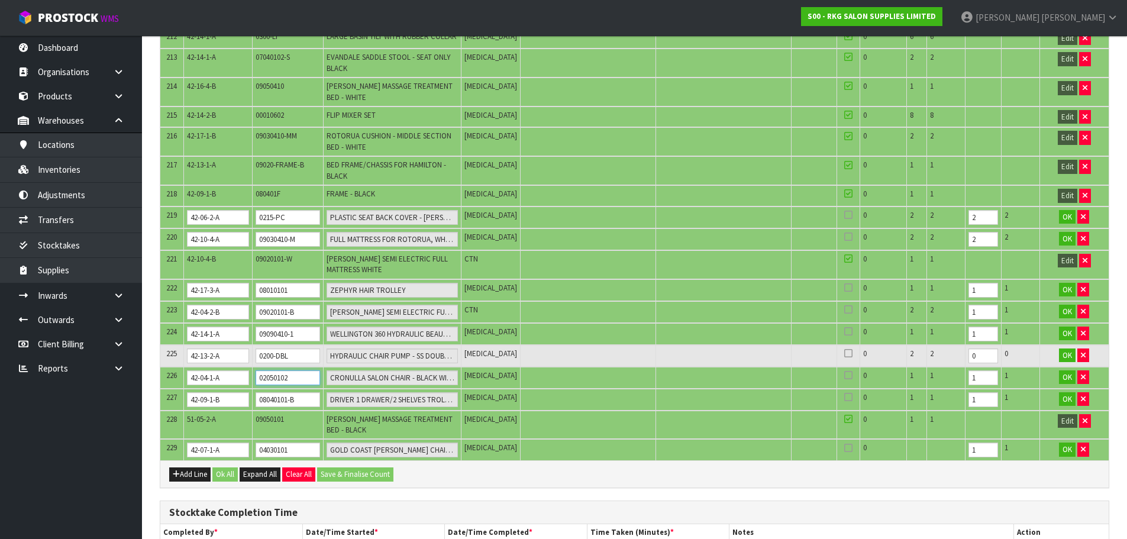
click at [267, 370] on input "02050102" at bounding box center [288, 377] width 64 height 15
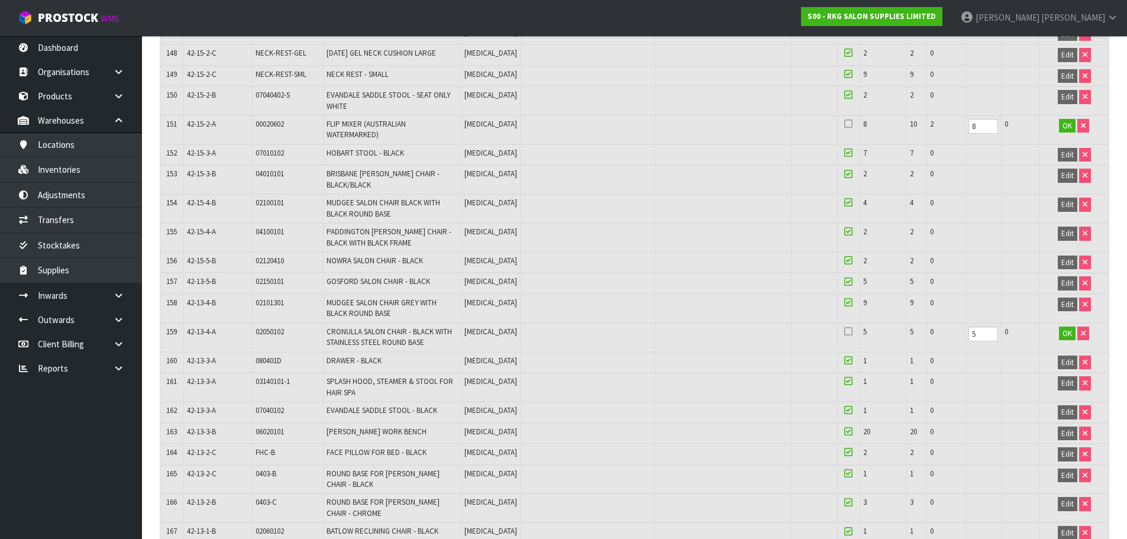
scroll to position [5361, 0]
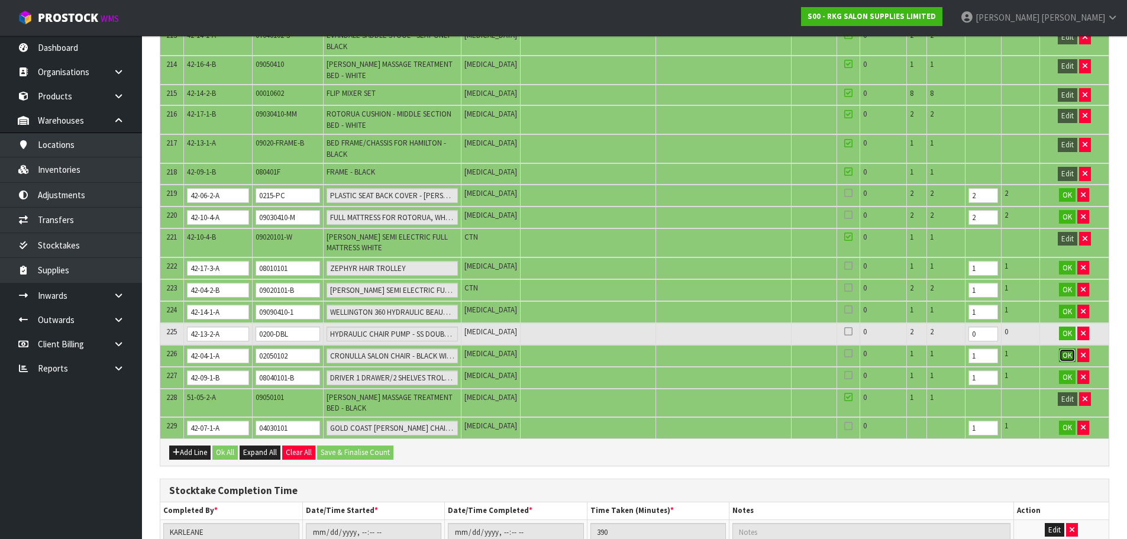
click at [1068, 350] on span "OK" at bounding box center [1067, 355] width 9 height 10
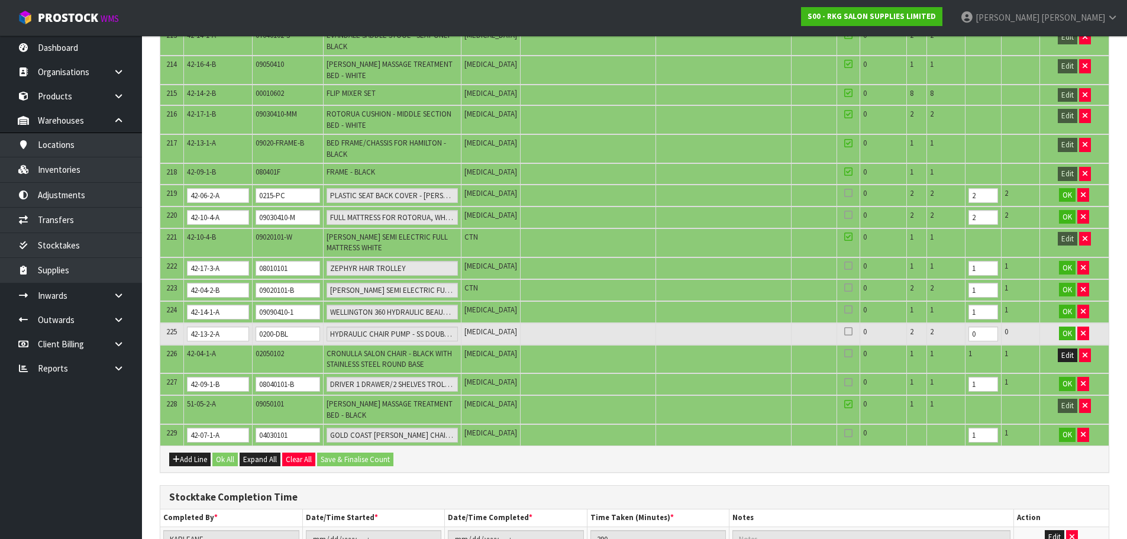
scroll to position [5388, 0]
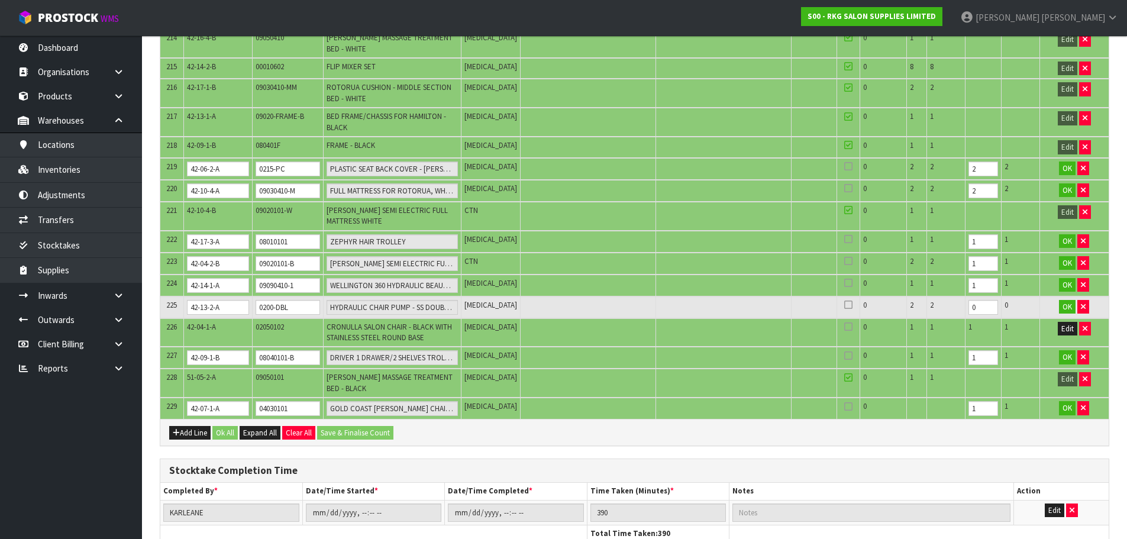
click at [272, 322] on span "02050102" at bounding box center [270, 327] width 28 height 10
copy span "02050102"
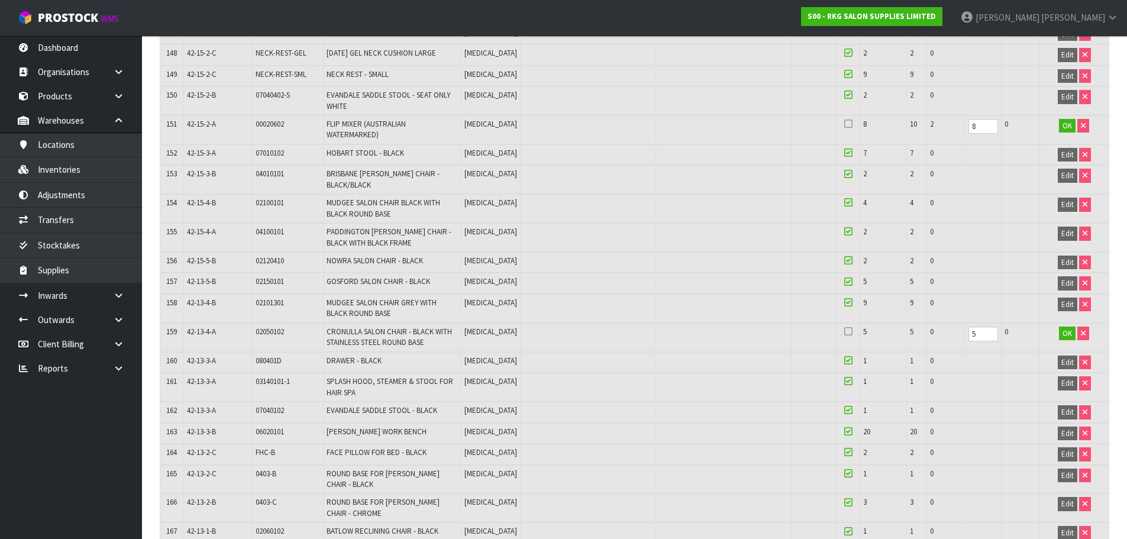
scroll to position [5359, 0]
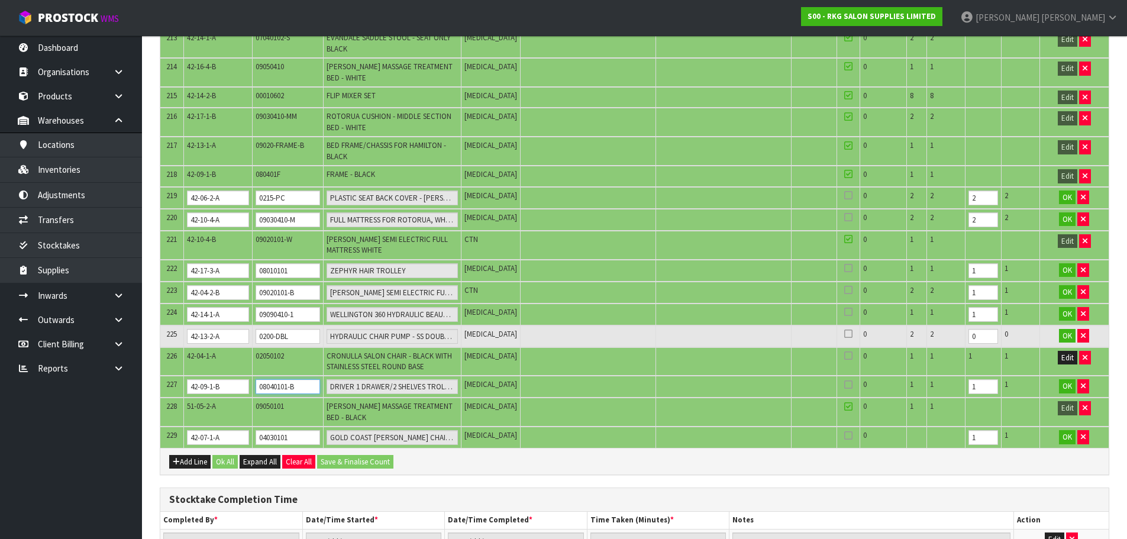
click at [285, 379] on input "08040101-B" at bounding box center [288, 386] width 64 height 15
click at [1066, 381] on span "OK" at bounding box center [1067, 386] width 9 height 10
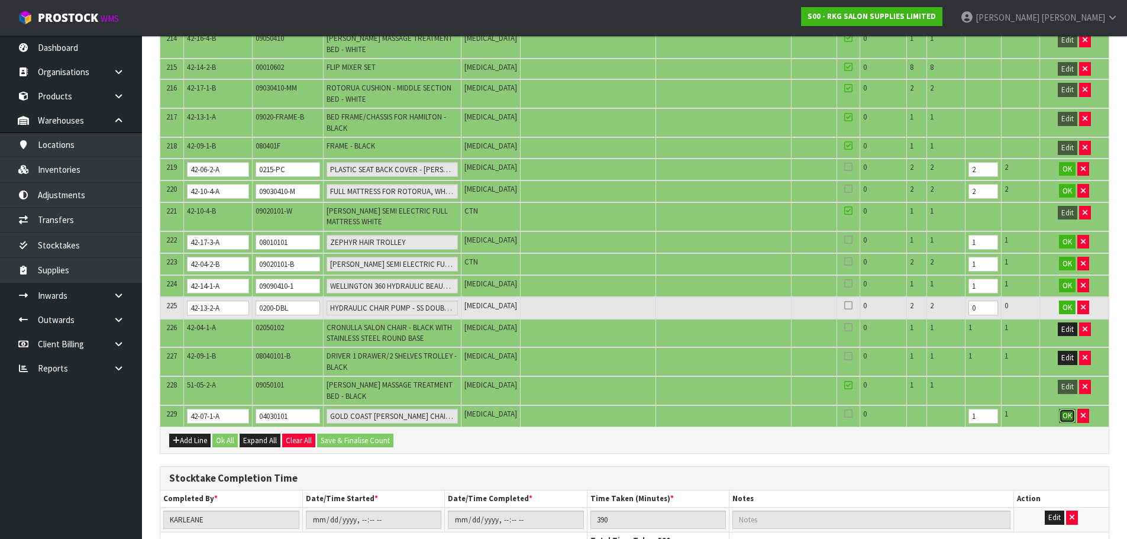
click at [1070, 411] on span "OK" at bounding box center [1067, 416] width 9 height 10
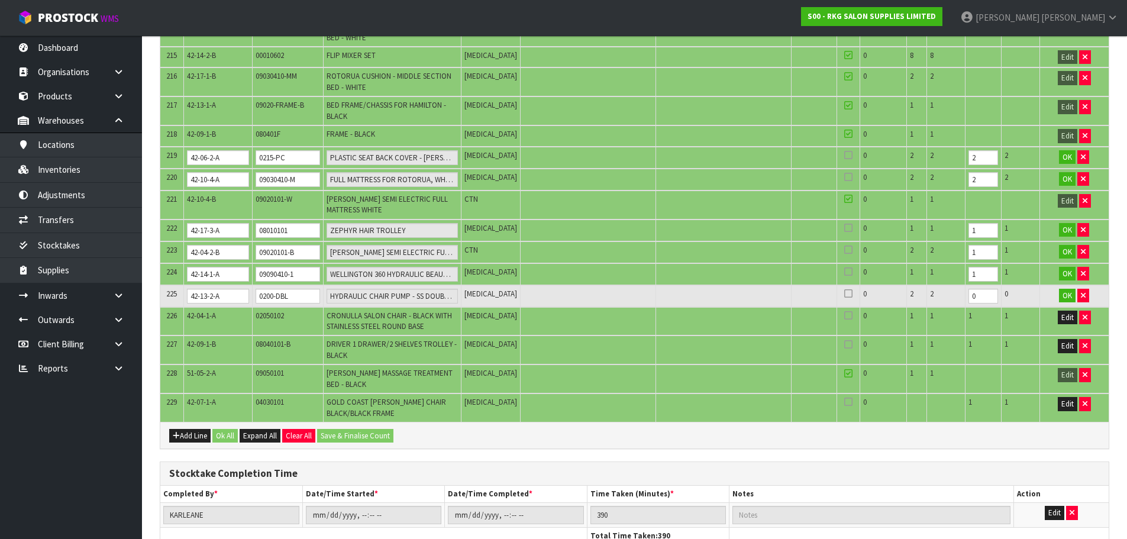
scroll to position [5402, 0]
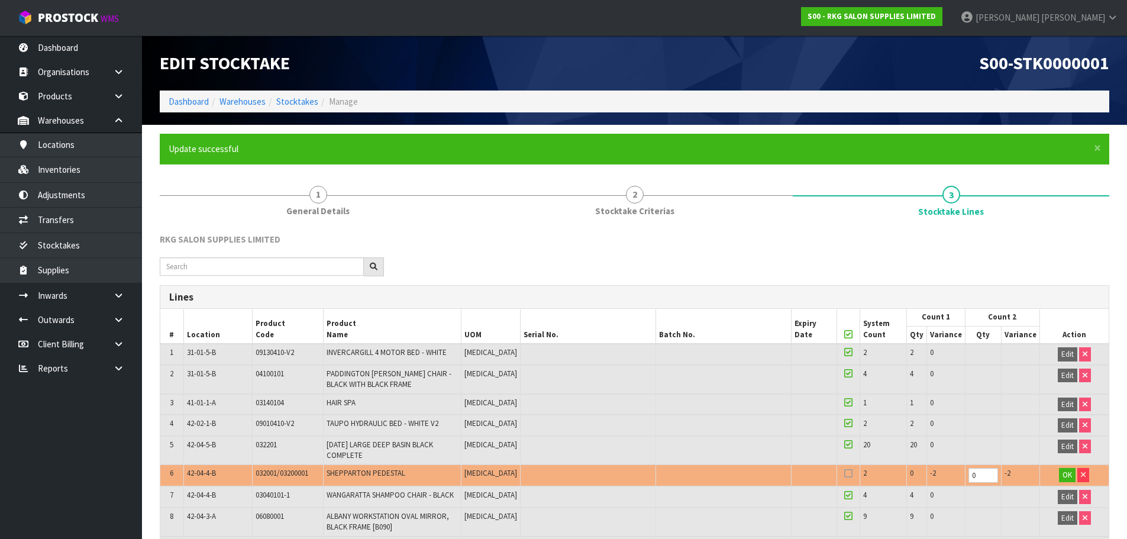
scroll to position [3349, 0]
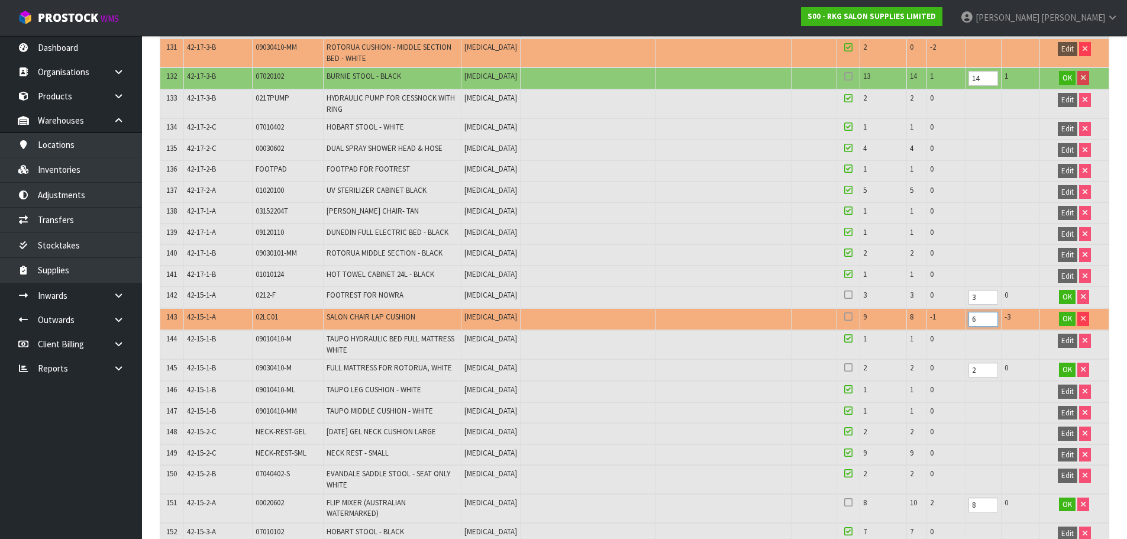
click at [974, 312] on input "6" at bounding box center [984, 319] width 30 height 15
type input "7"
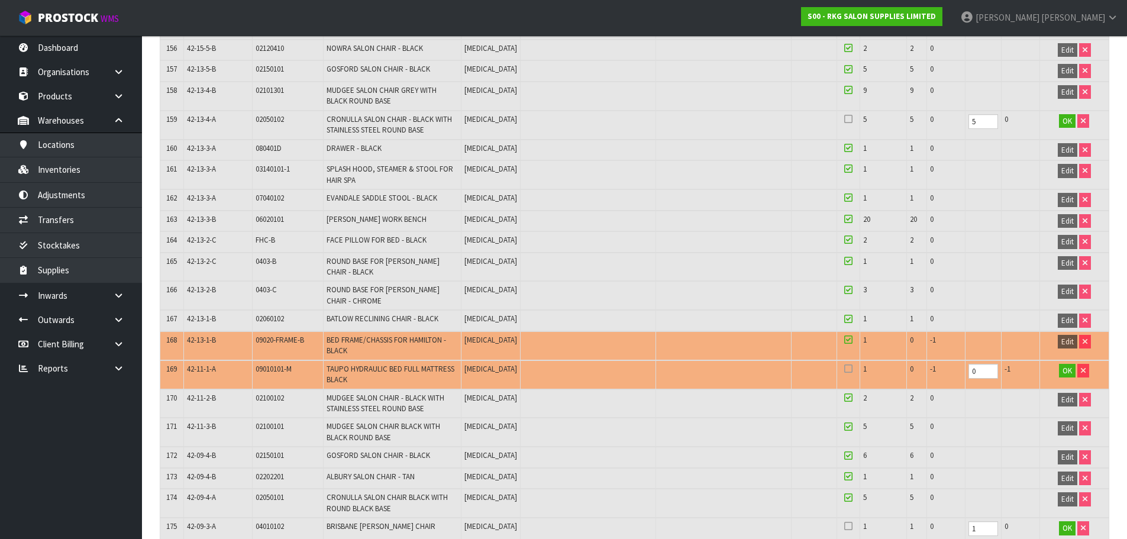
scroll to position [5243, 0]
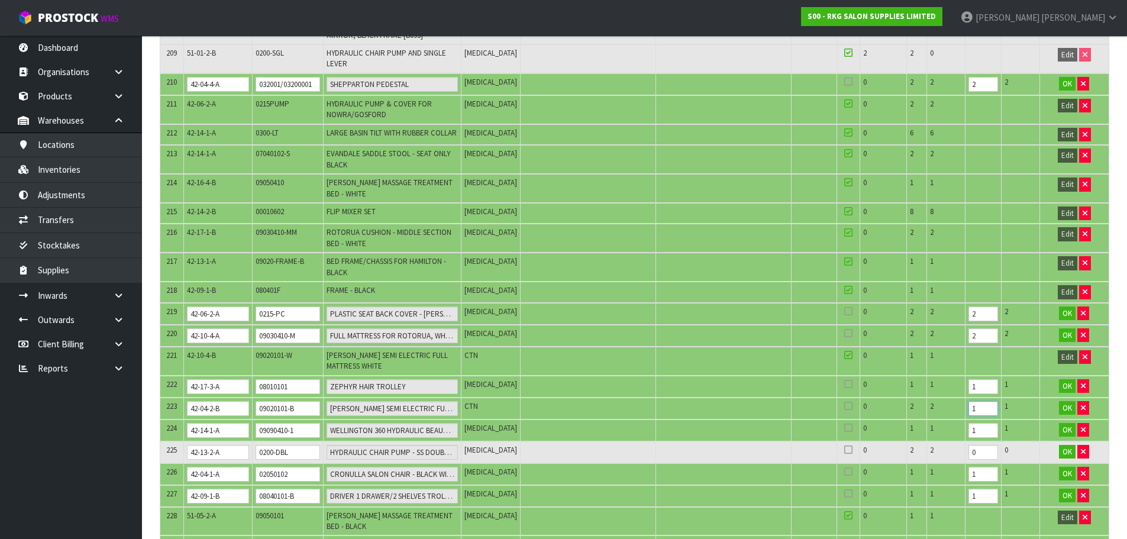
drag, startPoint x: 975, startPoint y: 321, endPoint x: 953, endPoint y: 328, distance: 23.2
click at [953, 398] on tr "223 42-04-2-B 09020101-B HAMILTON SEMI ELECTRIC FULL MATTRESS BLACK CTN 0 2 2 1…" at bounding box center [634, 409] width 948 height 22
type input "2"
click at [973, 445] on input "0" at bounding box center [984, 452] width 30 height 15
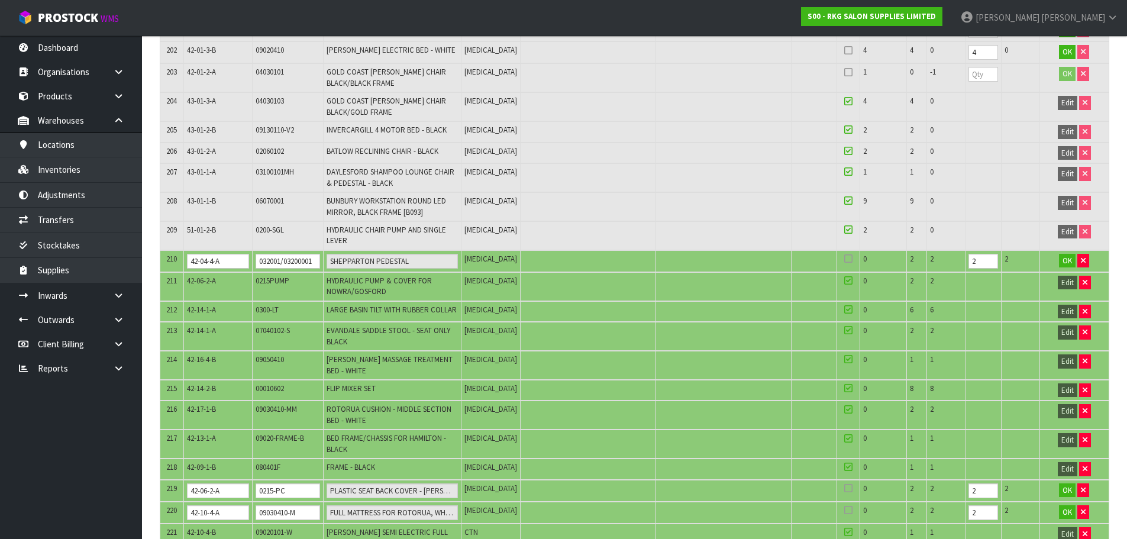
scroll to position [5065, 0]
type input "2"
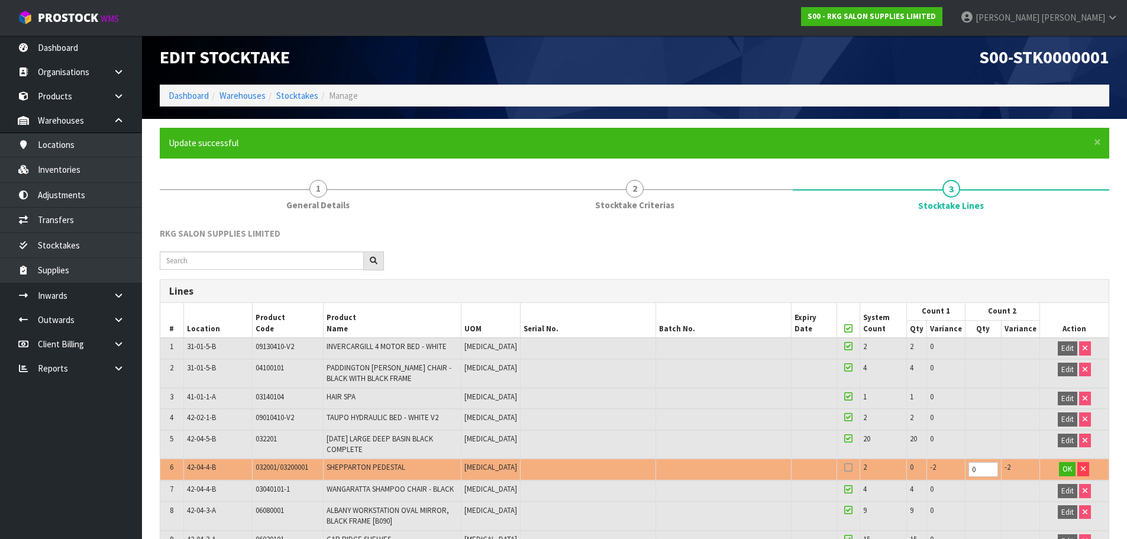
scroll to position [0, 0]
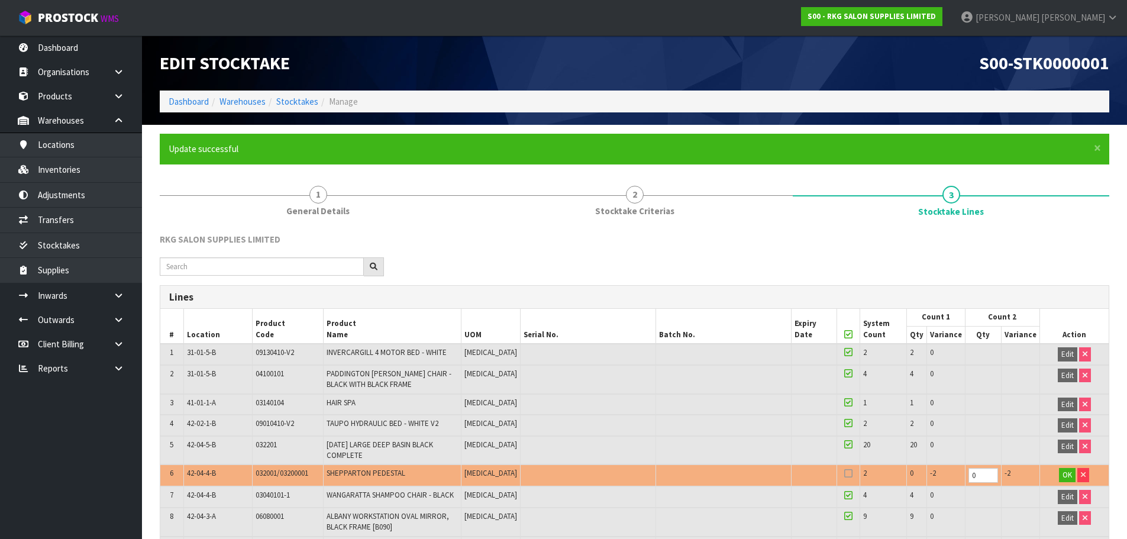
click at [844, 334] on icon at bounding box center [848, 334] width 8 height 1
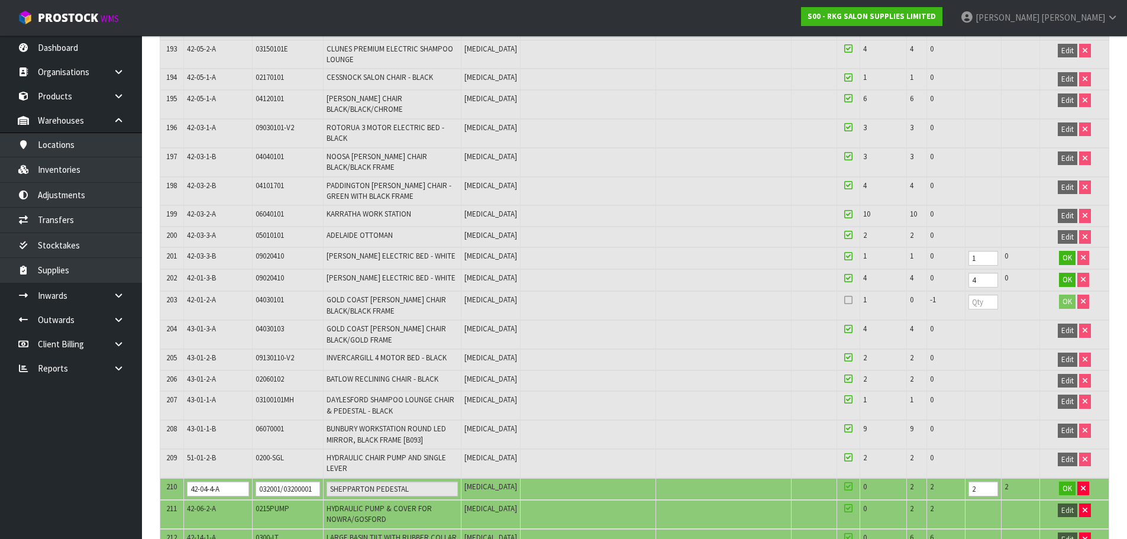
scroll to position [4852, 0]
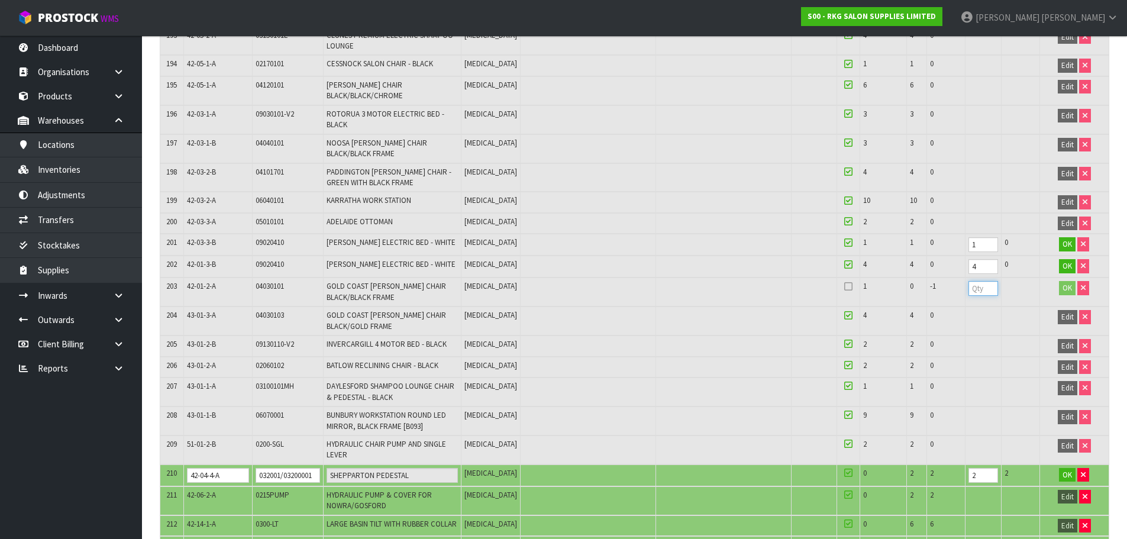
click at [973, 281] on input "number" at bounding box center [984, 288] width 30 height 15
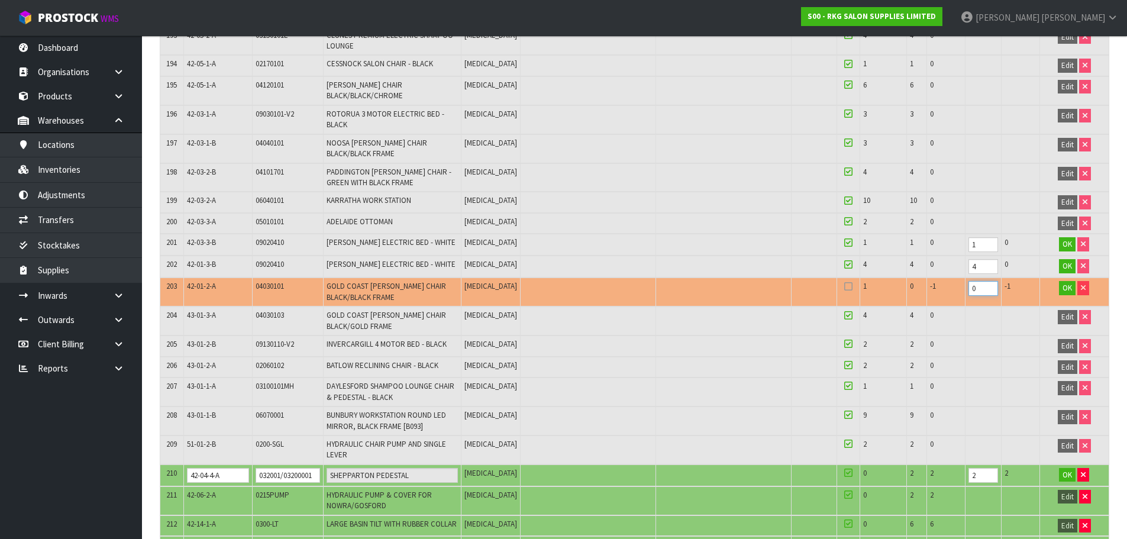
type input "0"
click at [844, 286] on icon at bounding box center [848, 286] width 8 height 1
click at [0, 0] on input "checkbox" at bounding box center [0, 0] width 0 height 0
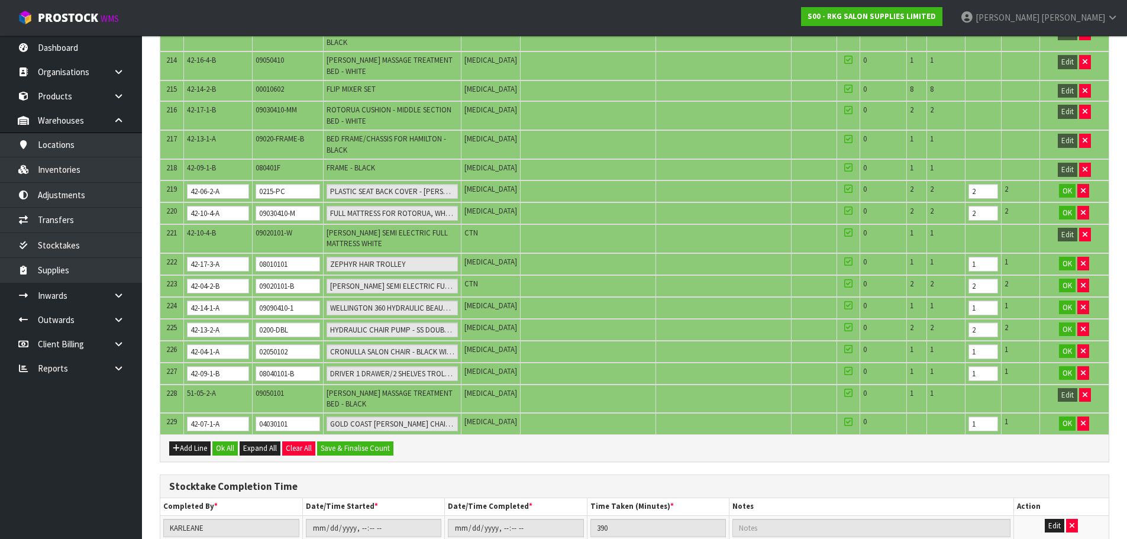
scroll to position [5380, 0]
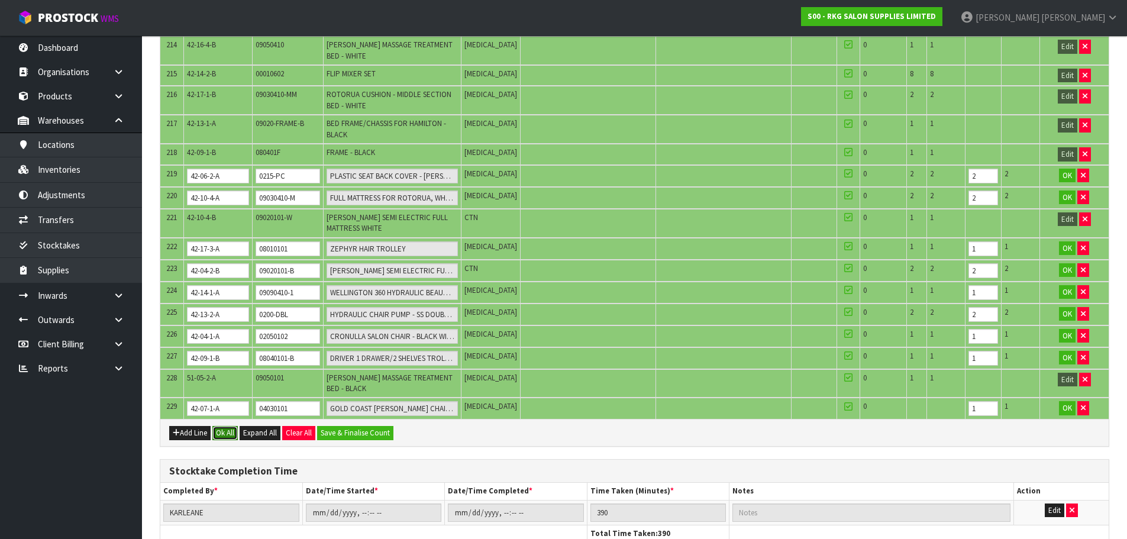
click at [219, 426] on button "Ok All" at bounding box center [224, 433] width 25 height 14
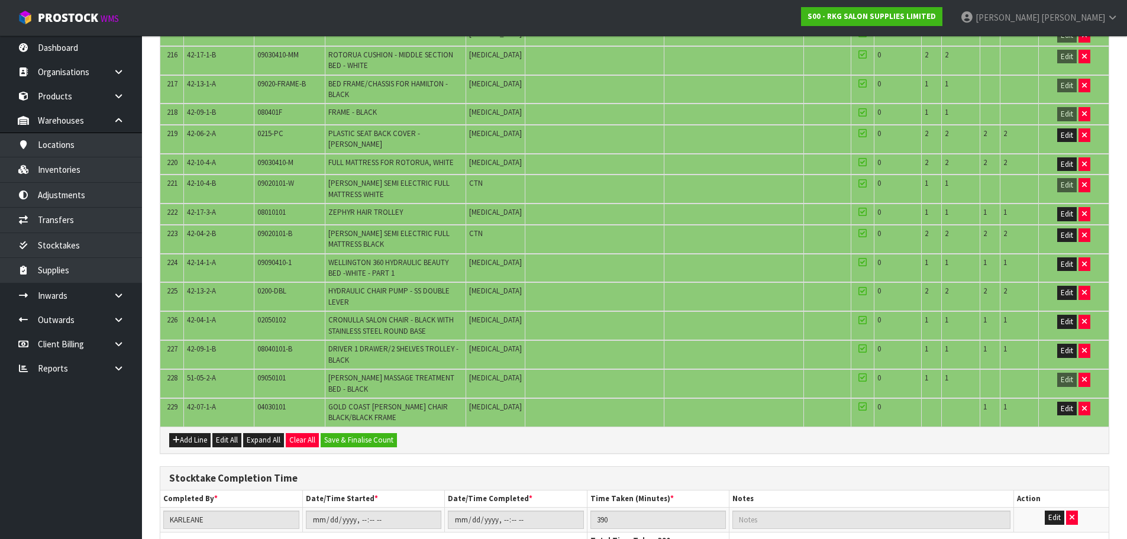
scroll to position [5398, 0]
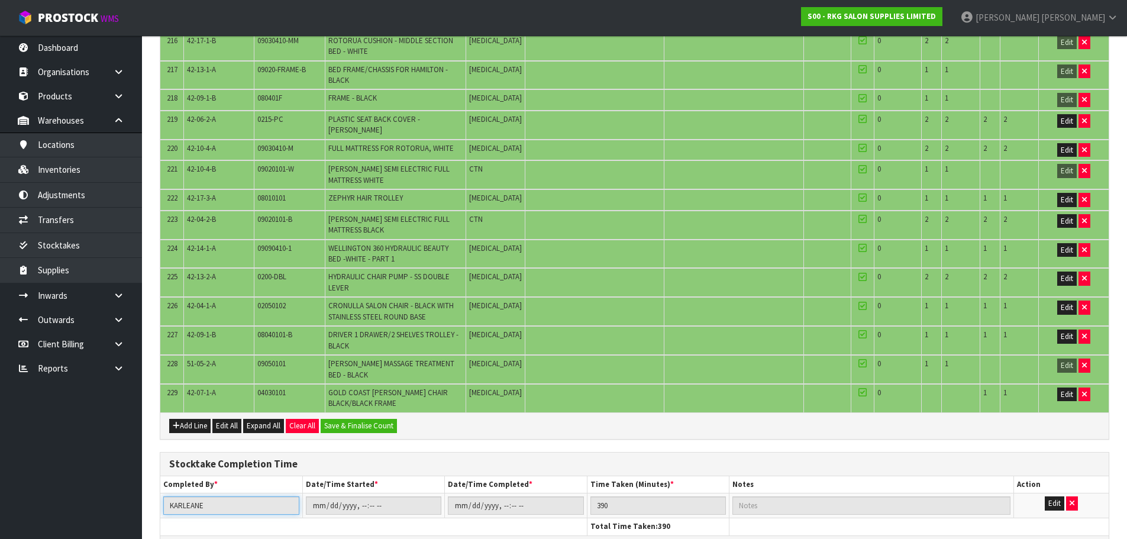
click at [193, 496] on input "KARLEANE" at bounding box center [231, 505] width 136 height 18
click at [222, 496] on input "KARLEANE" at bounding box center [231, 505] width 136 height 18
click at [223, 496] on input "KARLEANE" at bounding box center [231, 505] width 136 height 18
click at [224, 496] on input "KARLEANE" at bounding box center [231, 505] width 136 height 18
click at [1050, 496] on button "Edit" at bounding box center [1055, 503] width 20 height 14
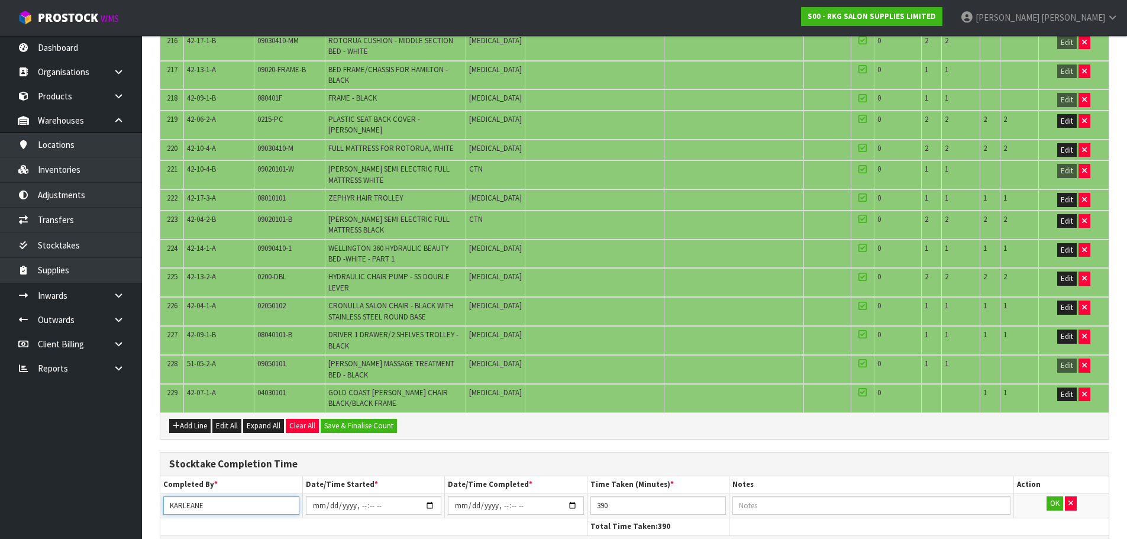
click at [205, 496] on input "KARLEANE" at bounding box center [231, 505] width 136 height 18
type input "KARLENE"
click at [1053, 496] on button "OK" at bounding box center [1055, 503] width 17 height 14
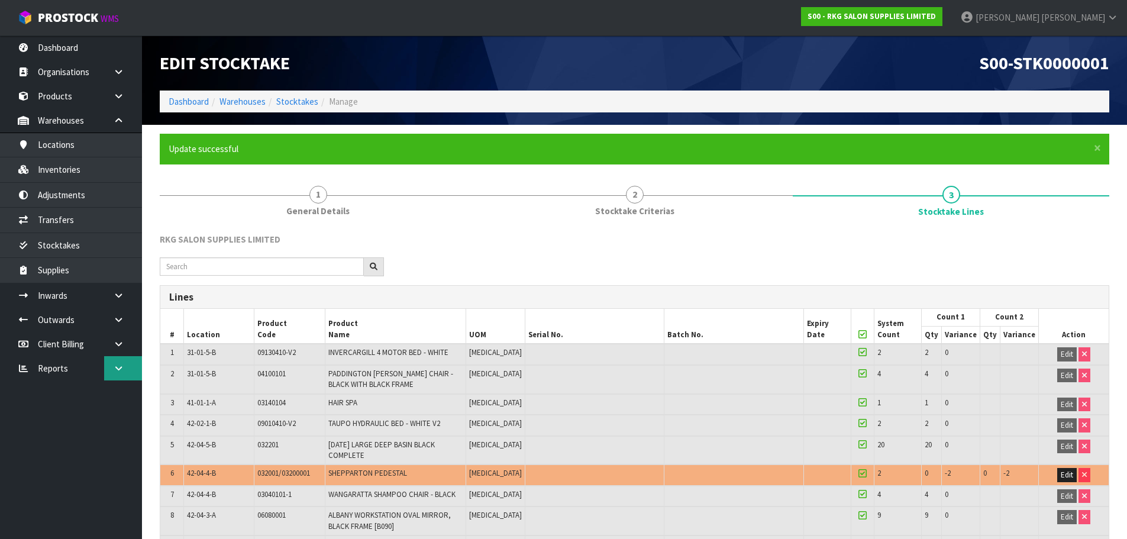
click at [115, 368] on icon at bounding box center [118, 368] width 11 height 9
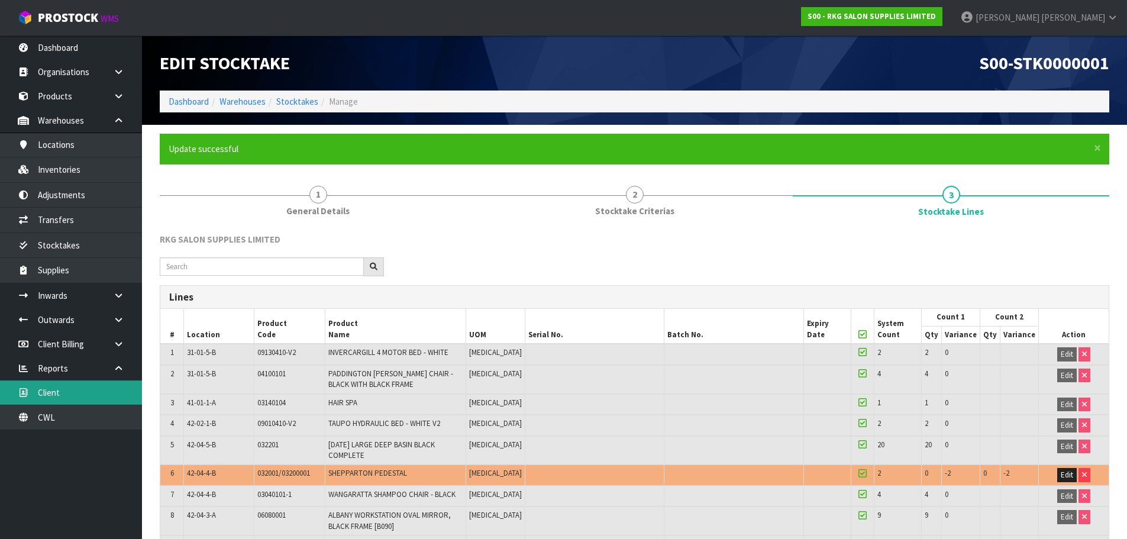
click at [114, 385] on link "Client" at bounding box center [71, 392] width 142 height 24
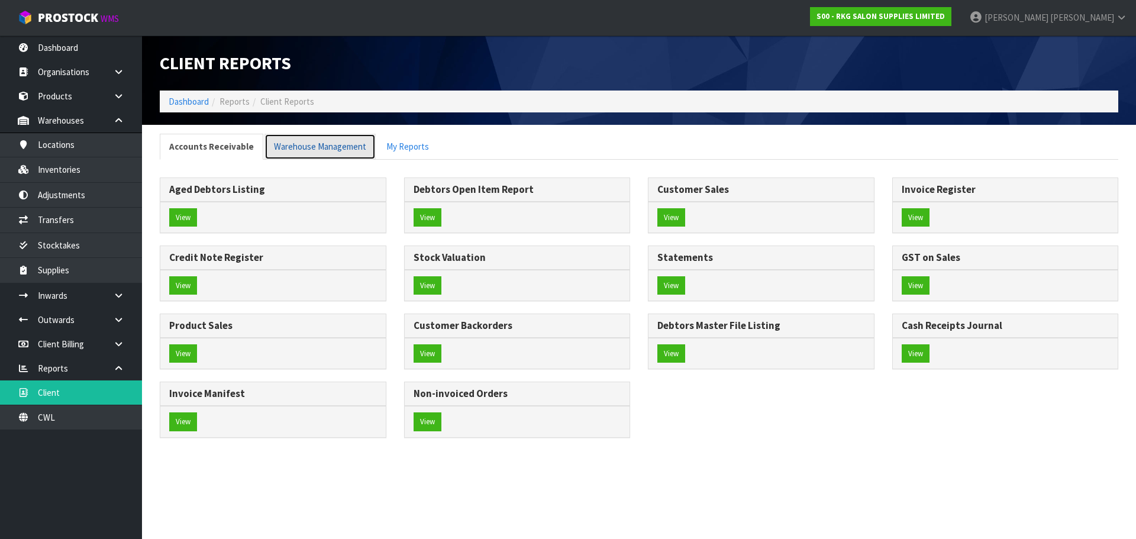
click at [345, 151] on link "Warehouse Management" at bounding box center [319, 146] width 111 height 25
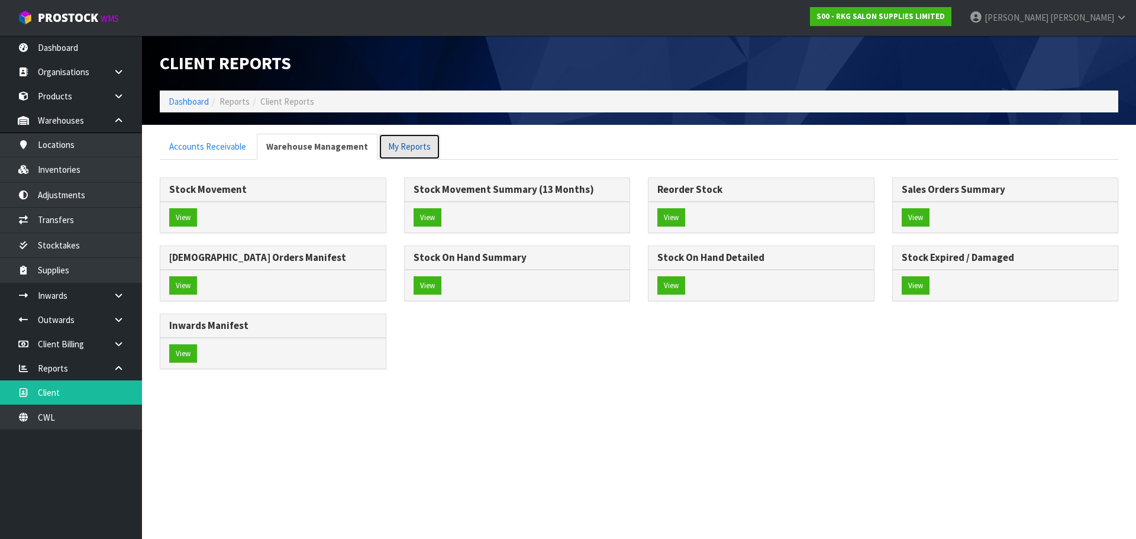
click at [393, 146] on link "My Reports" at bounding box center [410, 146] width 62 height 25
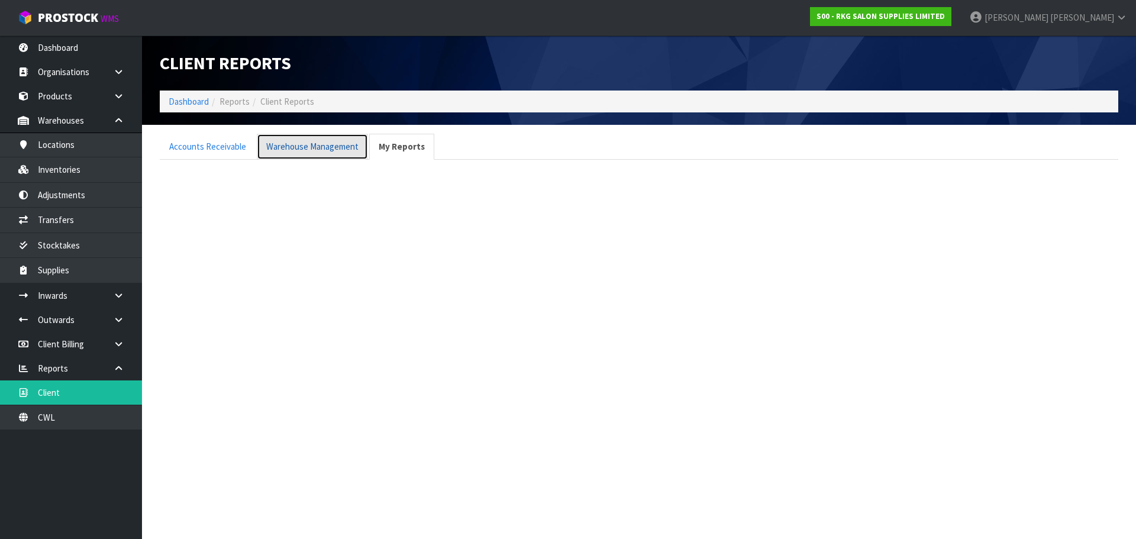
click at [344, 149] on link "Warehouse Management" at bounding box center [312, 146] width 111 height 25
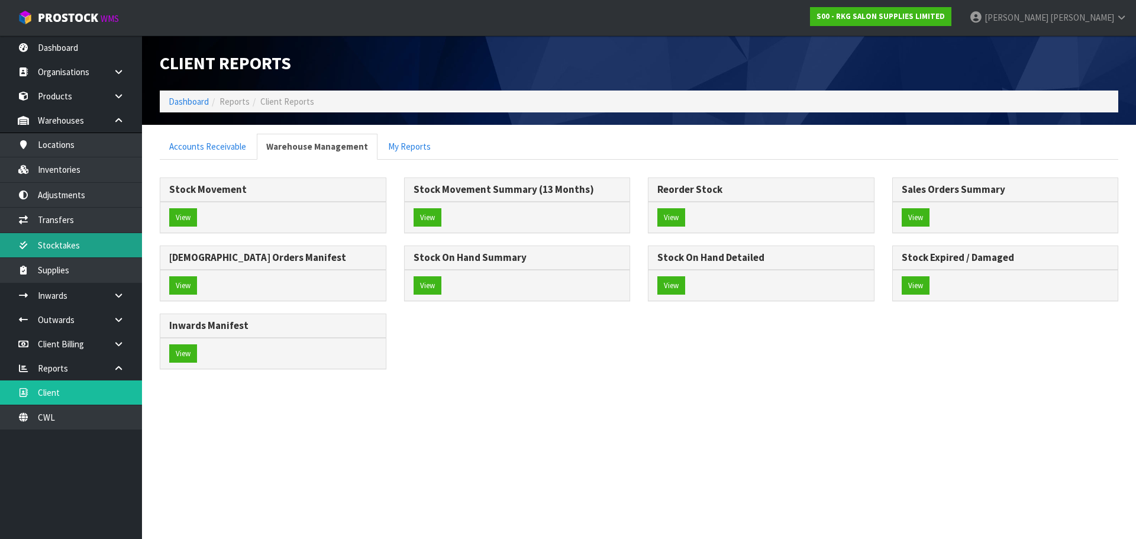
click at [102, 246] on link "Stocktakes" at bounding box center [71, 245] width 142 height 24
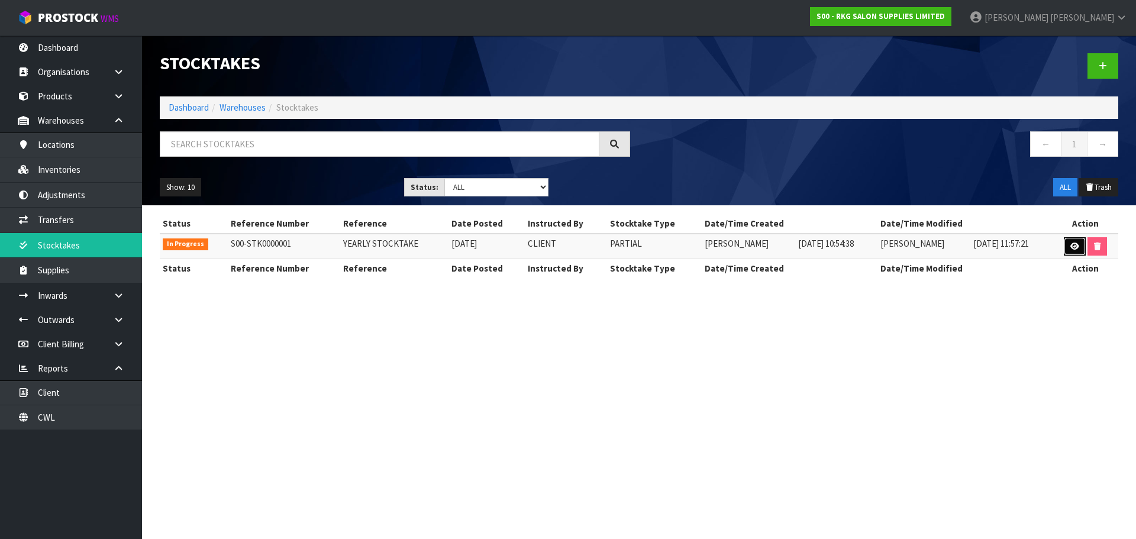
click at [1077, 241] on link at bounding box center [1075, 246] width 22 height 19
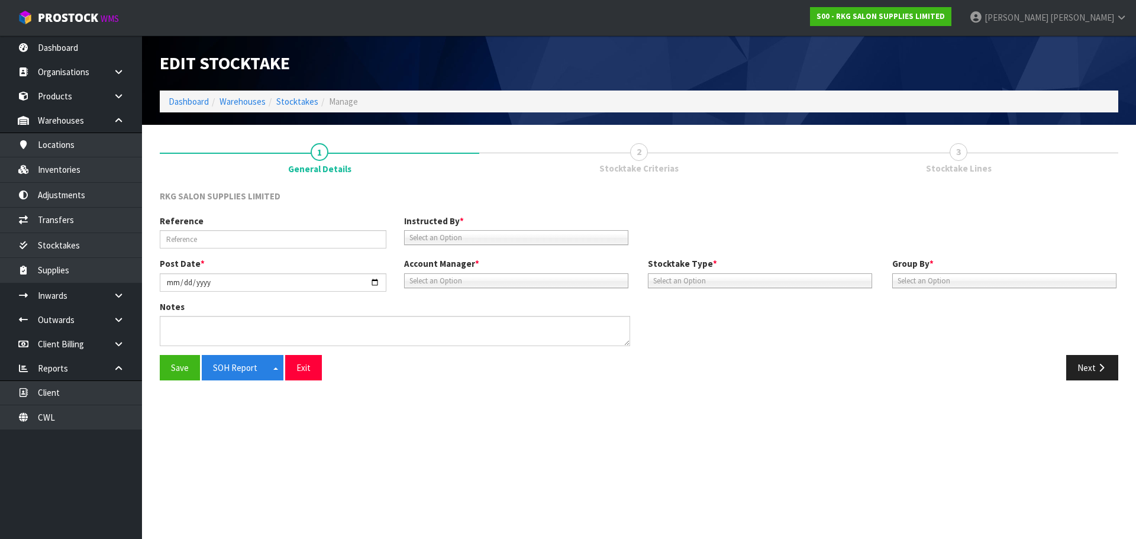
type input "YEARLY STOCKTAKE"
type input "2025-09-25"
click at [1099, 375] on button "Next" at bounding box center [1092, 367] width 52 height 25
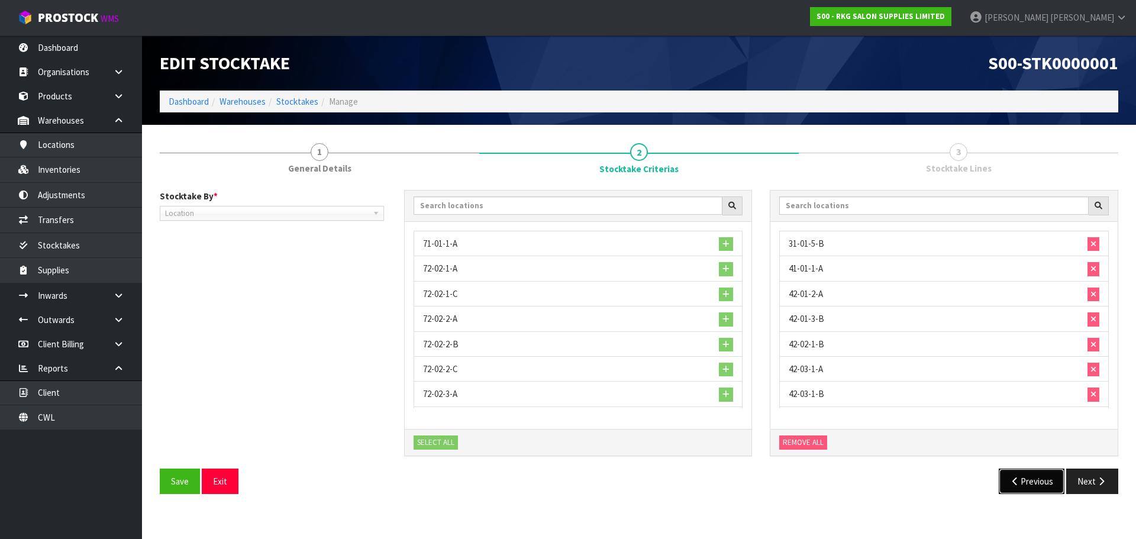
click at [1013, 486] on button "Previous" at bounding box center [1032, 481] width 66 height 25
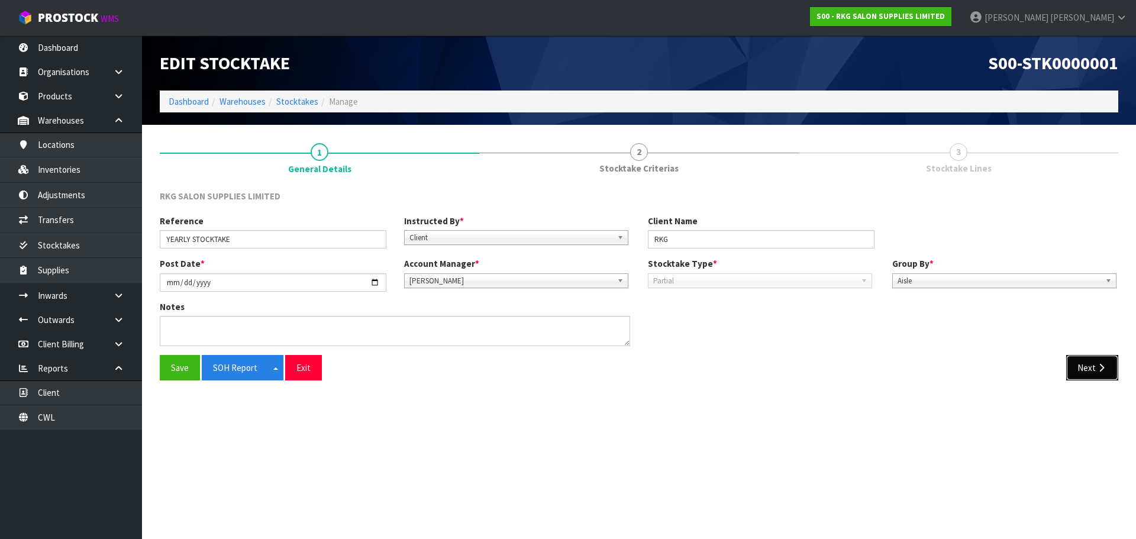
click at [1104, 370] on icon "button" at bounding box center [1101, 367] width 11 height 9
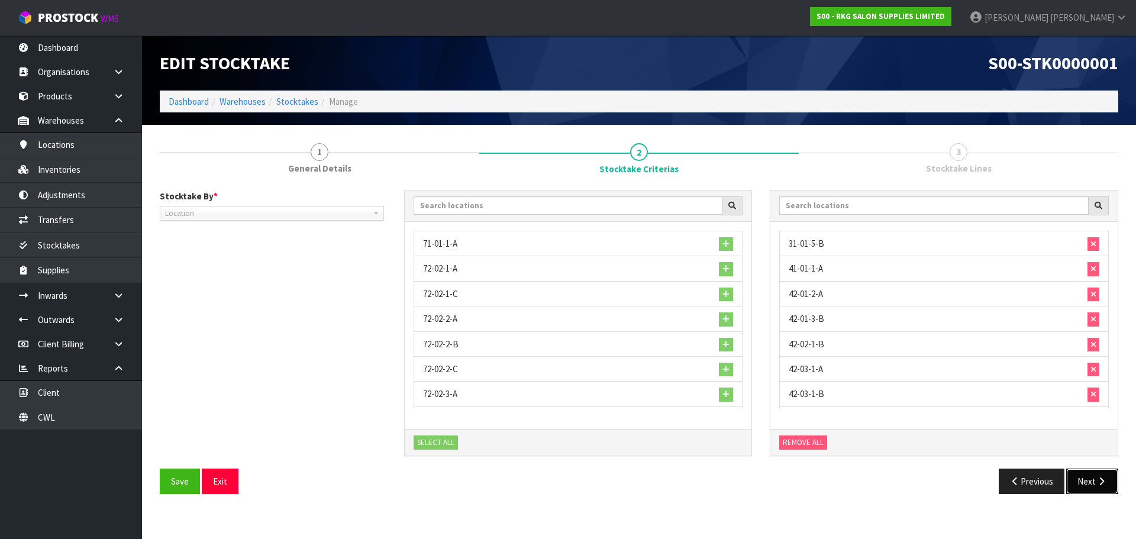
click at [1113, 485] on button "Next" at bounding box center [1092, 481] width 52 height 25
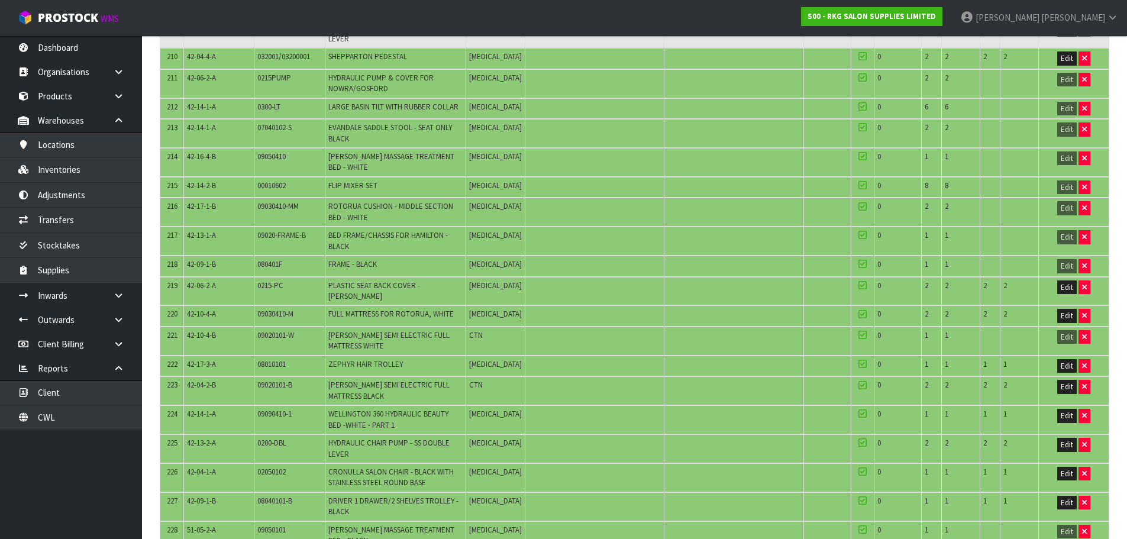
scroll to position [5355, 0]
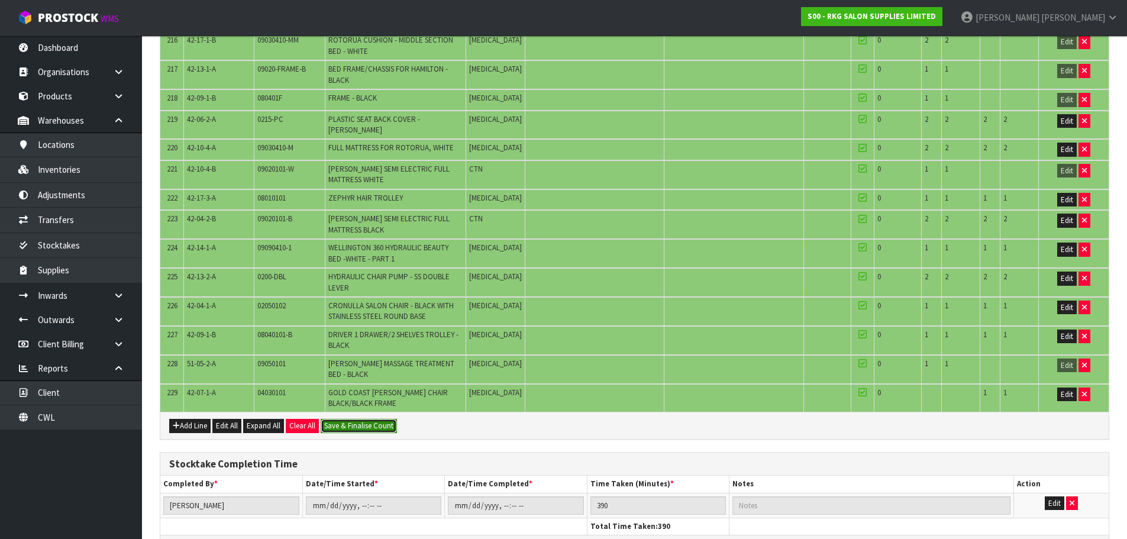
click at [351, 419] on button "Save & Finalise Count" at bounding box center [359, 426] width 76 height 14
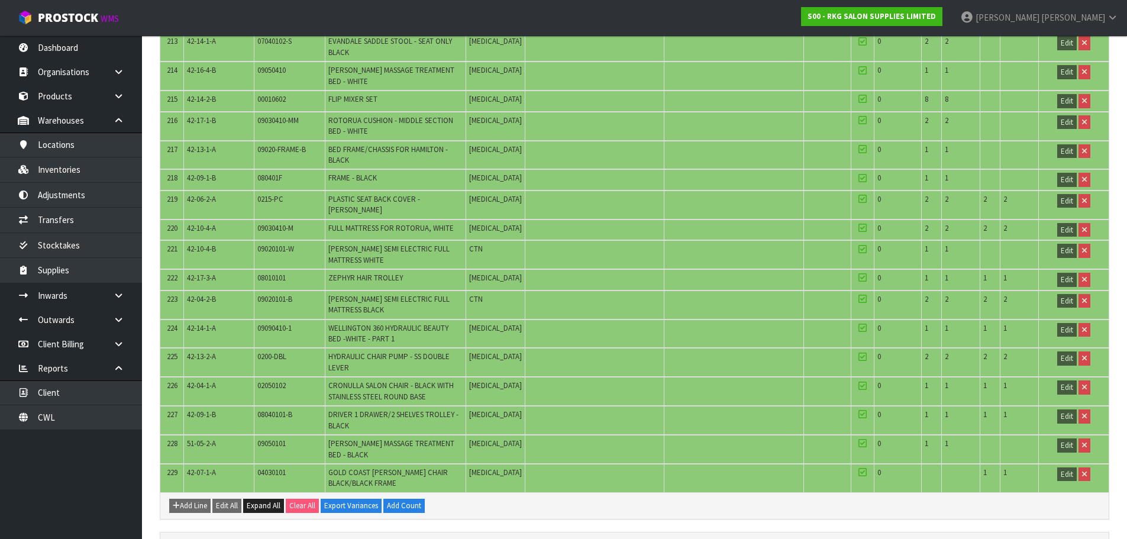
scroll to position [5398, 0]
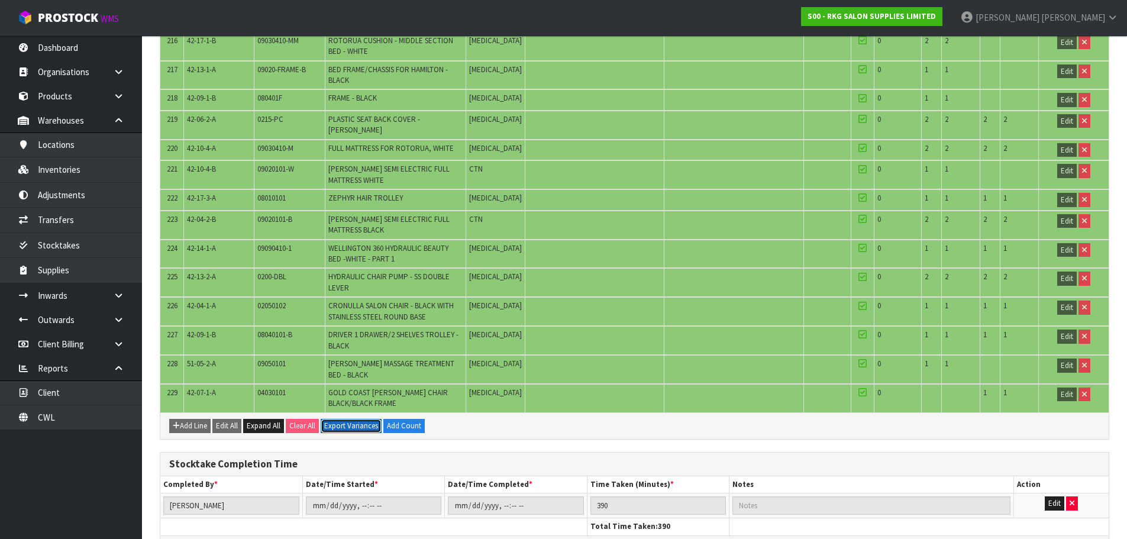
click at [343, 419] on button "Export Variances" at bounding box center [351, 426] width 61 height 14
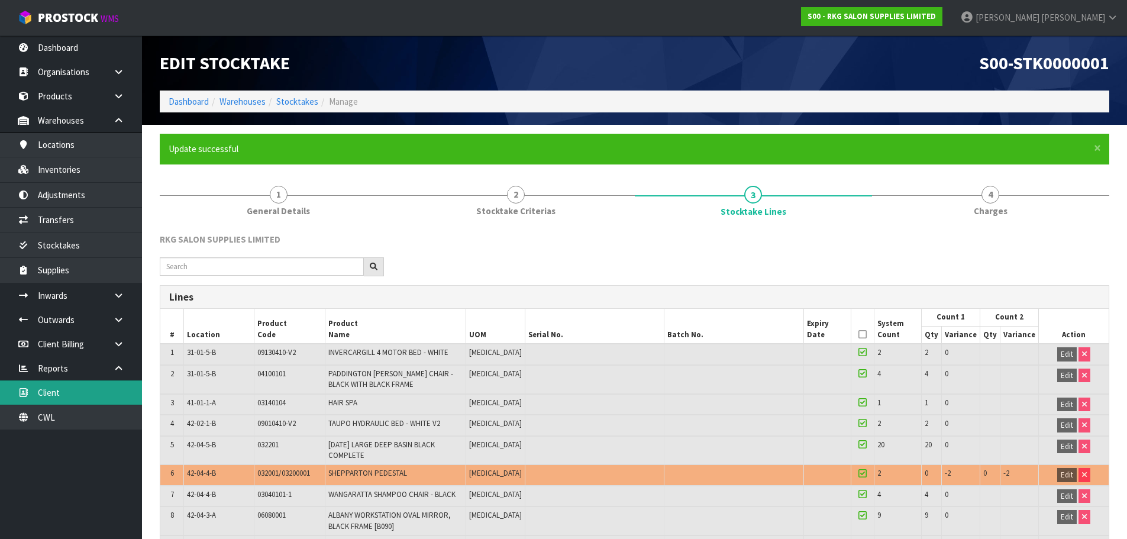
click at [95, 398] on link "Client" at bounding box center [71, 392] width 142 height 24
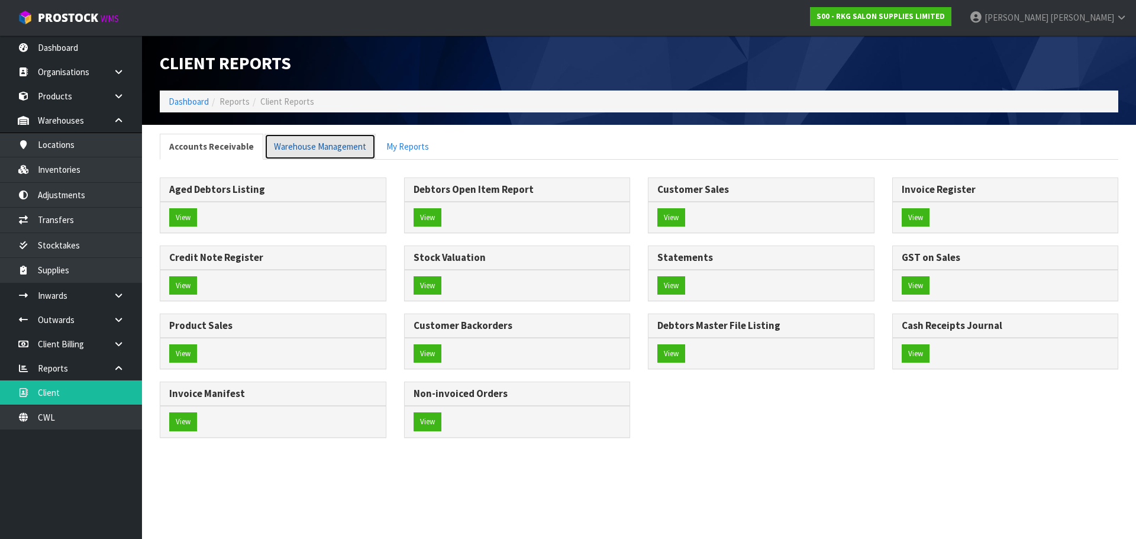
click at [297, 148] on link "Warehouse Management" at bounding box center [319, 146] width 111 height 25
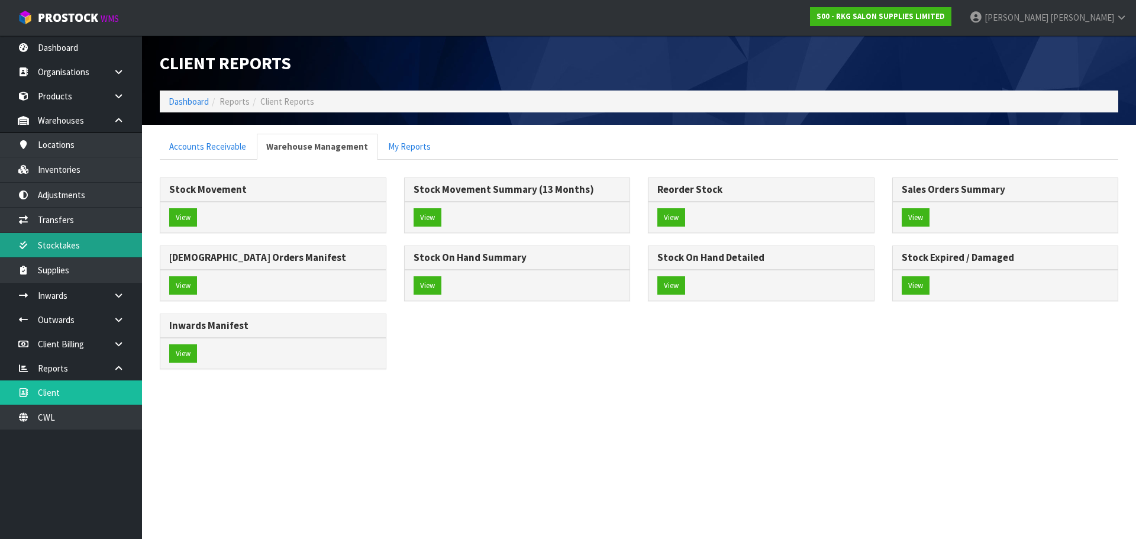
click at [108, 251] on link "Stocktakes" at bounding box center [71, 245] width 142 height 24
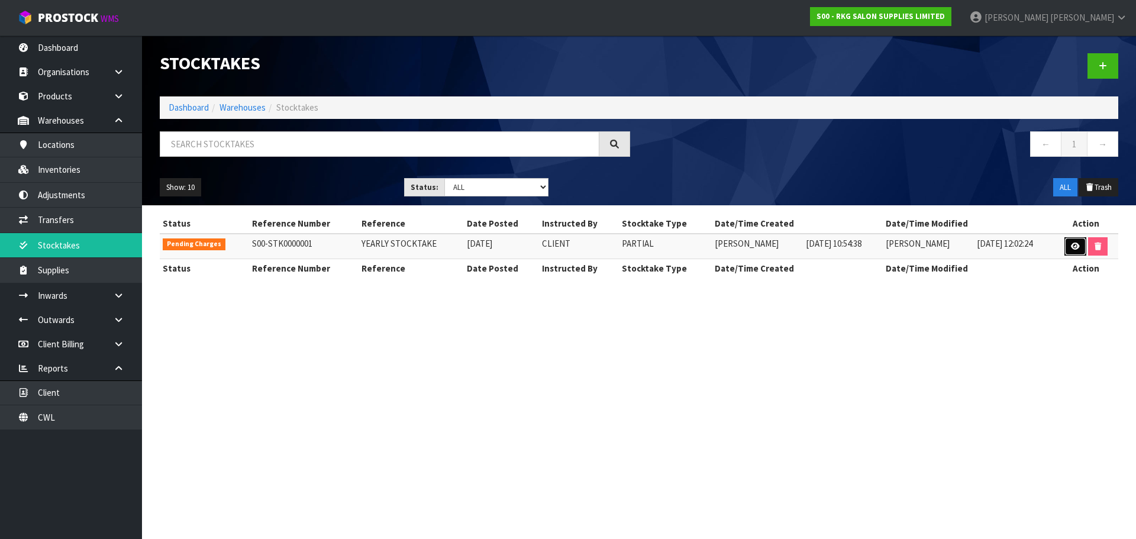
click at [1077, 246] on icon at bounding box center [1075, 247] width 9 height 8
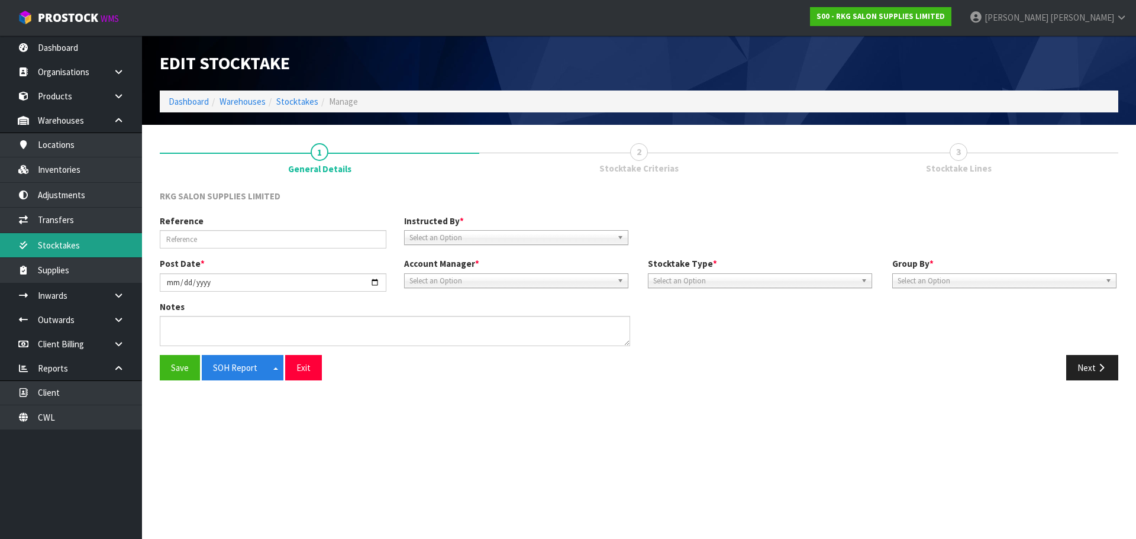
type input "YEARLY STOCKTAKE"
type input "2025-09-25"
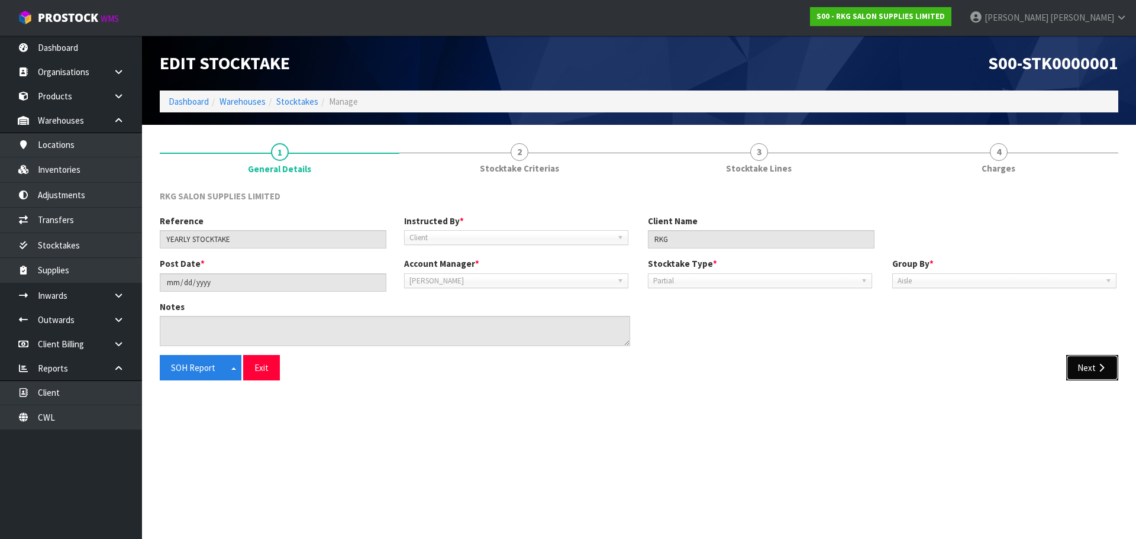
click at [1088, 363] on button "Next" at bounding box center [1092, 367] width 52 height 25
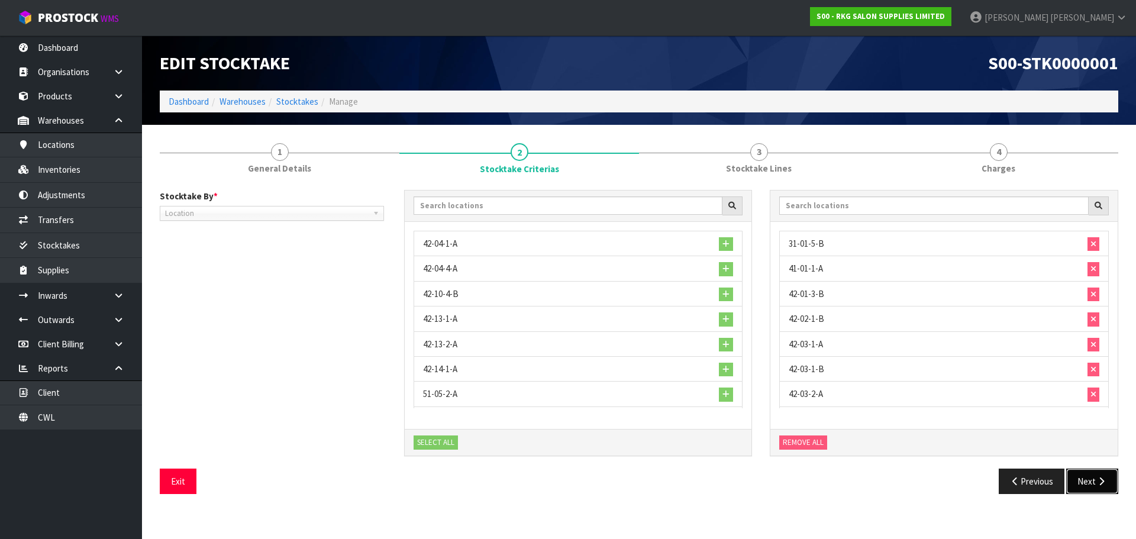
click at [1086, 480] on button "Next" at bounding box center [1092, 481] width 52 height 25
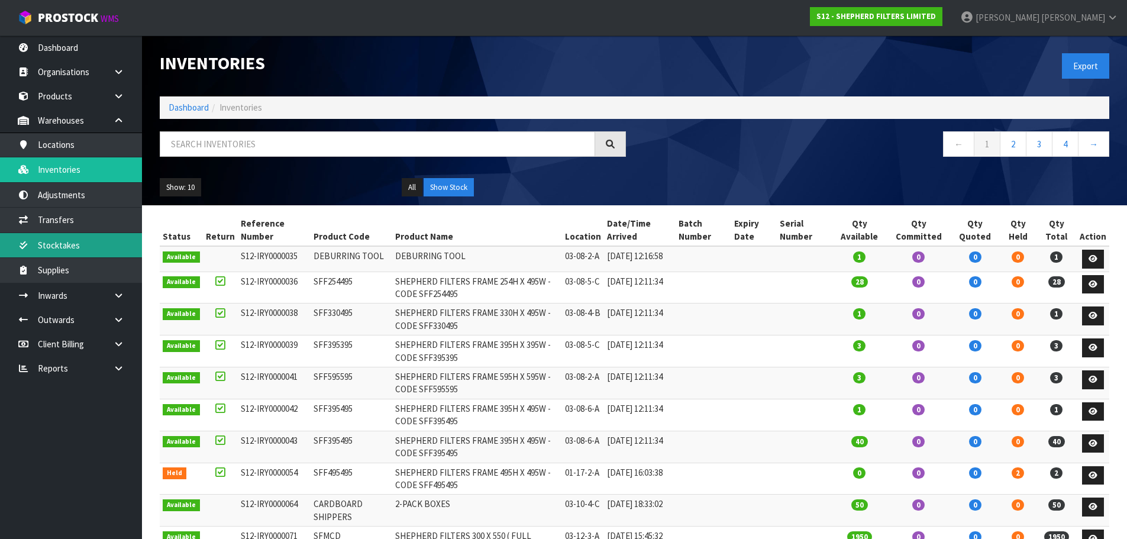
click at [98, 240] on link "Stocktakes" at bounding box center [71, 245] width 142 height 24
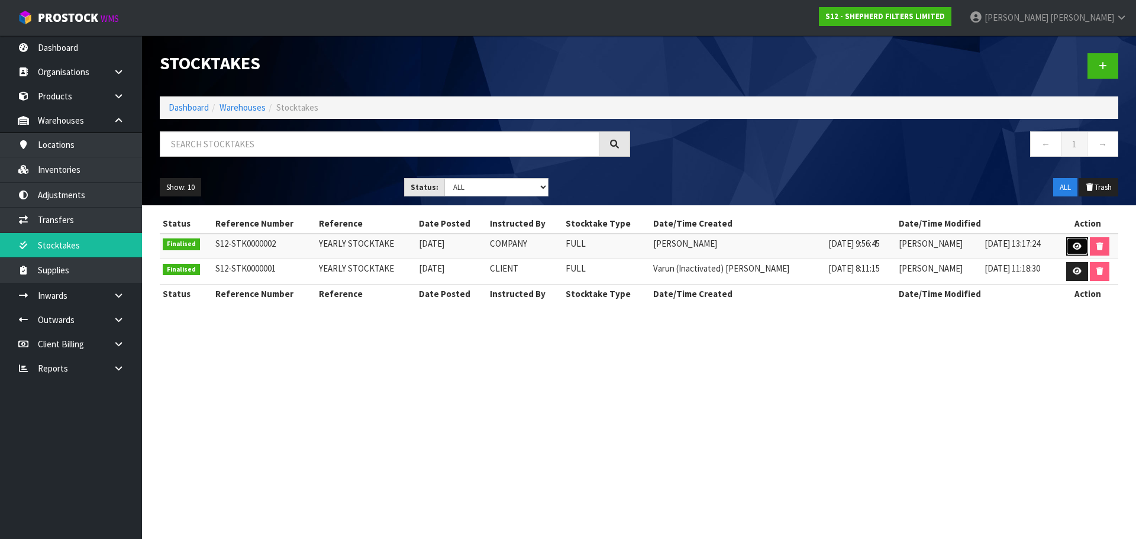
click at [1074, 246] on icon at bounding box center [1077, 247] width 9 height 8
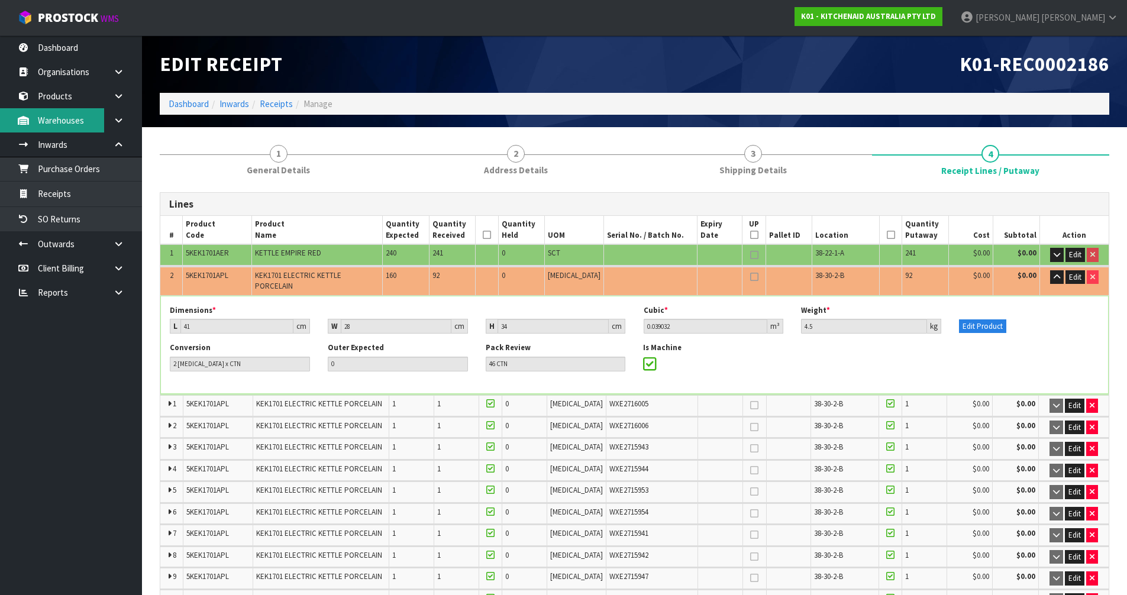
click at [93, 120] on link "Warehouses" at bounding box center [71, 120] width 142 height 24
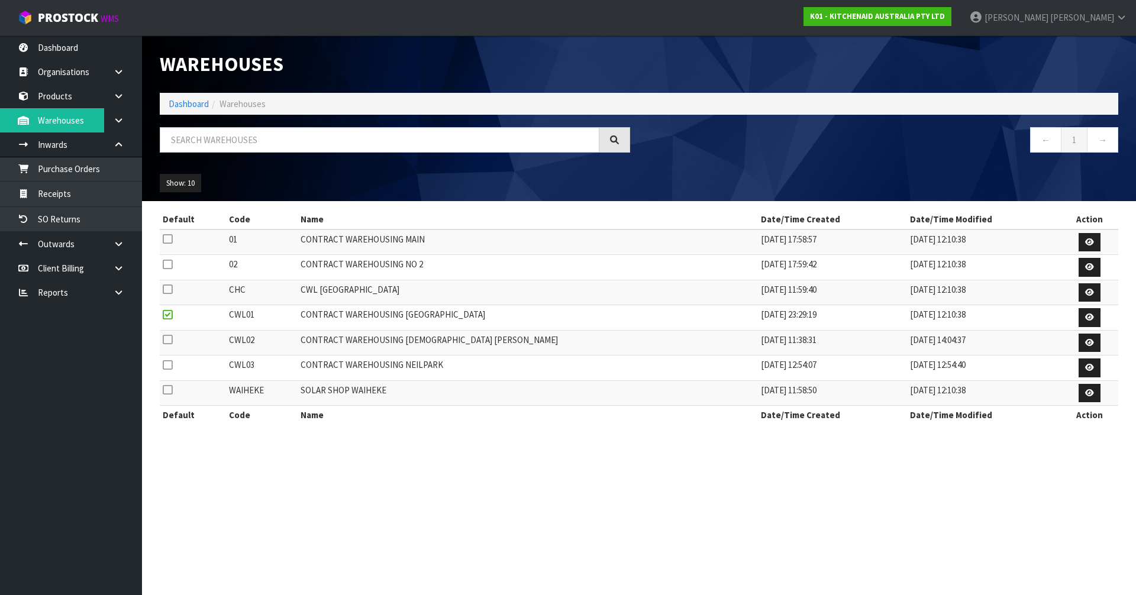
click at [112, 120] on div "Warehouses Dashboard Warehouses ← 1 → Show: 10 5 10 25 50 Default Code Name Dat…" at bounding box center [568, 223] width 1136 height 446
click at [1118, 22] on link "James Luff" at bounding box center [1048, 17] width 176 height 35
click at [1080, 45] on link "Logout" at bounding box center [1088, 47] width 93 height 16
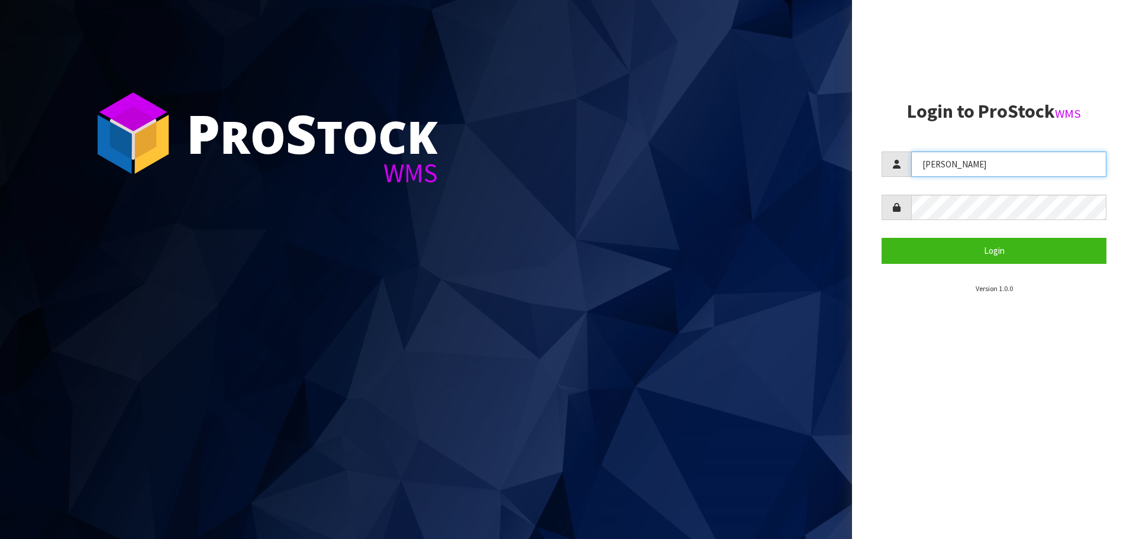
click at [966, 163] on input "[PERSON_NAME]" at bounding box center [1008, 163] width 195 height 25
type input "J"
